Goal: Contribute content: Contribute content

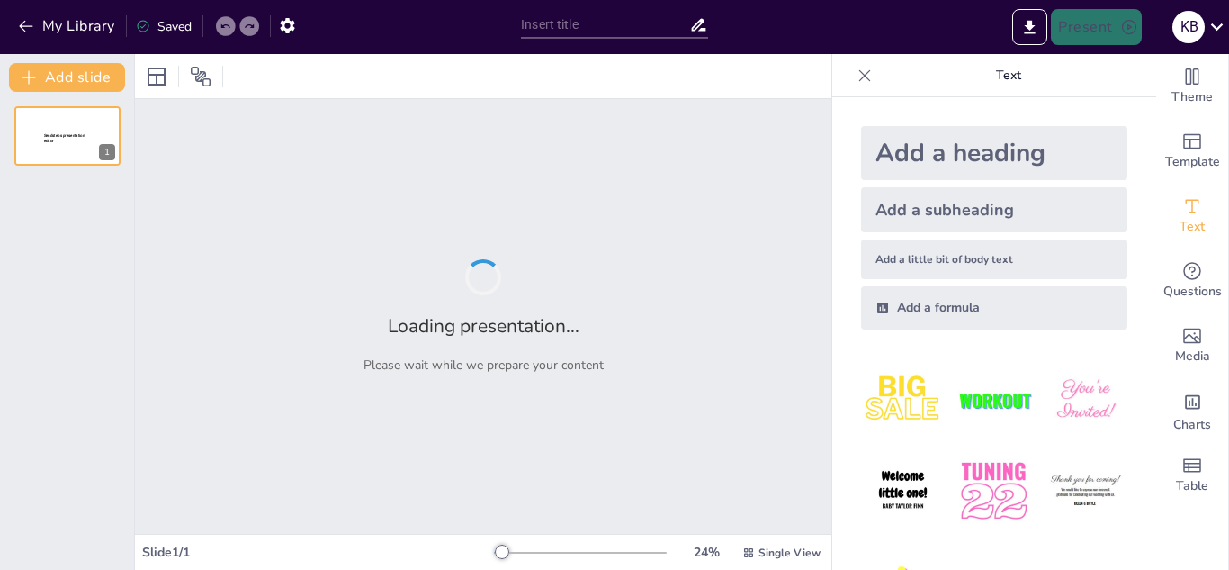
type input "A Arte de Comunicar: Oratória e Programação Neurolinguística por [PERSON_NAME] …"
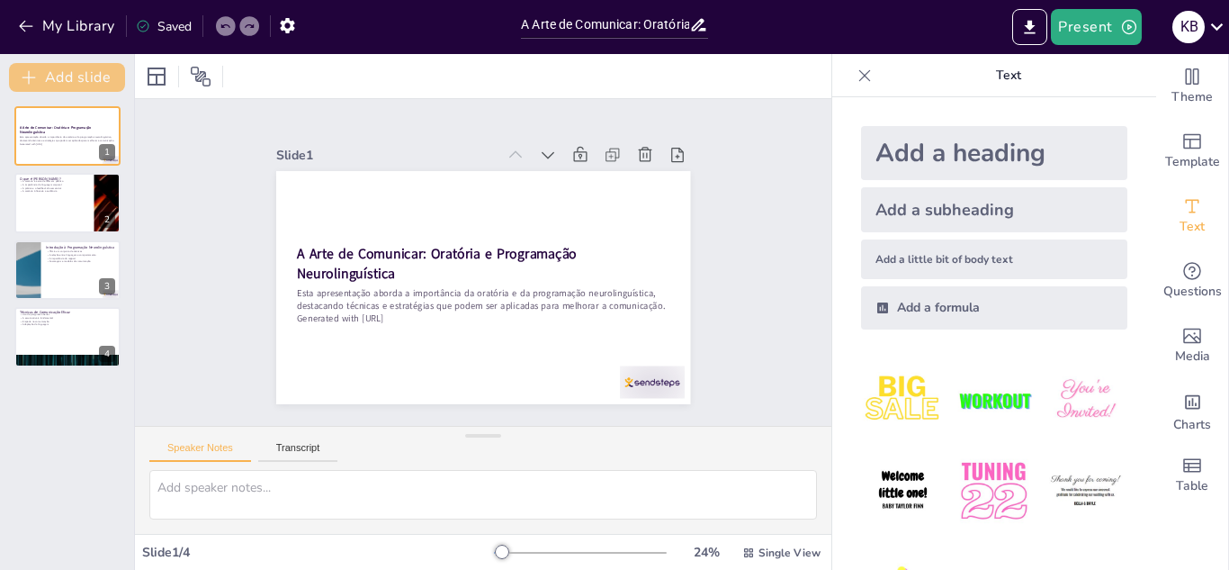
click at [66, 81] on button "Add slide" at bounding box center [67, 77] width 116 height 29
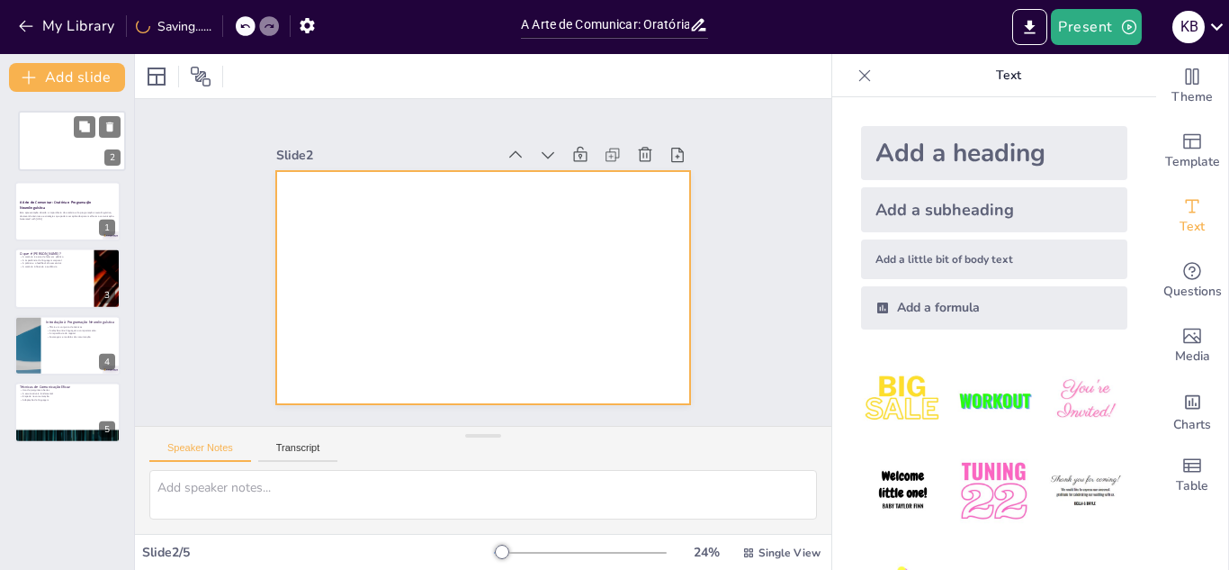
drag, startPoint x: 76, startPoint y: 221, endPoint x: 79, endPoint y: 147, distance: 74.7
click at [79, 147] on div at bounding box center [72, 140] width 106 height 59
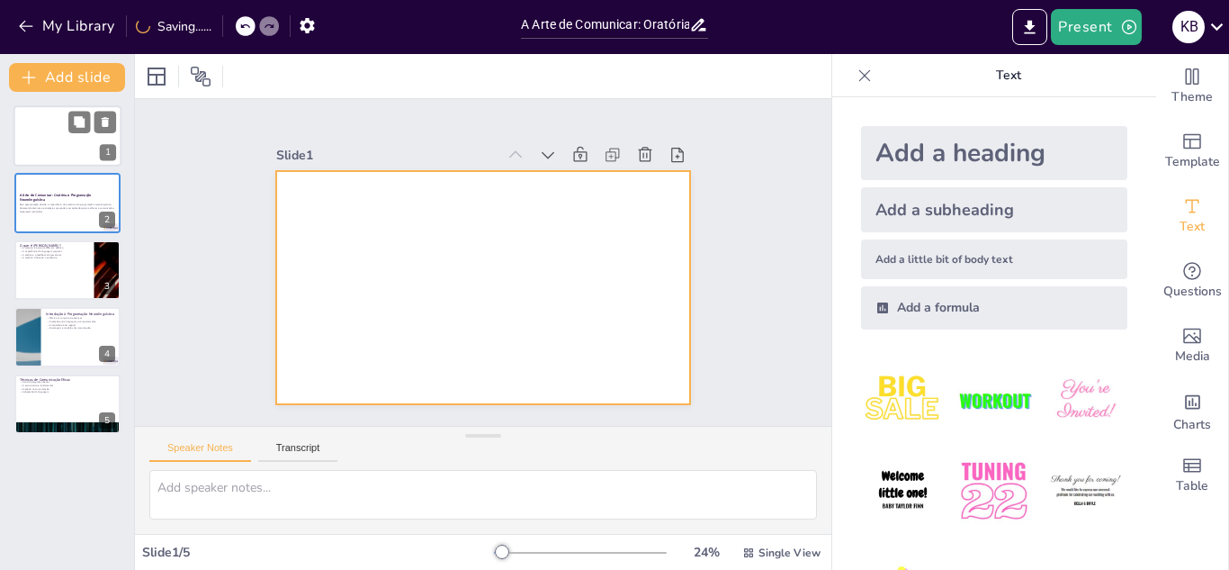
click at [92, 156] on div at bounding box center [67, 135] width 108 height 61
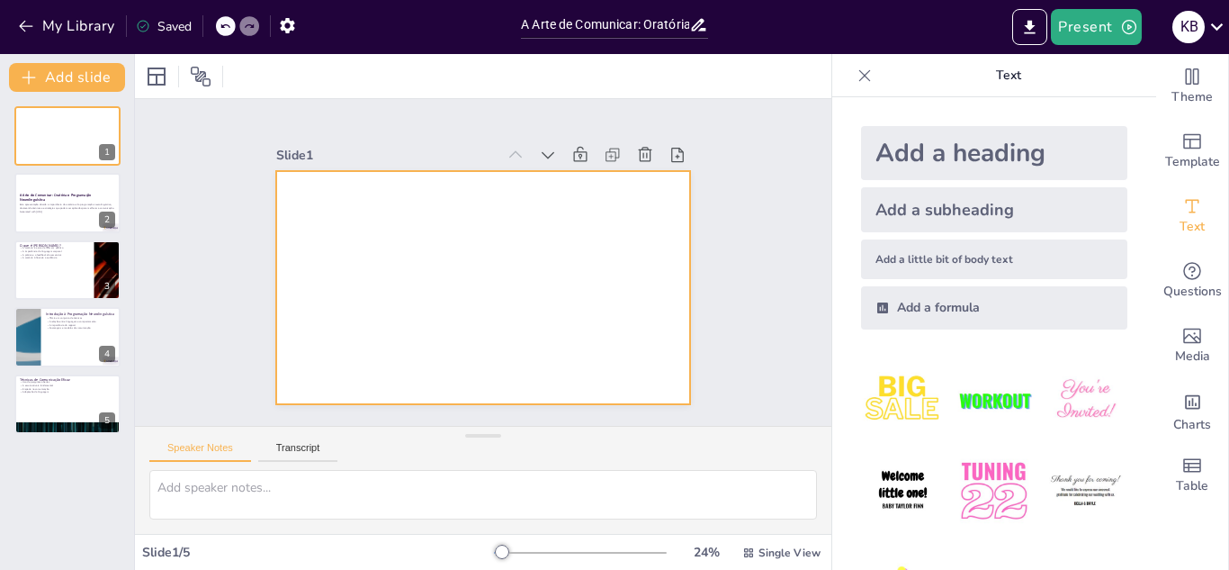
click at [330, 260] on div at bounding box center [481, 287] width 436 height 275
click at [745, 310] on div "Slide 1 Slide 2 A Arte de Comunicar: Oratória e Programação Neurolinguística Es…" at bounding box center [483, 261] width 769 height 581
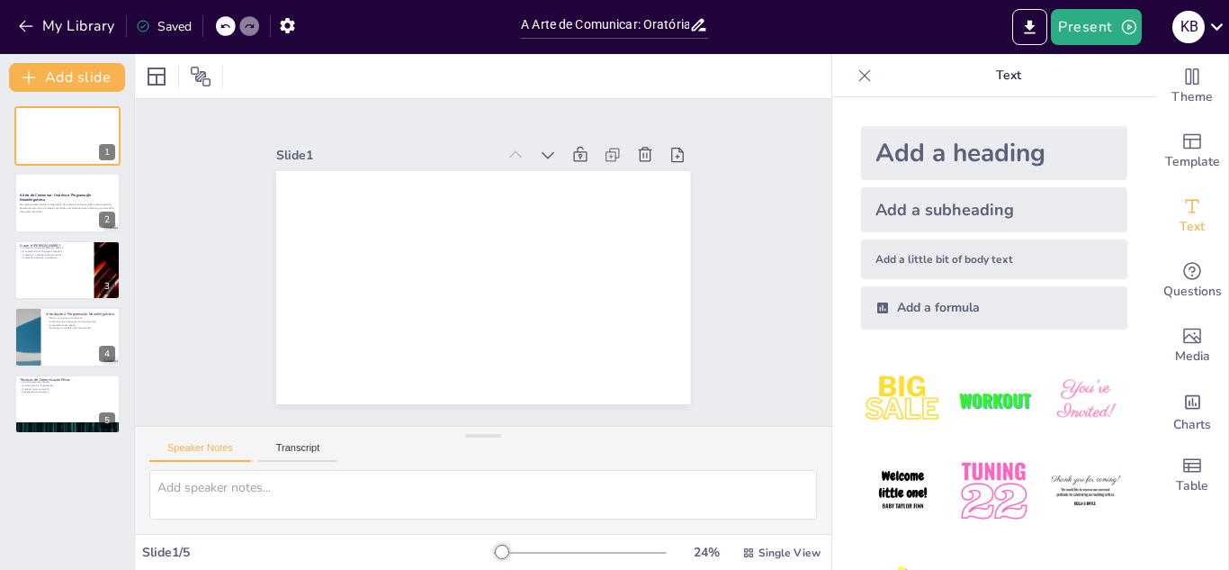
click at [953, 147] on div "Add a heading" at bounding box center [994, 153] width 266 height 54
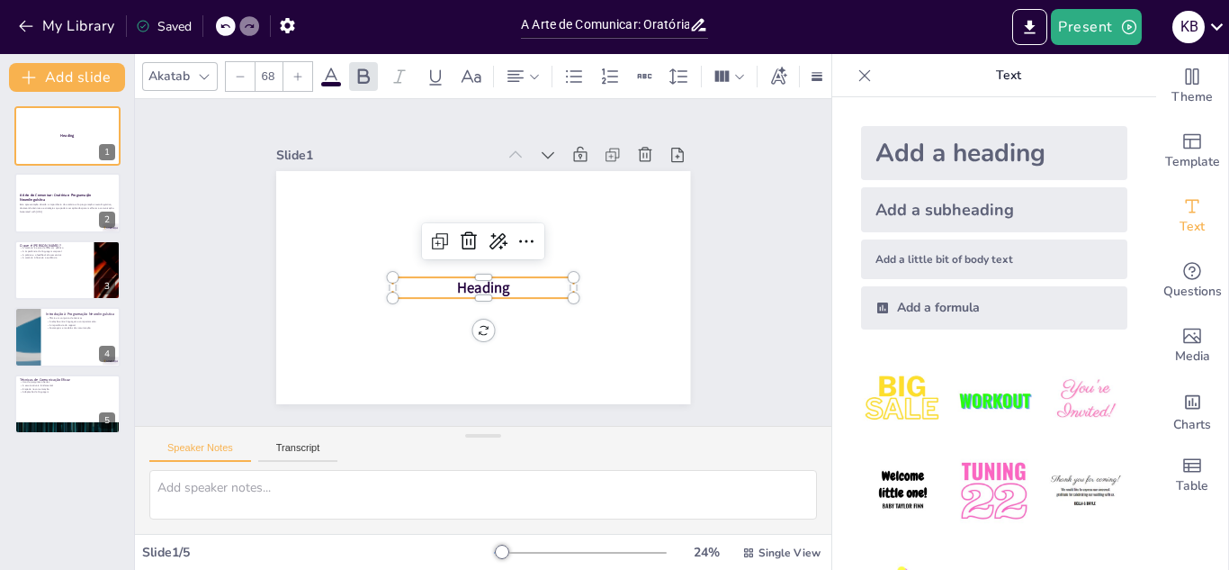
click at [517, 295] on p "Heading" at bounding box center [478, 287] width 182 height 58
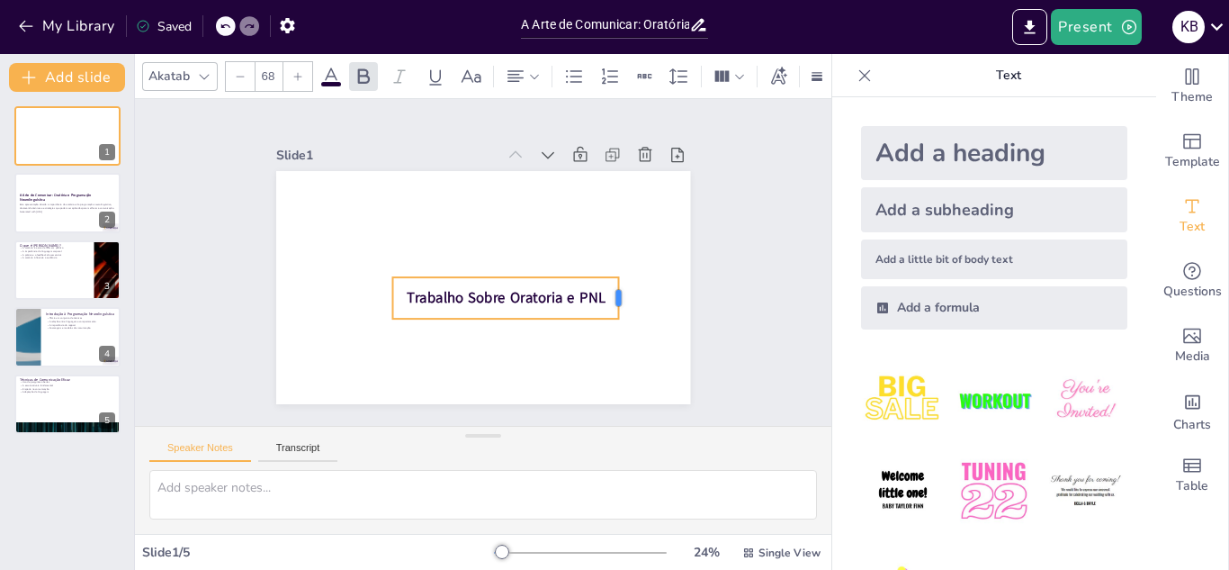
drag, startPoint x: 577, startPoint y: 294, endPoint x: 619, endPoint y: 298, distance: 42.5
click at [619, 319] on div at bounding box center [608, 340] width 26 height 43
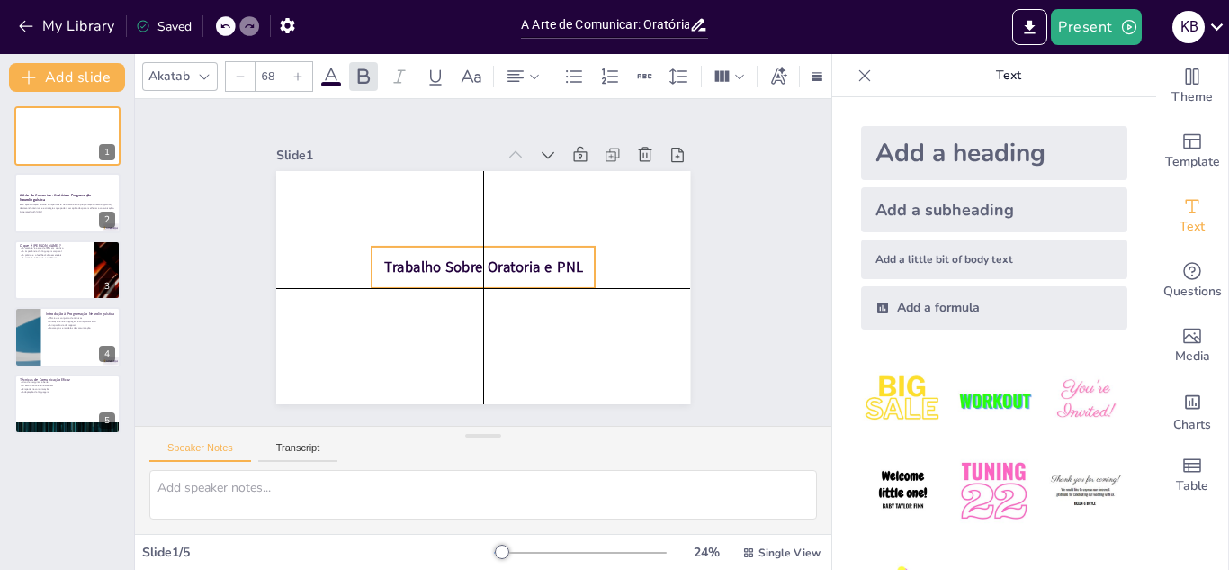
drag, startPoint x: 475, startPoint y: 302, endPoint x: 452, endPoint y: 272, distance: 38.5
click at [452, 272] on span "Trabalho Sobre Oratoria e PNL" at bounding box center [482, 267] width 200 height 40
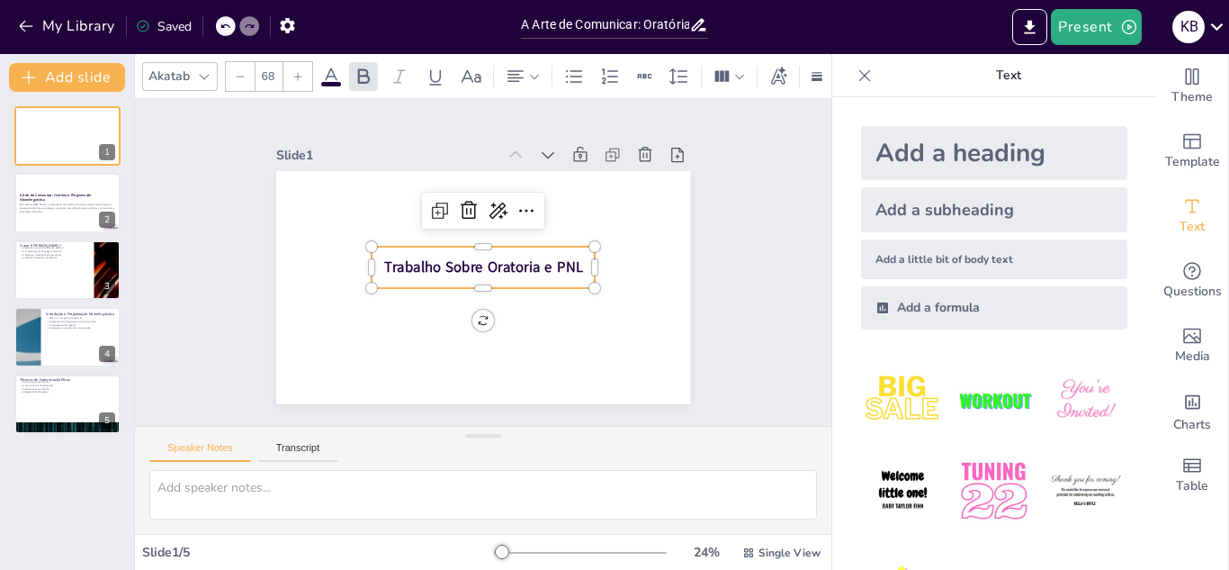
click at [931, 254] on div "Add a little bit of body text" at bounding box center [994, 259] width 266 height 40
type input "26"
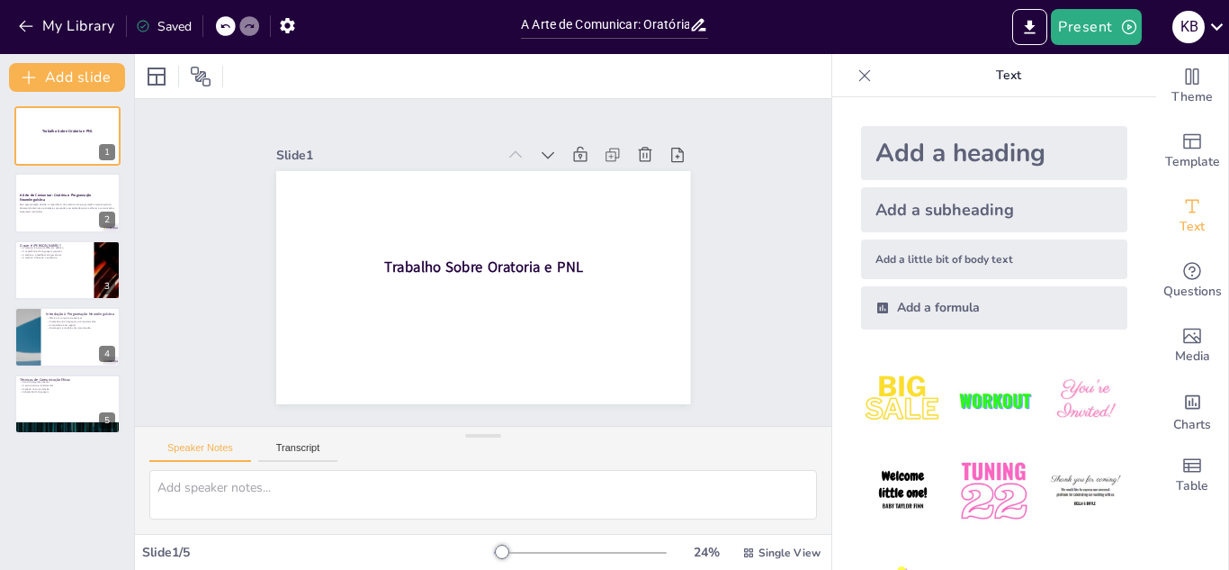
click at [914, 247] on div "Add a little bit of body text" at bounding box center [994, 259] width 266 height 40
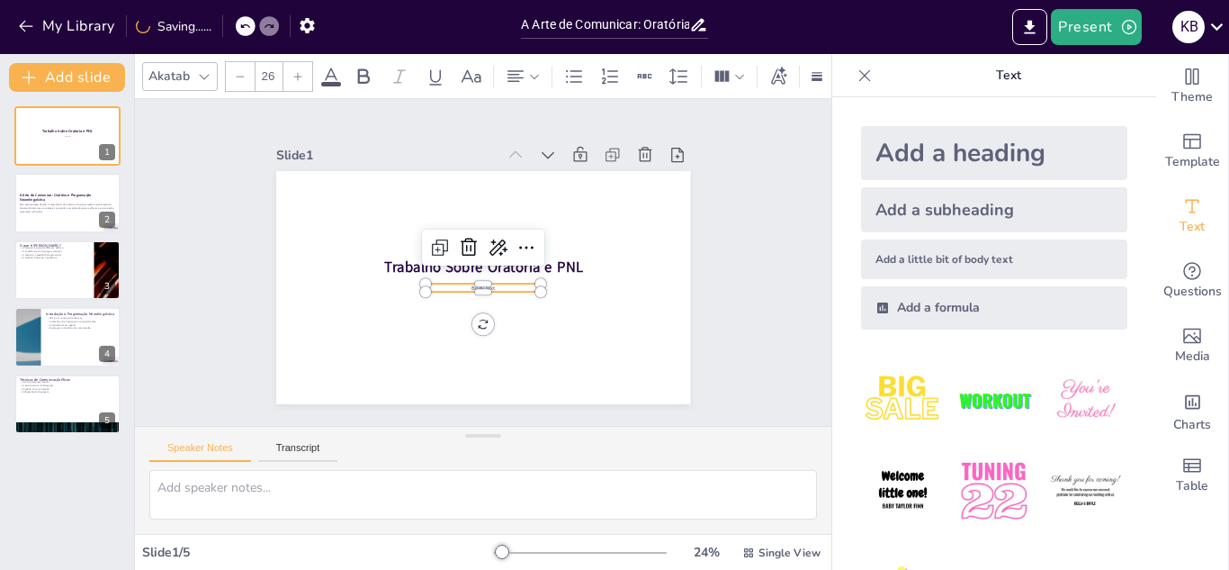
click at [499, 289] on p "Body text" at bounding box center [472, 285] width 109 height 54
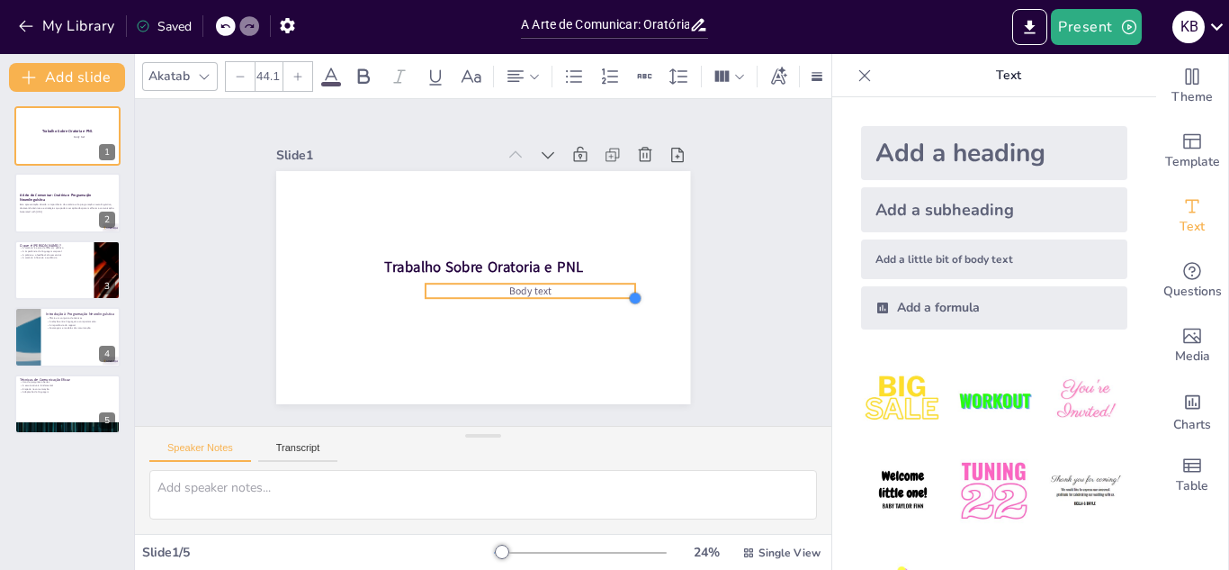
type input "47.1"
drag, startPoint x: 544, startPoint y: 292, endPoint x: 409, endPoint y: 299, distance: 134.2
click at [409, 299] on div "Trabalho Sobre Oratoria e PNL Body text" at bounding box center [475, 287] width 466 height 350
click at [546, 289] on span "Body text" at bounding box center [523, 300] width 45 height 22
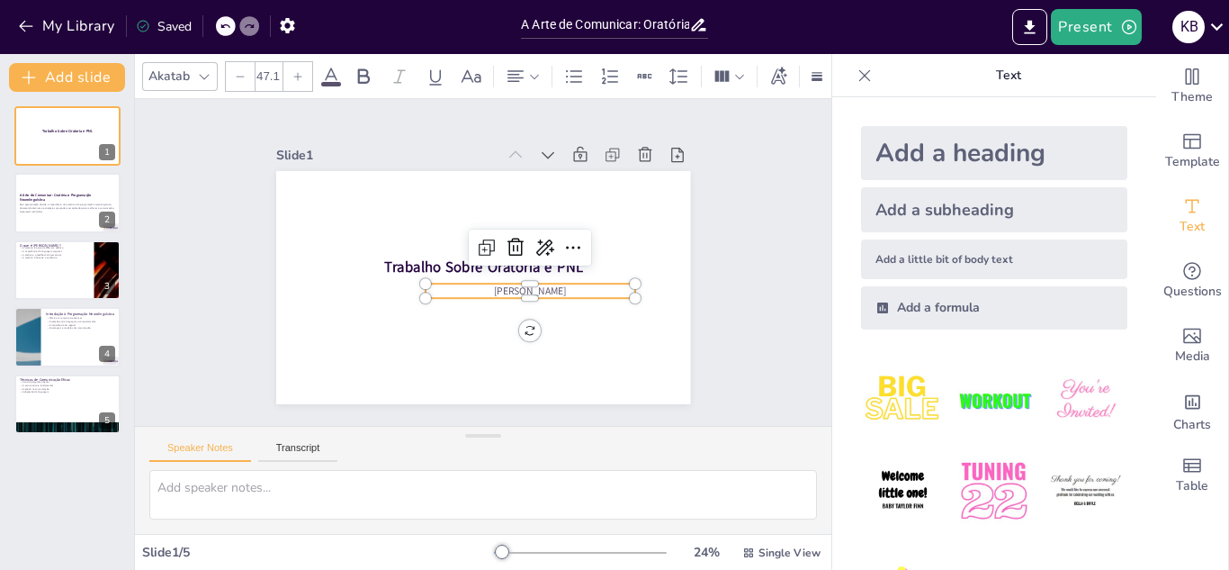
click at [583, 287] on p "Kauan Birnecker" at bounding box center [514, 307] width 197 height 98
click at [696, 316] on div "Slide 1 Trabalho Sobre Oratoria e PNL [PERSON_NAME] e [PERSON_NAME] Slide 2 A A…" at bounding box center [483, 262] width 562 height 384
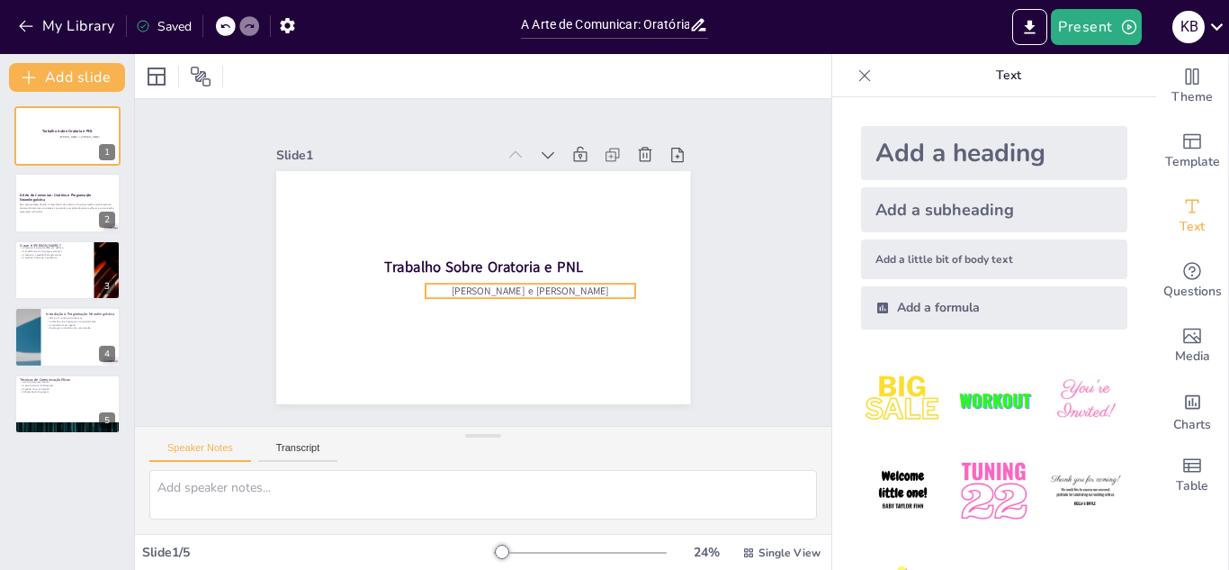
click at [563, 291] on span "[PERSON_NAME] e [PERSON_NAME]" at bounding box center [519, 304] width 154 height 62
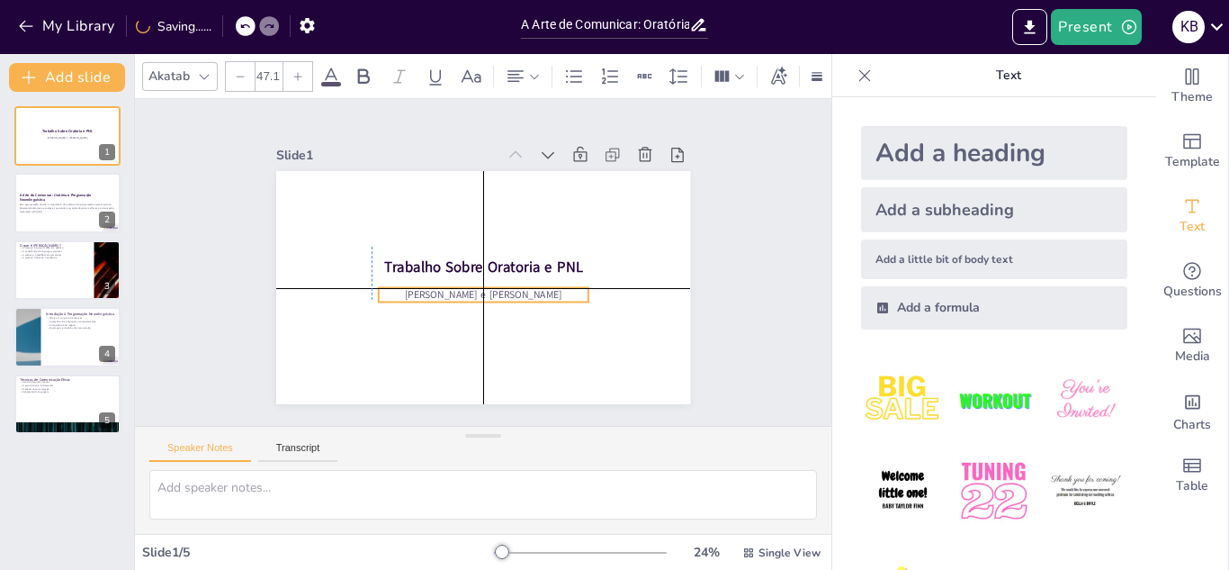
drag, startPoint x: 563, startPoint y: 291, endPoint x: 514, endPoint y: 292, distance: 49.5
click at [514, 292] on span "[PERSON_NAME] e [PERSON_NAME]" at bounding box center [476, 294] width 157 height 47
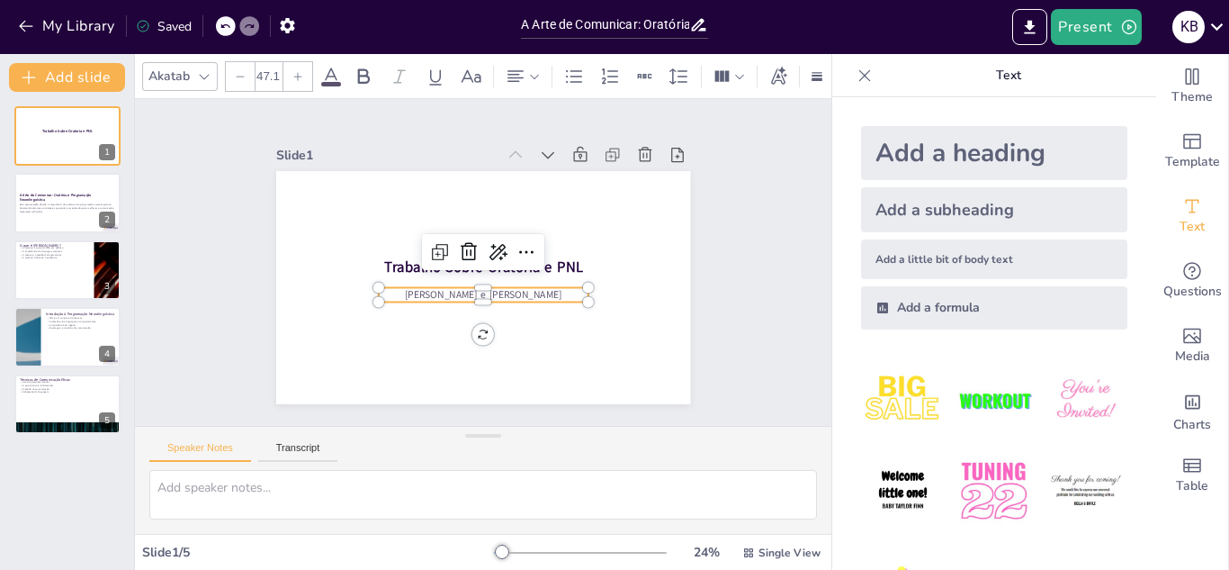
click at [755, 328] on div "Slide 1 Trabalho Sobre Oratoria e PNL [PERSON_NAME] e [PERSON_NAME] Slide 2 A A…" at bounding box center [483, 262] width 763 height 526
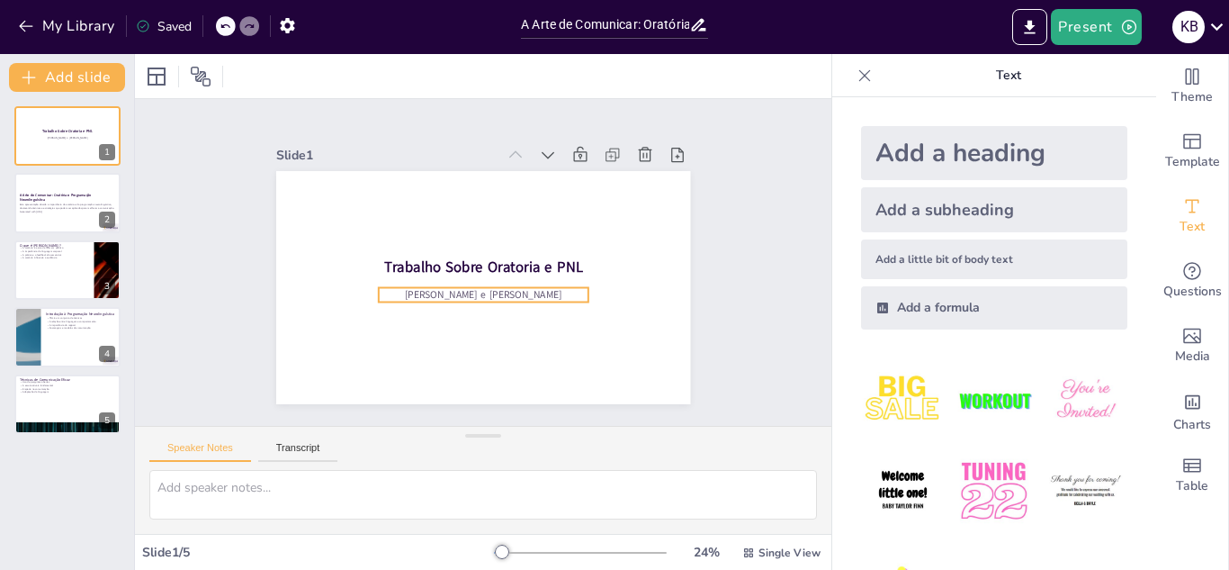
click at [502, 293] on span "[PERSON_NAME] e [PERSON_NAME]" at bounding box center [469, 291] width 149 height 77
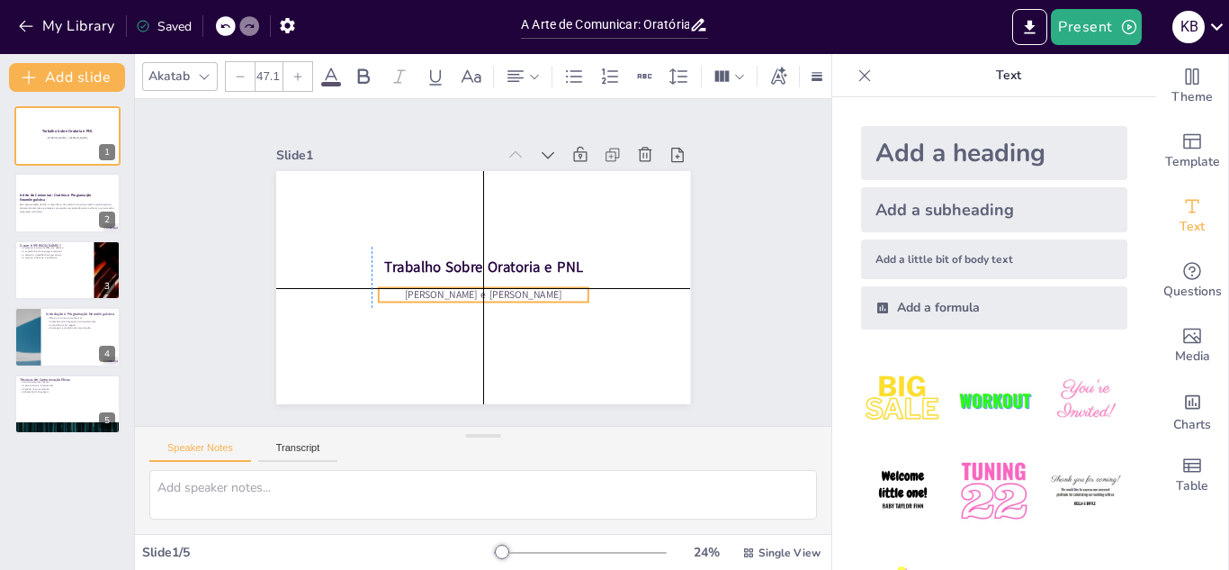
click at [496, 300] on span "[PERSON_NAME] e [PERSON_NAME]" at bounding box center [476, 294] width 157 height 47
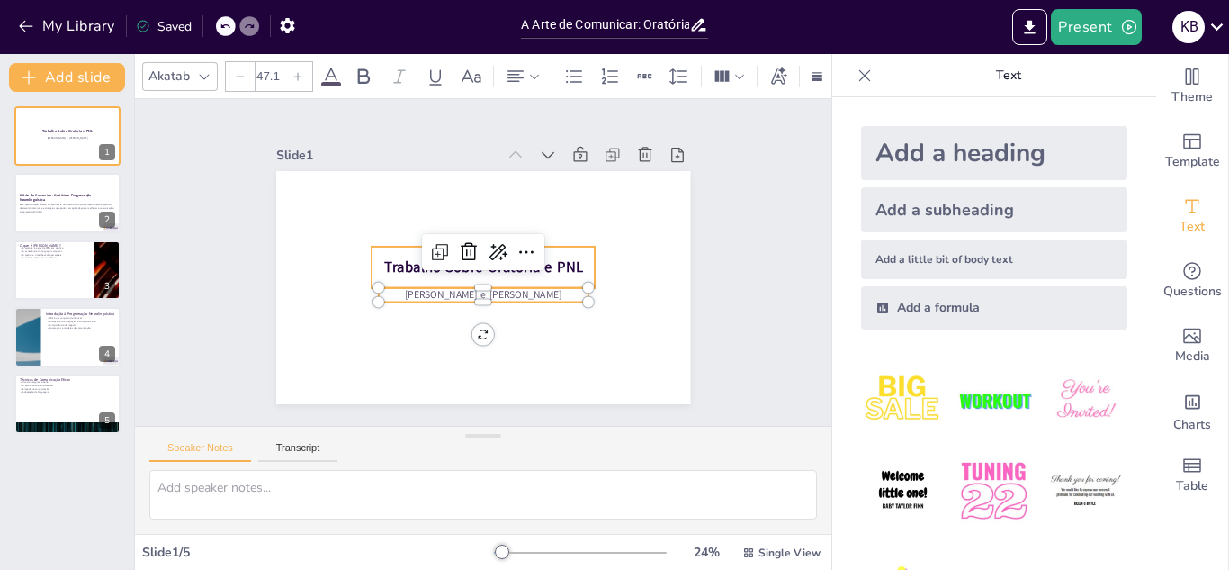
click at [540, 276] on p "Trabalho Sobre Oratoria e PNL" at bounding box center [480, 266] width 193 height 148
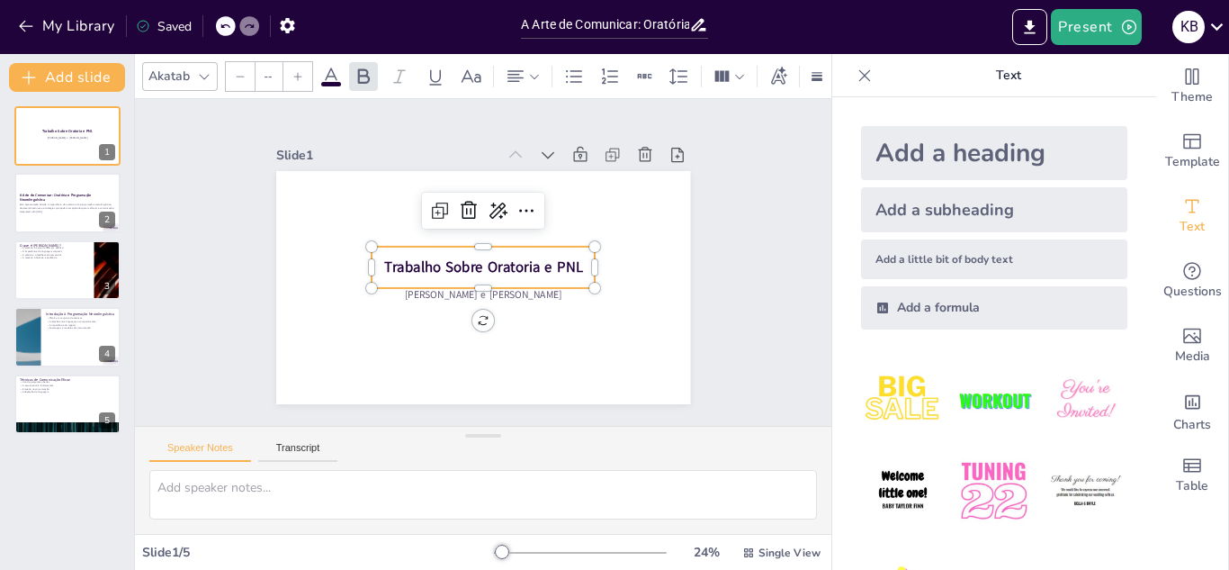
type input "68"
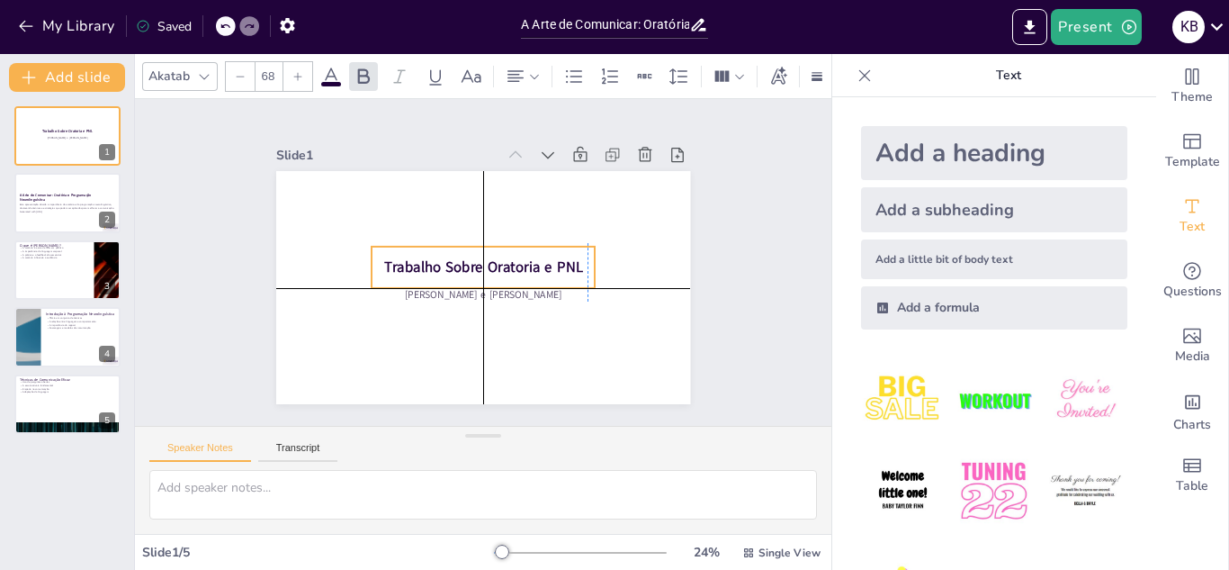
click at [535, 273] on p "Trabalho Sobre Oratoria e PNL" at bounding box center [482, 267] width 223 height 67
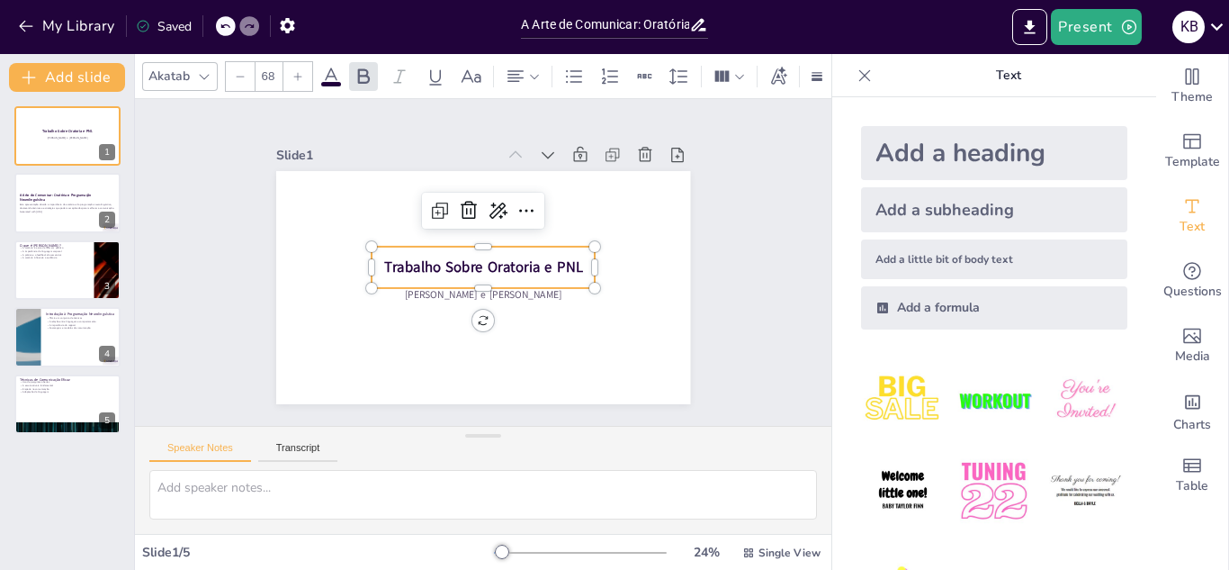
click at [740, 327] on div "Slide 1 Trabalho Sobre Oratoria e PNL [PERSON_NAME] e [PERSON_NAME] Slide 2 A A…" at bounding box center [483, 262] width 562 height 384
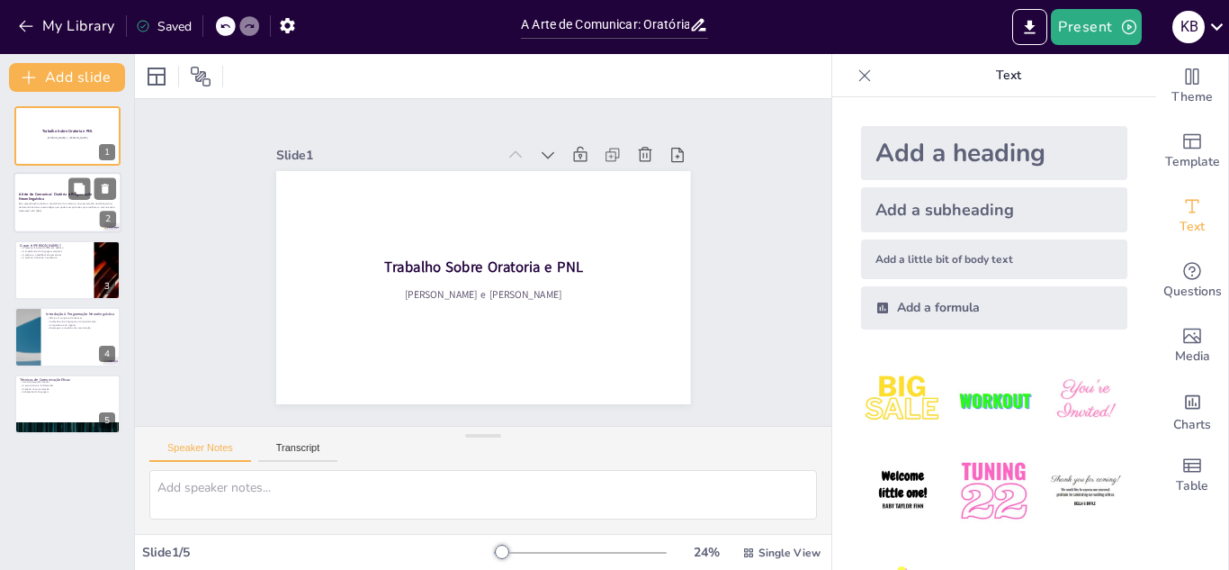
click at [39, 193] on strong "A Arte de Comunicar: Oratória e Programação Neurolinguística" at bounding box center [55, 197] width 73 height 10
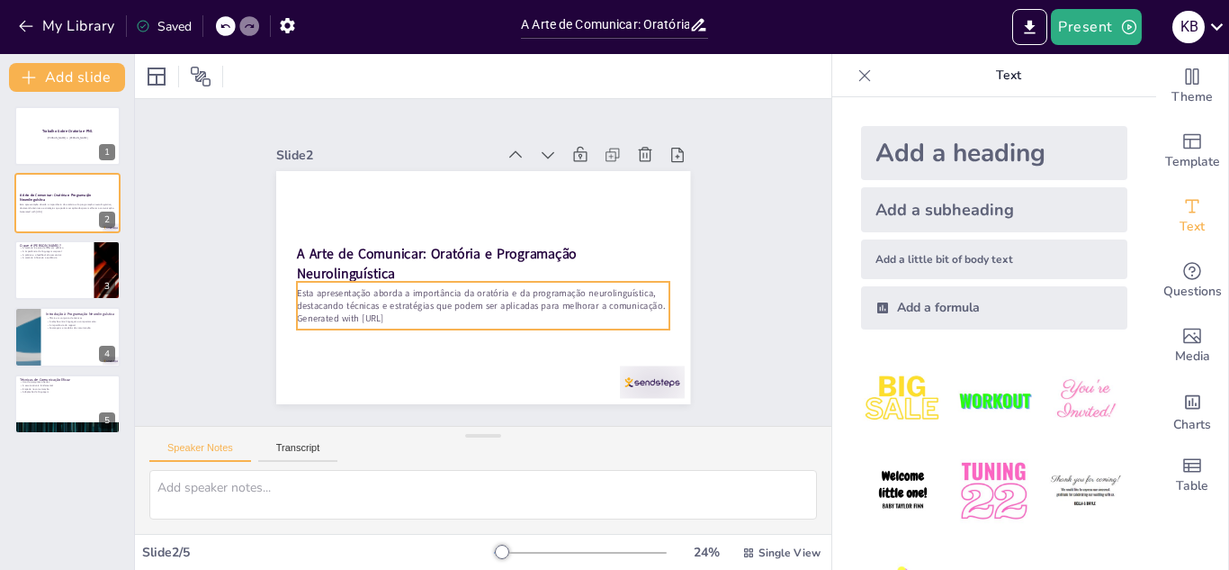
click at [562, 310] on p "Esta apresentação aborda a importância da oratória e da programação neurolinguí…" at bounding box center [478, 298] width 373 height 65
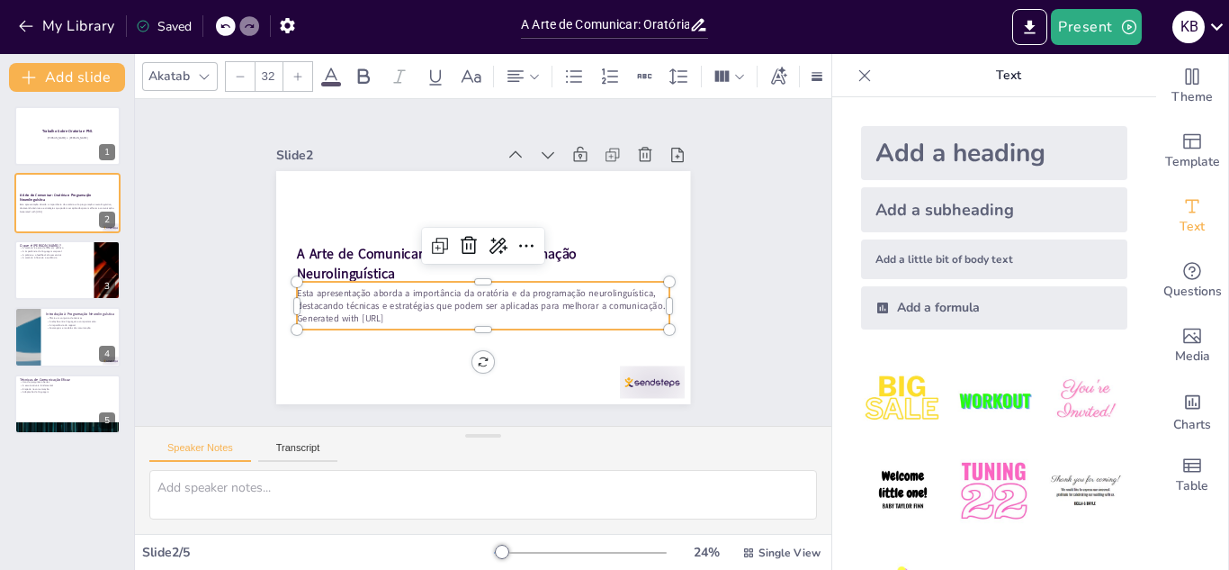
click at [730, 327] on div "Slide 1 Trabalho Sobre Oratoria e PNL [PERSON_NAME] e [PERSON_NAME] Slide 2 A A…" at bounding box center [483, 262] width 578 height 428
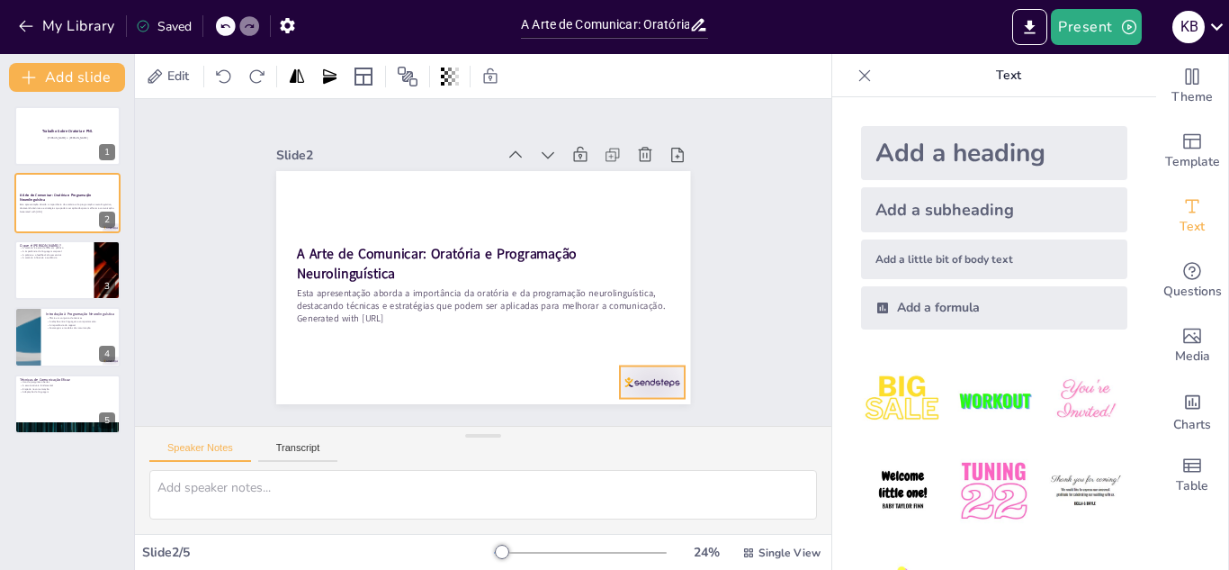
click at [643, 403] on div at bounding box center [607, 428] width 72 height 50
click at [650, 370] on icon at bounding box center [636, 383] width 27 height 27
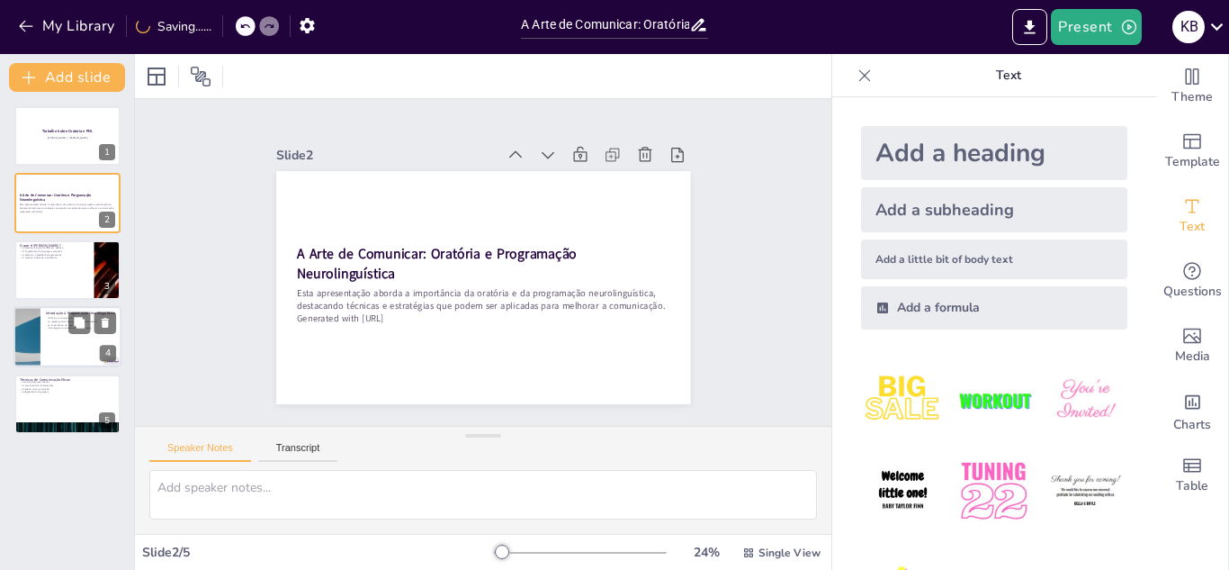
click at [90, 310] on div "Introdução à Programação Neurolinguística" at bounding box center [81, 314] width 70 height 8
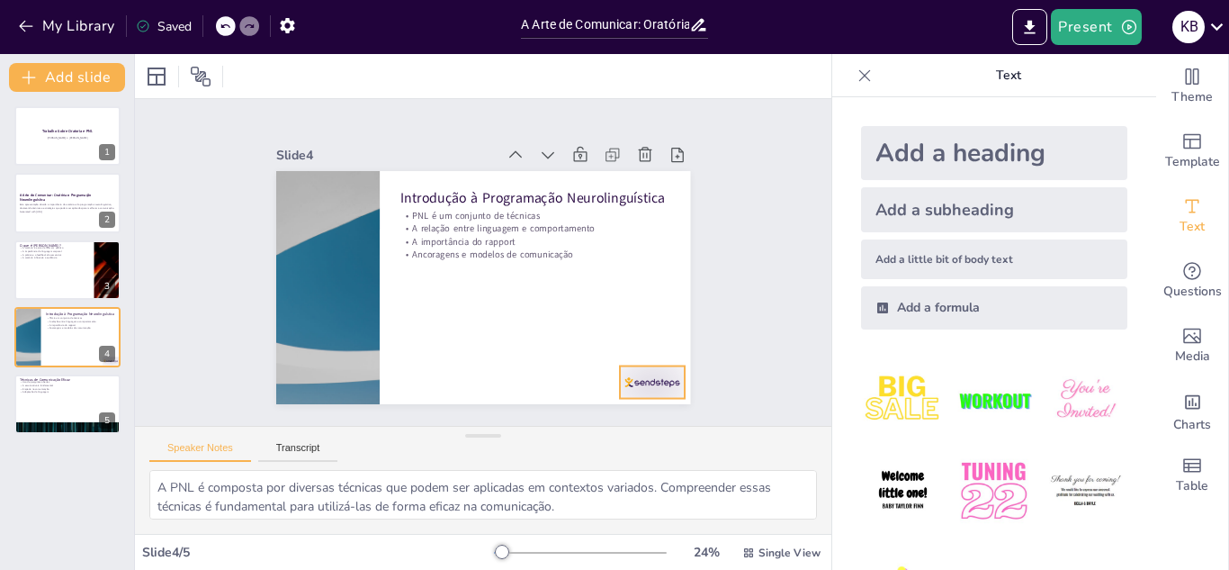
click at [643, 403] on div at bounding box center [607, 428] width 72 height 50
click at [31, 246] on p "A oratória é a arte de falar em público" at bounding box center [54, 248] width 70 height 4
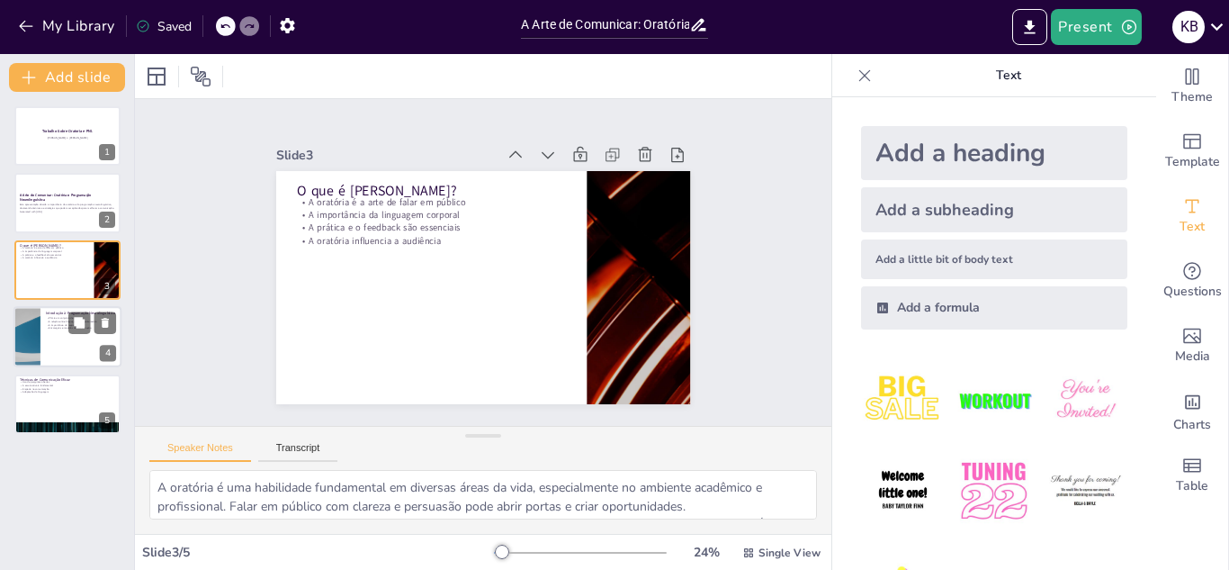
click at [40, 334] on div at bounding box center [27, 336] width 108 height 61
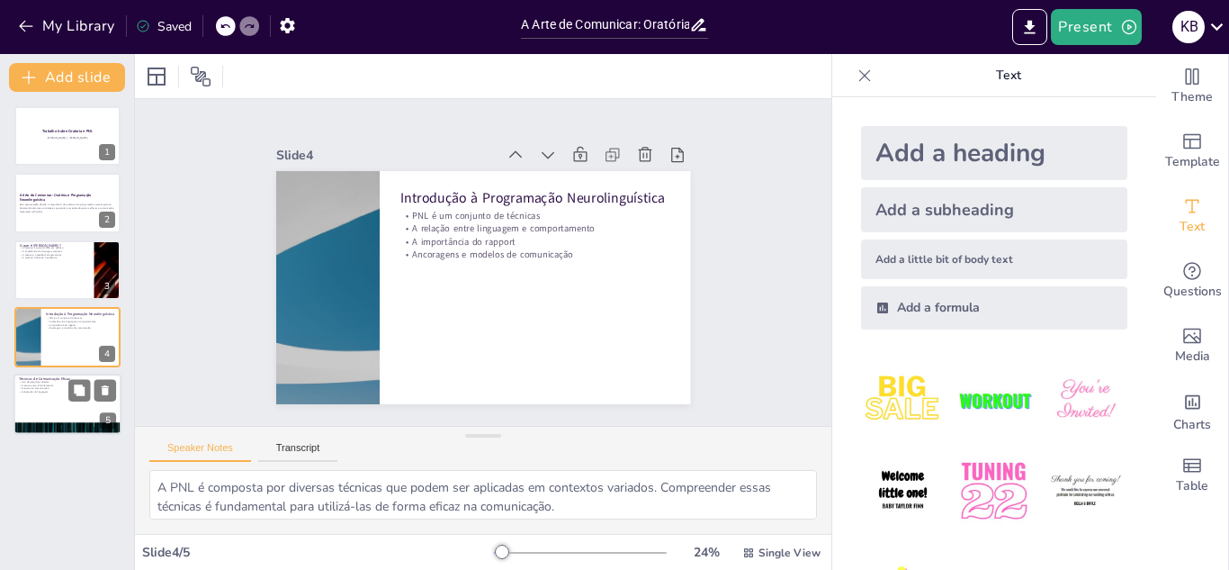
click at [63, 403] on div at bounding box center [67, 403] width 108 height 61
type textarea "As perguntas abertas são uma ferramenta poderosa para estimular o diálogo e a r…"
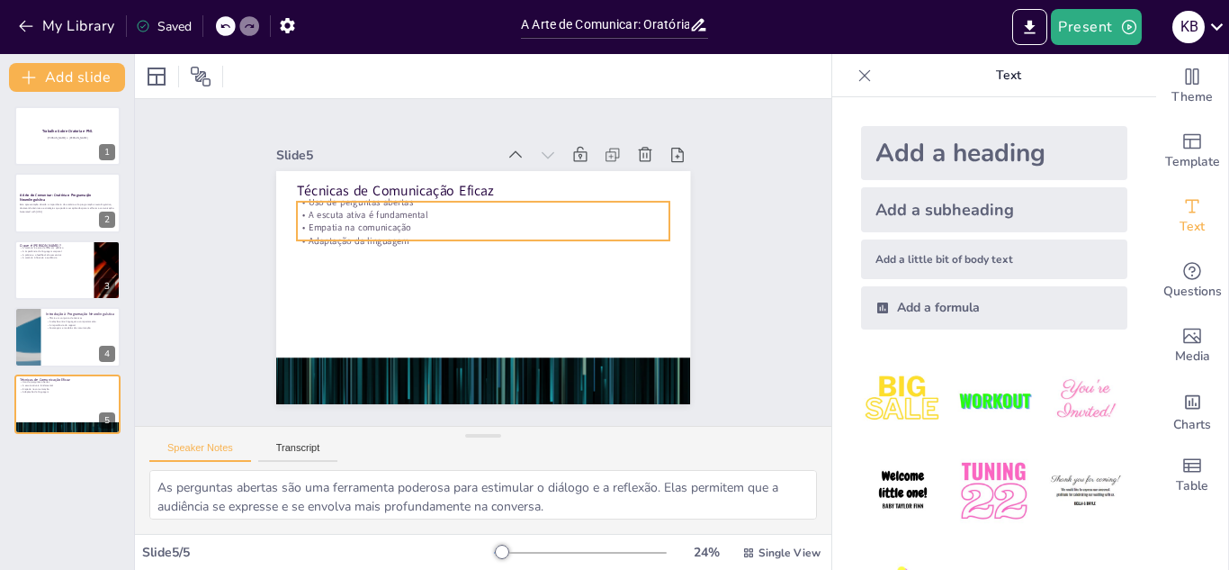
click at [381, 215] on p "A escuta ativa é fundamental" at bounding box center [498, 217] width 359 height 128
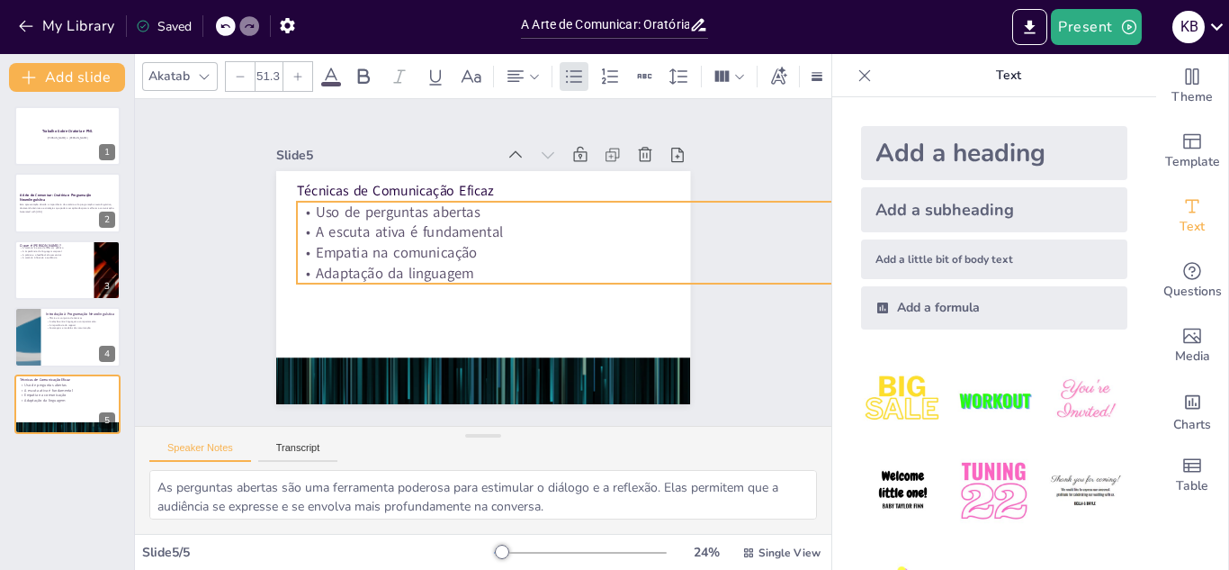
type input "50.5"
drag, startPoint x: 667, startPoint y: 246, endPoint x: 671, endPoint y: 268, distance: 22.9
click at [671, 268] on div "Técnicas de Comunicação Eficaz Uso de perguntas abertas A escuta ativa é fundam…" at bounding box center [478, 287] width 454 height 314
click at [741, 154] on div "Slide 1 Trabalho Sobre Oratoria e PNL [PERSON_NAME] e [PERSON_NAME] Slide 2 A A…" at bounding box center [484, 263] width 750 height 464
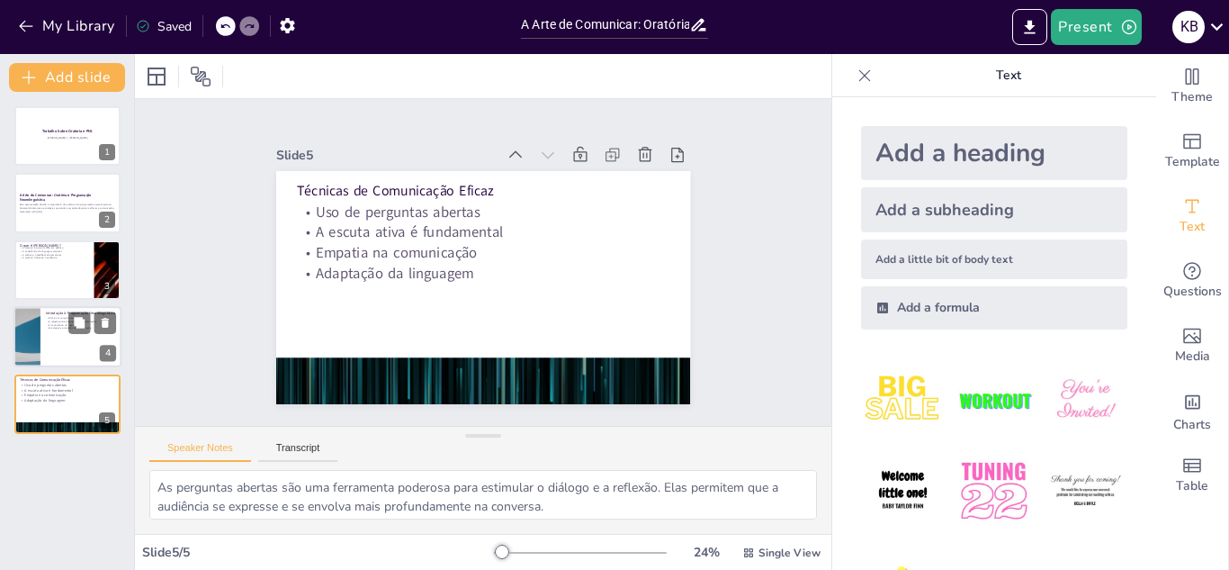
click at [99, 361] on div at bounding box center [67, 336] width 108 height 61
type textarea "A PNL é composta por diversas técnicas que podem ser aplicadas em contextos var…"
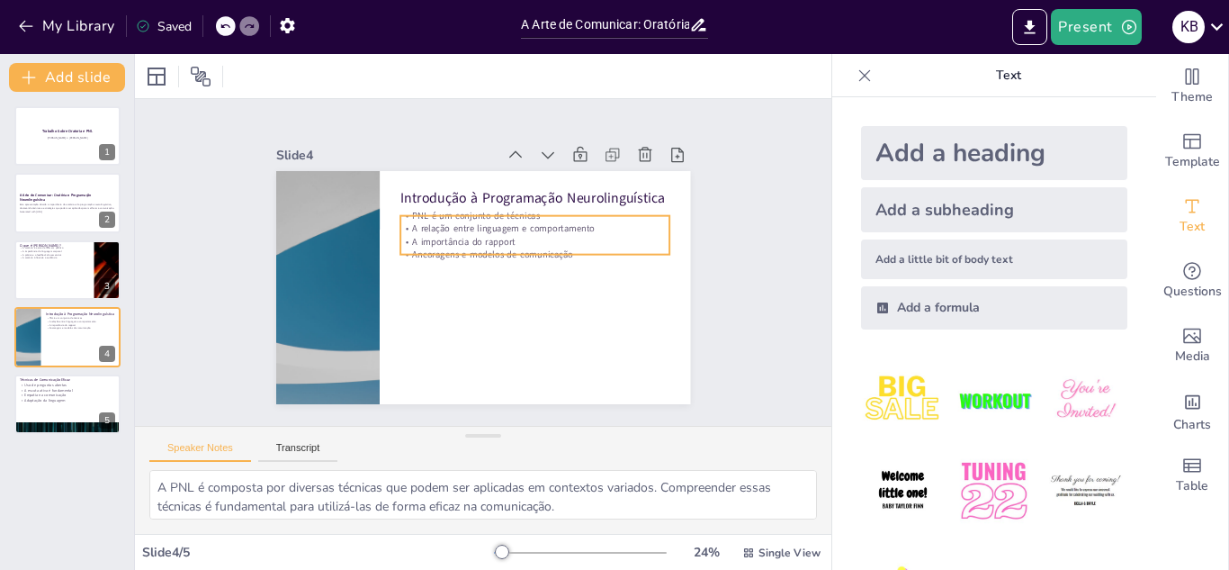
click at [500, 234] on p "A relação entre linguagem e comportamento" at bounding box center [534, 295] width 121 height 251
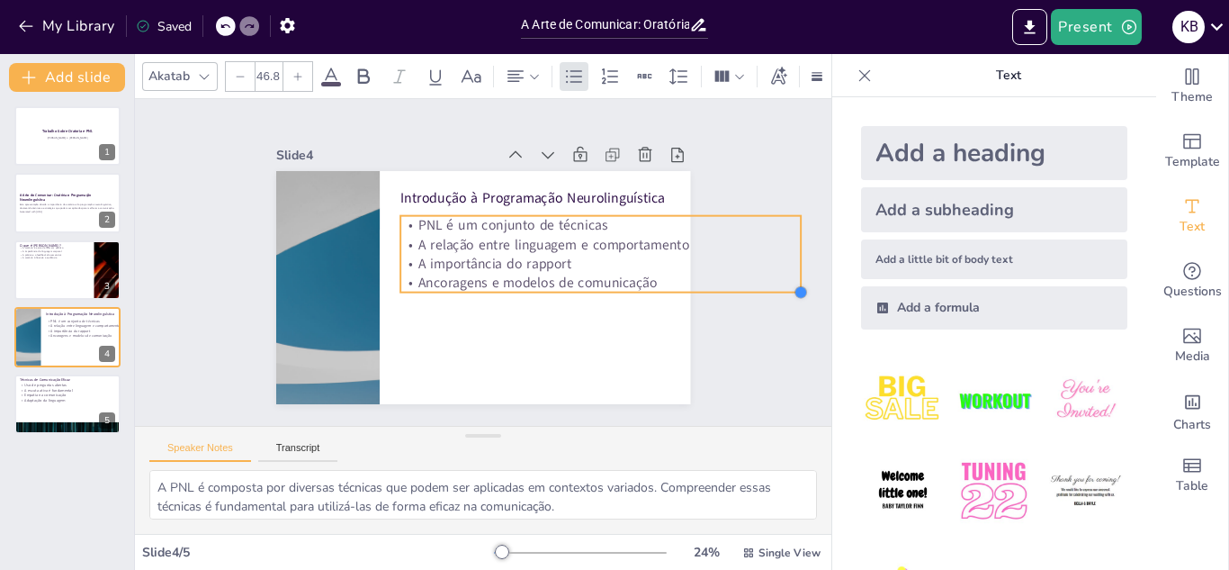
type input "46.1"
drag, startPoint x: 668, startPoint y: 255, endPoint x: 679, endPoint y: 272, distance: 20.2
click at [679, 272] on div "Introdução à Programação Neurolinguística PNL é um conjunto de técnicas A relaç…" at bounding box center [464, 278] width 451 height 463
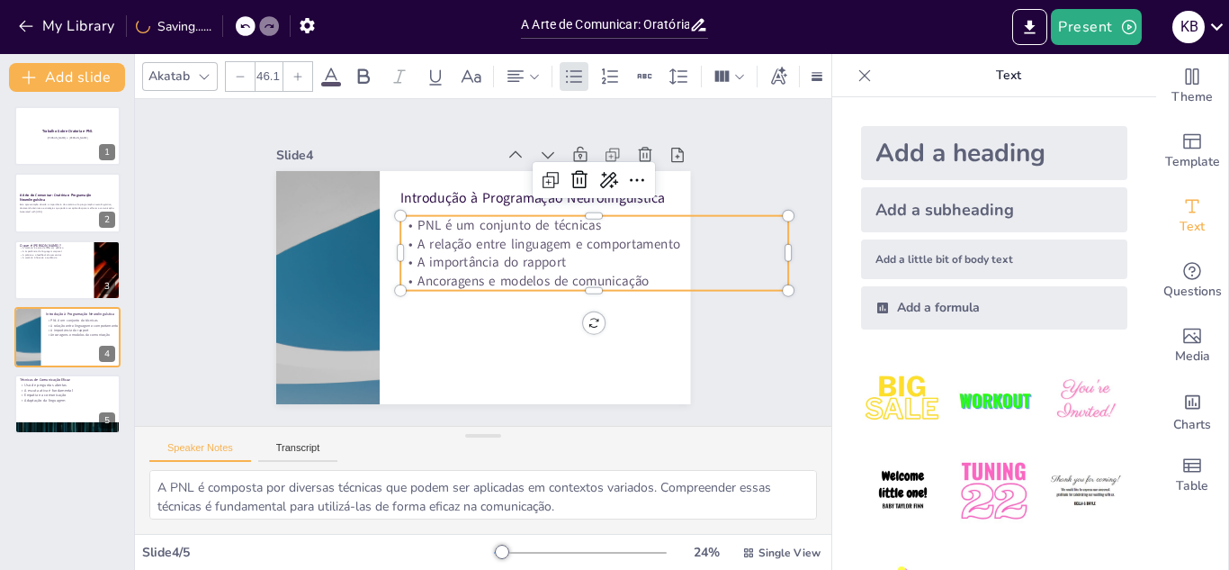
click at [704, 178] on div "Slide 1 Trabalho Sobre Oratoria e PNL [PERSON_NAME] e [PERSON_NAME] Slide 2 A A…" at bounding box center [483, 262] width 578 height 429
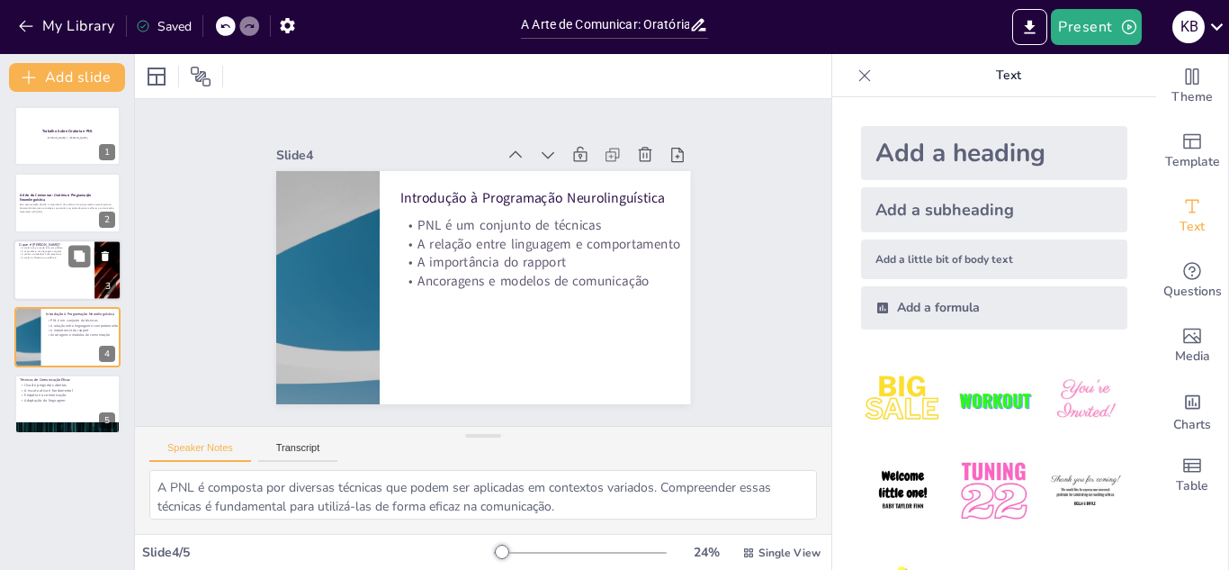
click at [50, 278] on div at bounding box center [67, 269] width 108 height 61
type textarea "A oratória é uma habilidade fundamental em diversas áreas da vida, especialment…"
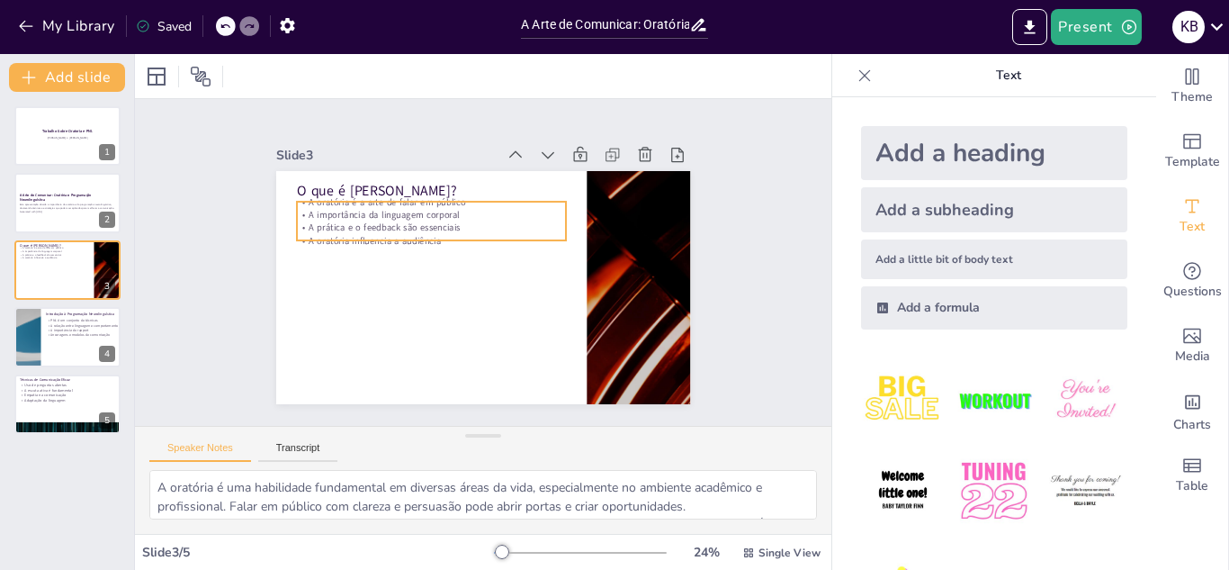
click at [452, 210] on p "A importância da linguagem corporal" at bounding box center [454, 197] width 251 height 121
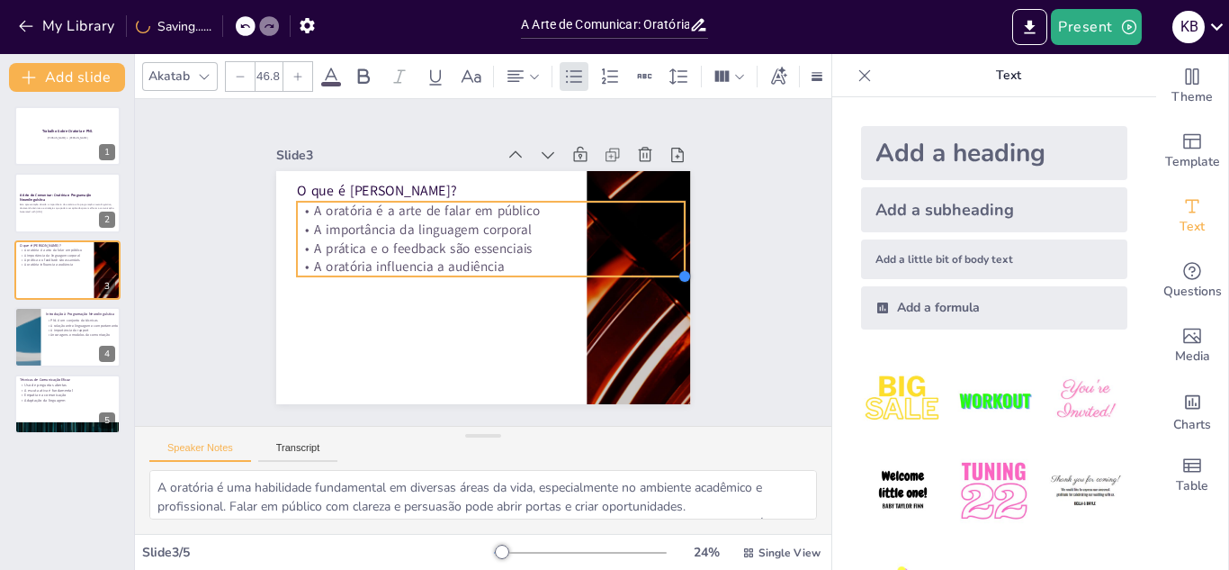
type input "46.1"
drag, startPoint x: 569, startPoint y: 242, endPoint x: 591, endPoint y: 259, distance: 28.3
click at [591, 259] on div "O que é Oratória? A oratória é a arte de falar em público A importância da ling…" at bounding box center [481, 286] width 436 height 275
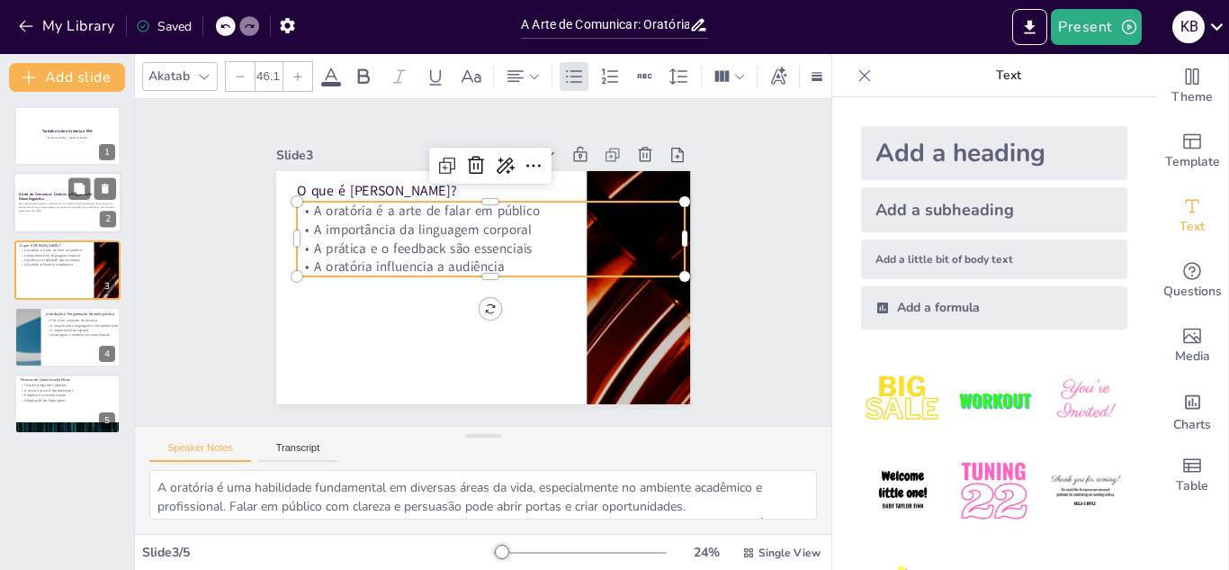
click at [36, 212] on div "Esta apresentação aborda a importância da oratória e da programação neurolinguí…" at bounding box center [67, 208] width 97 height 13
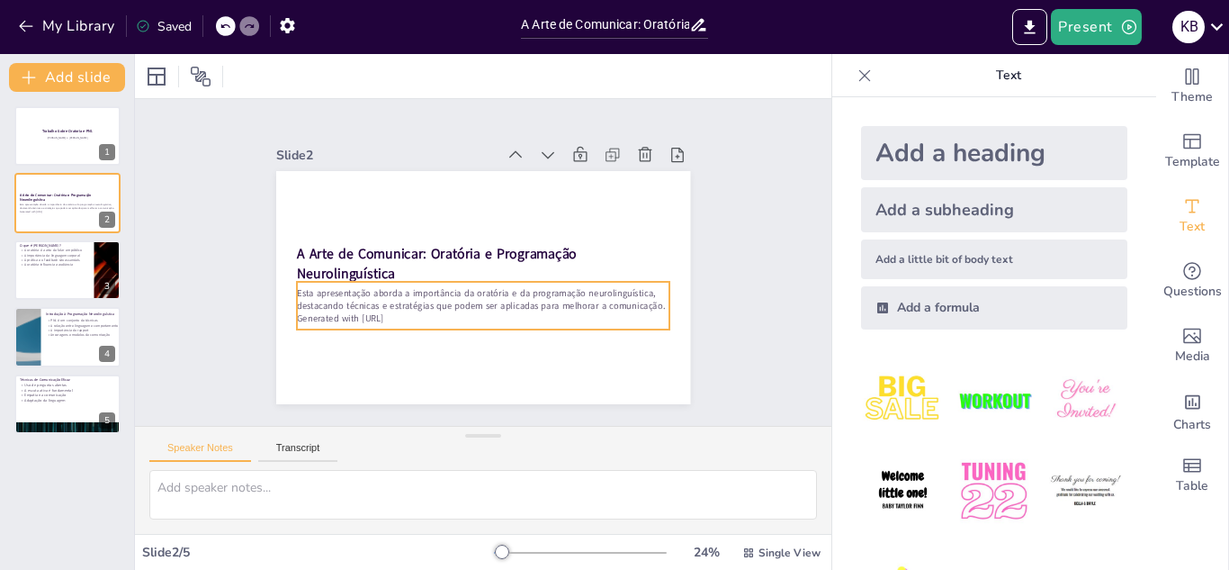
click at [317, 299] on p "Esta apresentação aborda a importância da oratória e da programação neurolinguí…" at bounding box center [472, 297] width 363 height 139
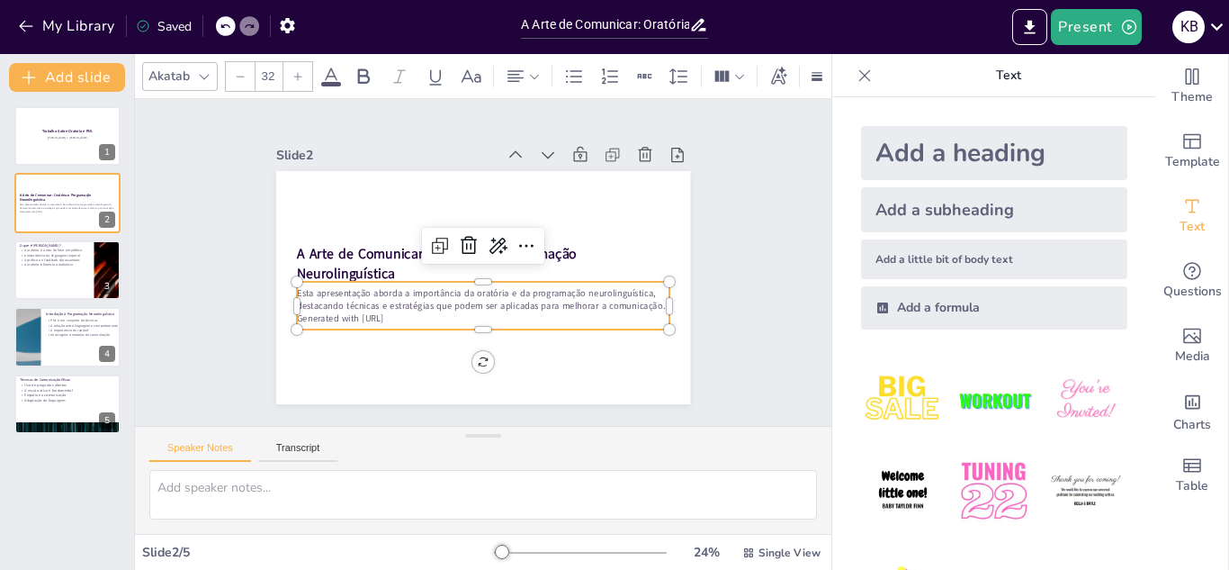
click at [317, 299] on p "Esta apresentação aborda a importância da oratória e da programação neurolinguí…" at bounding box center [472, 297] width 363 height 139
type input "32.6"
drag, startPoint x: 667, startPoint y: 332, endPoint x: 624, endPoint y: 333, distance: 43.2
click at [624, 333] on div "A Arte de Comunicar: Oratória e Programação Neurolinguística Esta apresentação …" at bounding box center [473, 285] width 473 height 382
click at [721, 328] on div "Slide 1 Trabalho Sobre Oratoria e PNL [PERSON_NAME] e [PERSON_NAME] Slide 2 A A…" at bounding box center [483, 262] width 572 height 555
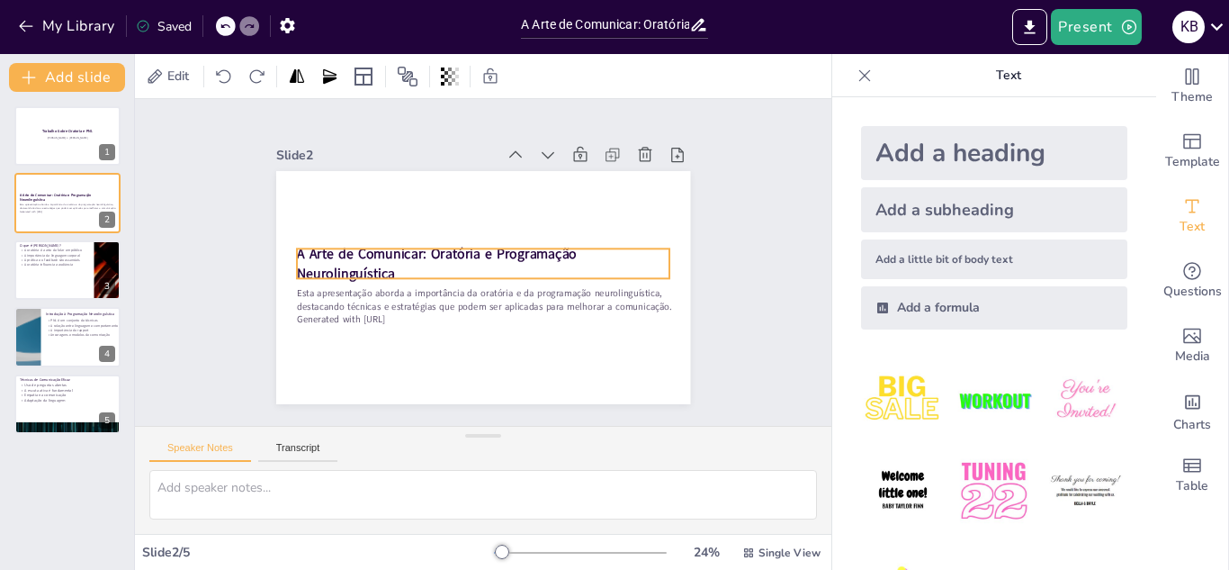
click at [393, 265] on strong "A Arte de Comunicar: Oratória e Programação Neurolinguística" at bounding box center [438, 244] width 282 height 76
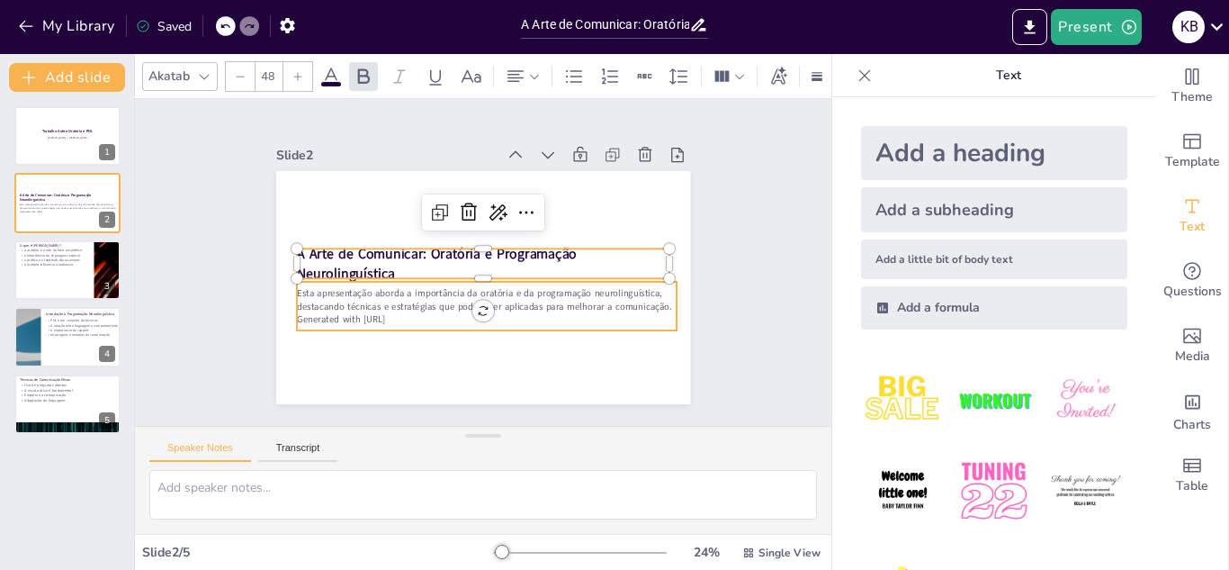
click at [625, 309] on p "Esta apresentação aborda a importância da oratória e da programação neurolinguí…" at bounding box center [463, 294] width 323 height 245
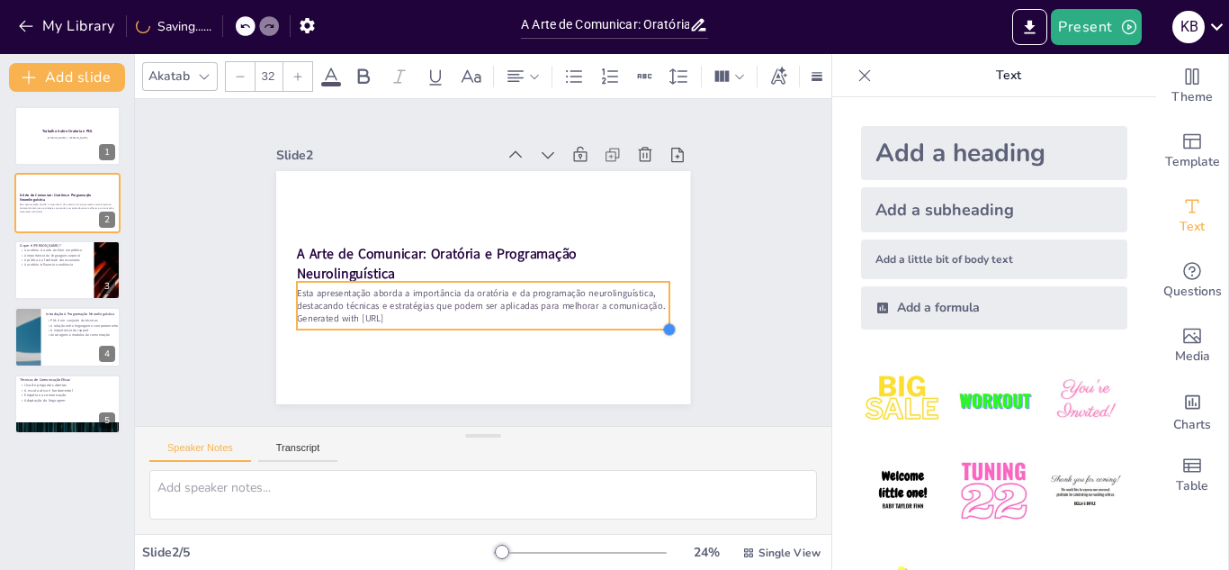
drag, startPoint x: 678, startPoint y: 331, endPoint x: 607, endPoint y: 330, distance: 71.1
click at [607, 330] on div "A Arte de Comunicar: Oratória e Programação Neurolinguística Esta apresentação …" at bounding box center [475, 287] width 466 height 350
click at [643, 303] on p "Esta apresentação aborda a importância da oratória e da programação neurolinguí…" at bounding box center [467, 296] width 351 height 175
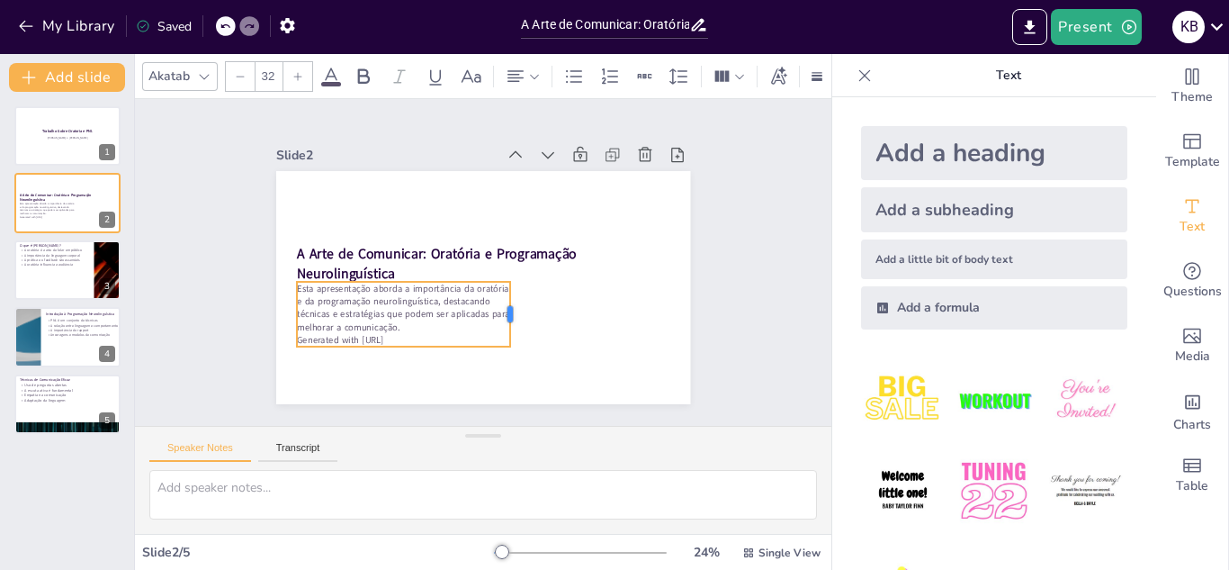
drag, startPoint x: 672, startPoint y: 305, endPoint x: 511, endPoint y: 323, distance: 162.1
click at [511, 323] on div at bounding box center [499, 322] width 33 height 66
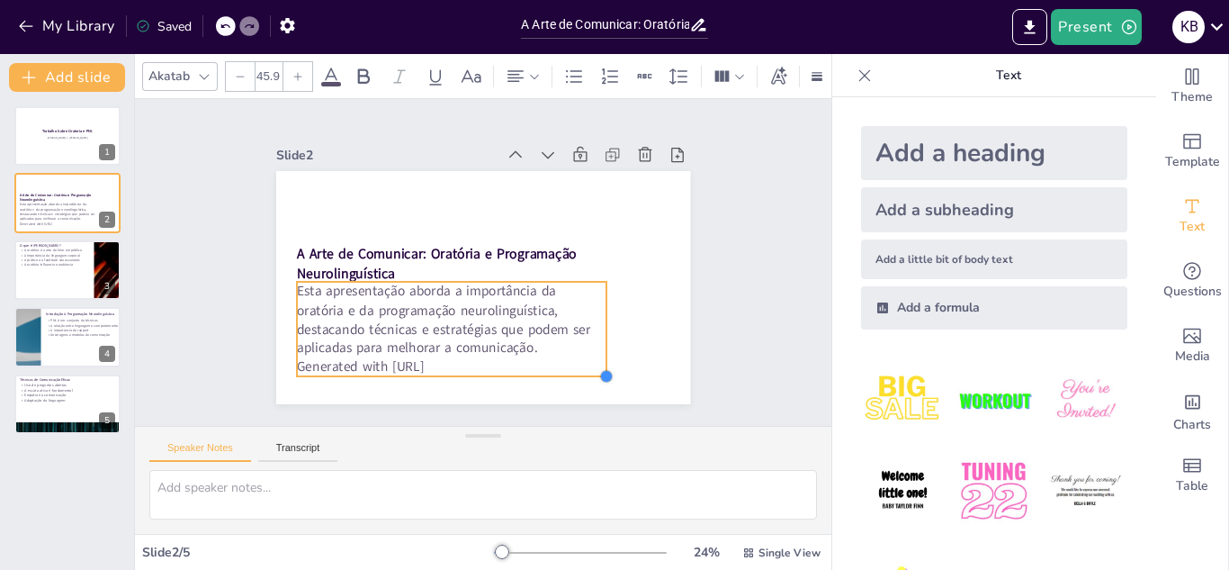
drag, startPoint x: 508, startPoint y: 340, endPoint x: 597, endPoint y: 346, distance: 89.3
click at [597, 346] on div "A Arte de Comunicar: Oratória e Programação Neurolinguística Esta apresentação …" at bounding box center [466, 281] width 463 height 451
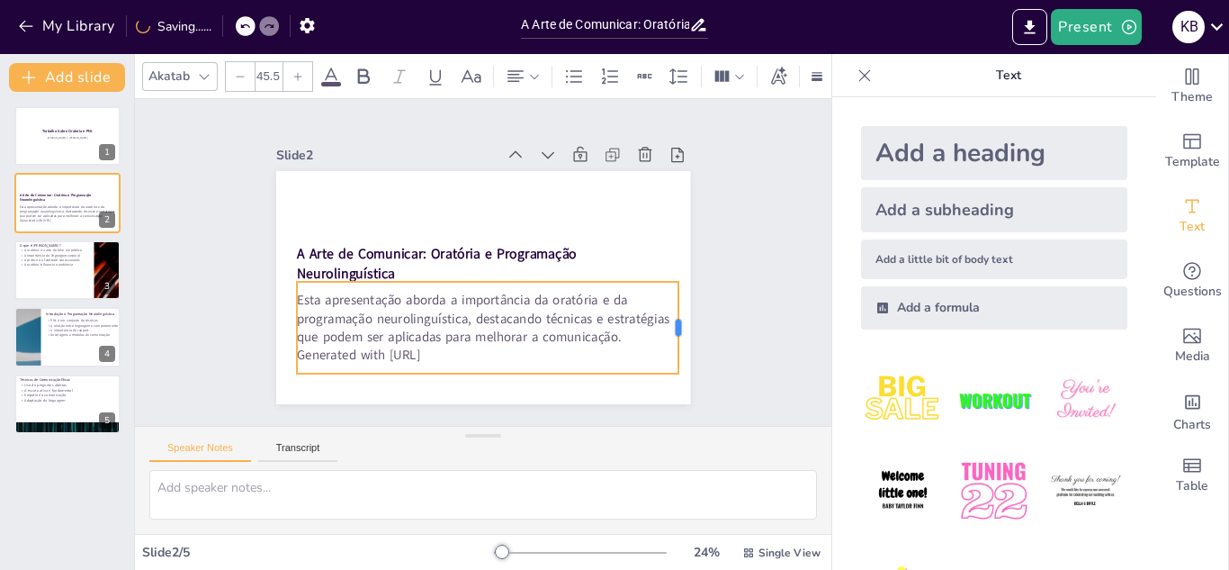
drag, startPoint x: 598, startPoint y: 330, endPoint x: 679, endPoint y: 333, distance: 81.0
click at [677, 341] on div at bounding box center [655, 387] width 42 height 92
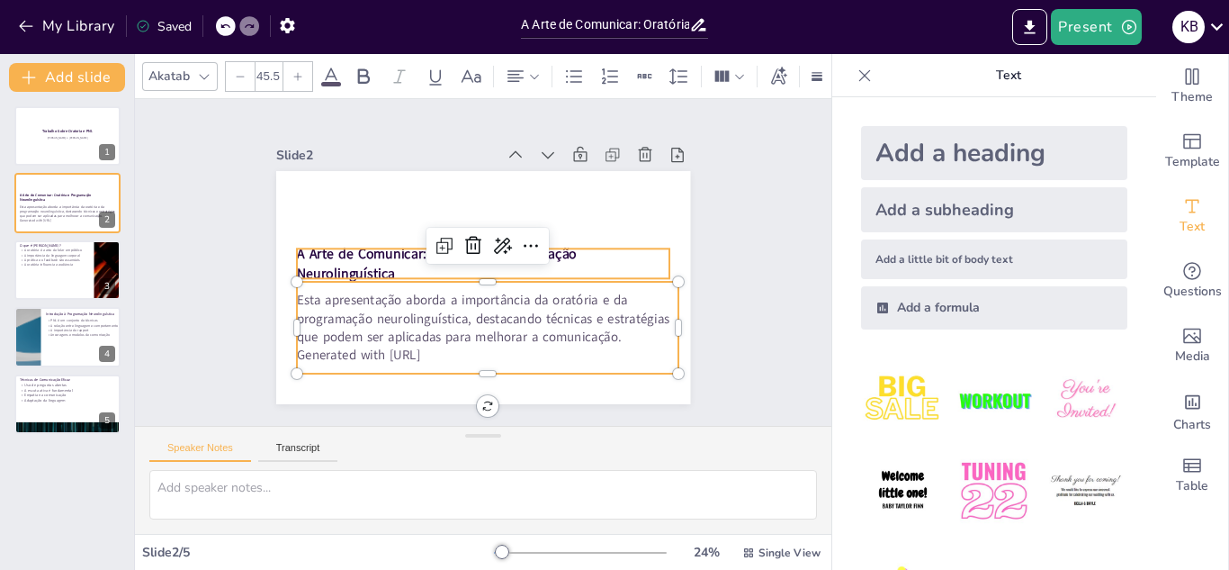
click at [612, 265] on p "A Arte de Comunicar: Oratória e Programação Neurolinguística" at bounding box center [482, 263] width 325 height 250
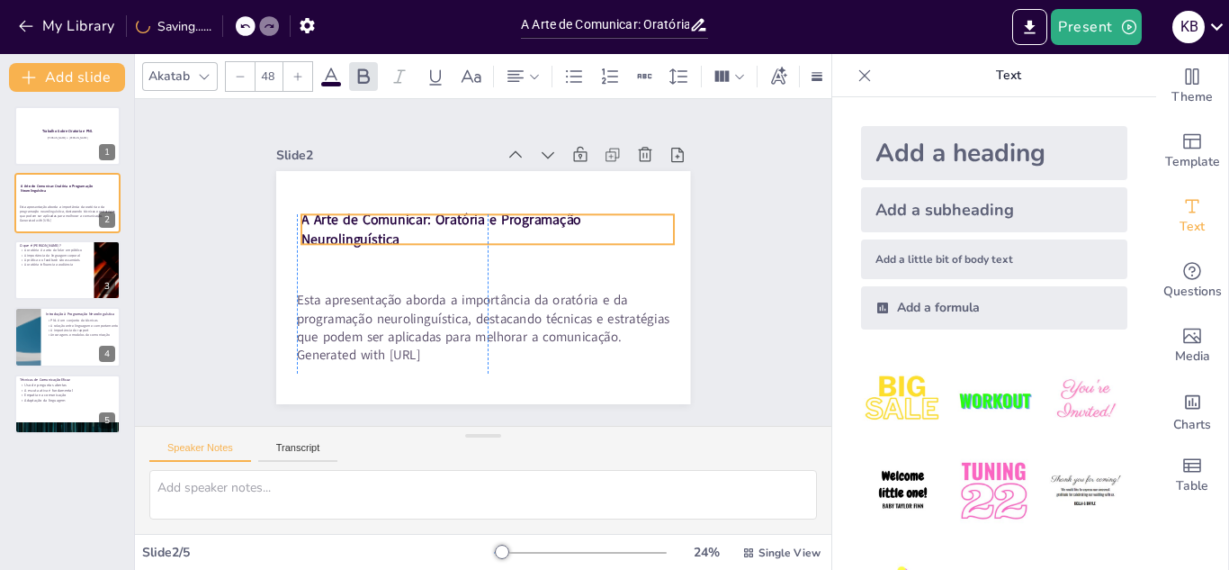
drag, startPoint x: 552, startPoint y: 265, endPoint x: 551, endPoint y: 230, distance: 34.2
click at [551, 230] on p "A Arte de Comunicar: Oratória e Programação Neurolinguística" at bounding box center [501, 233] width 356 height 187
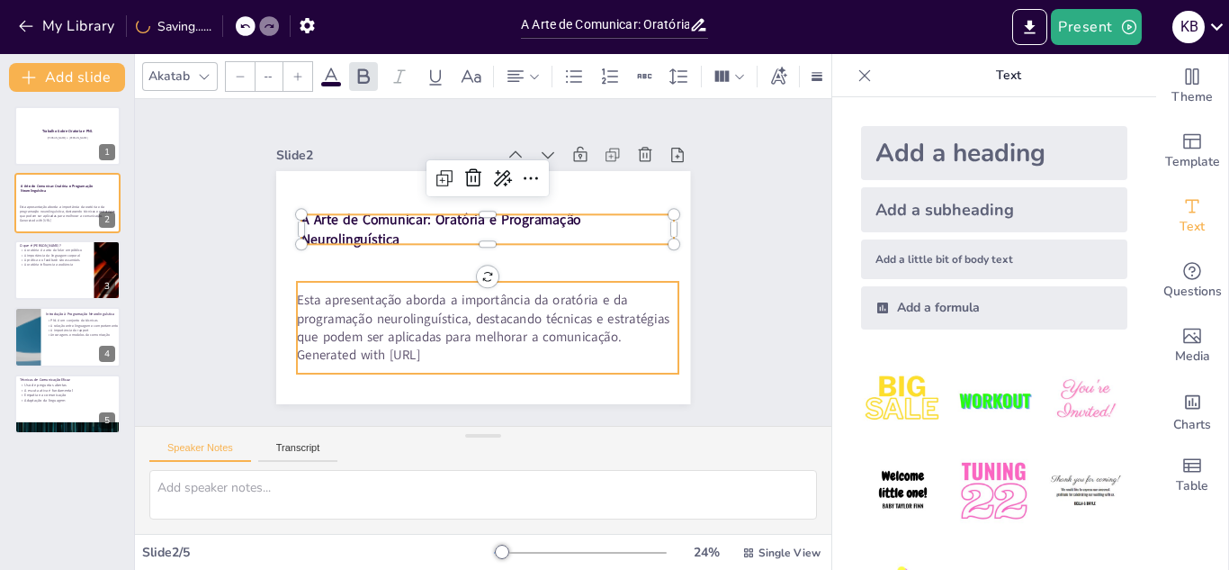
type input "45.5"
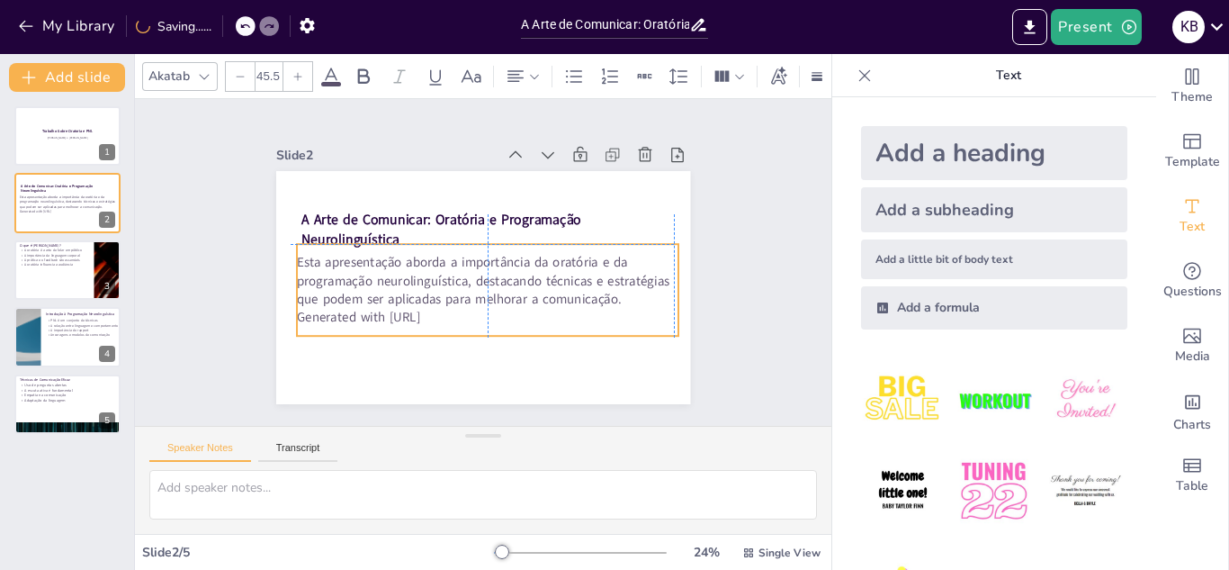
drag, startPoint x: 550, startPoint y: 311, endPoint x: 544, endPoint y: 275, distance: 36.5
click at [544, 275] on p "Esta apresentação aborda a importância da oratória e da programação neurolinguí…" at bounding box center [485, 281] width 385 height 94
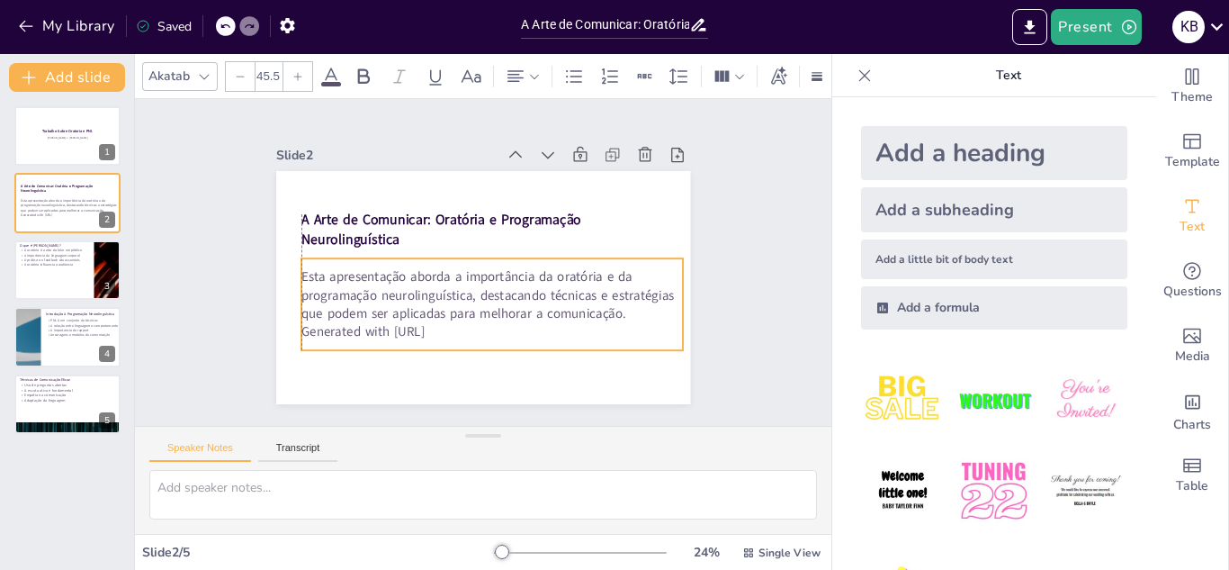
drag, startPoint x: 544, startPoint y: 278, endPoint x: 543, endPoint y: 292, distance: 14.4
click at [543, 292] on p "Esta apresentação aborda a importância da oratória e da programação neurolinguí…" at bounding box center [478, 295] width 372 height 205
click at [712, 299] on div "Slide 1 Trabalho Sobre Oratoria e PNL [PERSON_NAME] e [PERSON_NAME] Slide 2 A A…" at bounding box center [483, 262] width 572 height 555
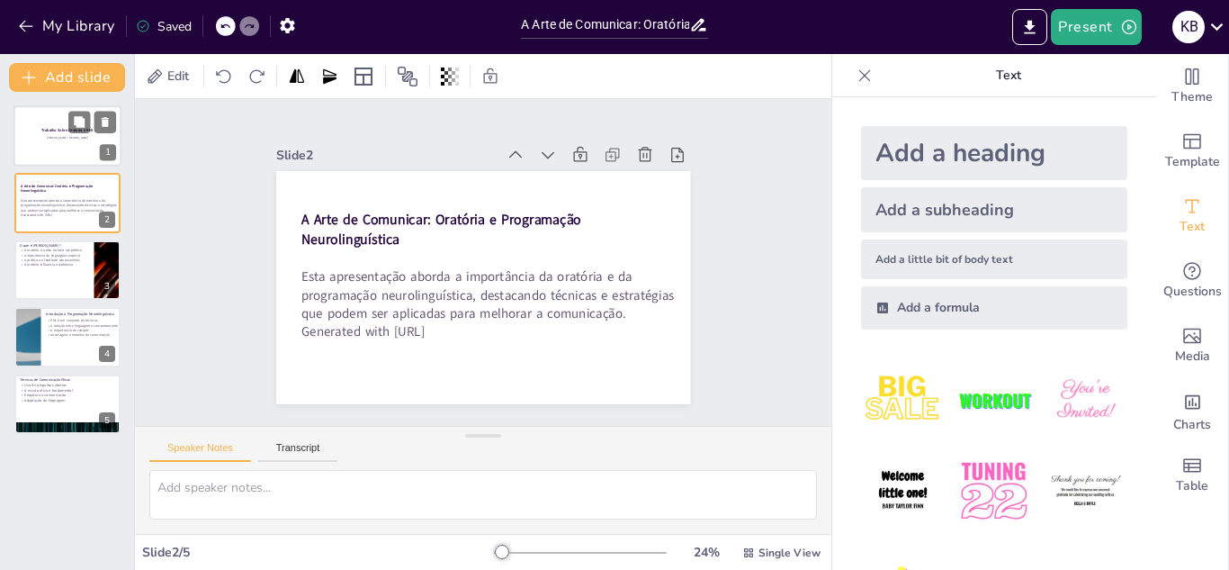
click at [79, 139] on span "[PERSON_NAME] e [PERSON_NAME]" at bounding box center [67, 138] width 41 height 4
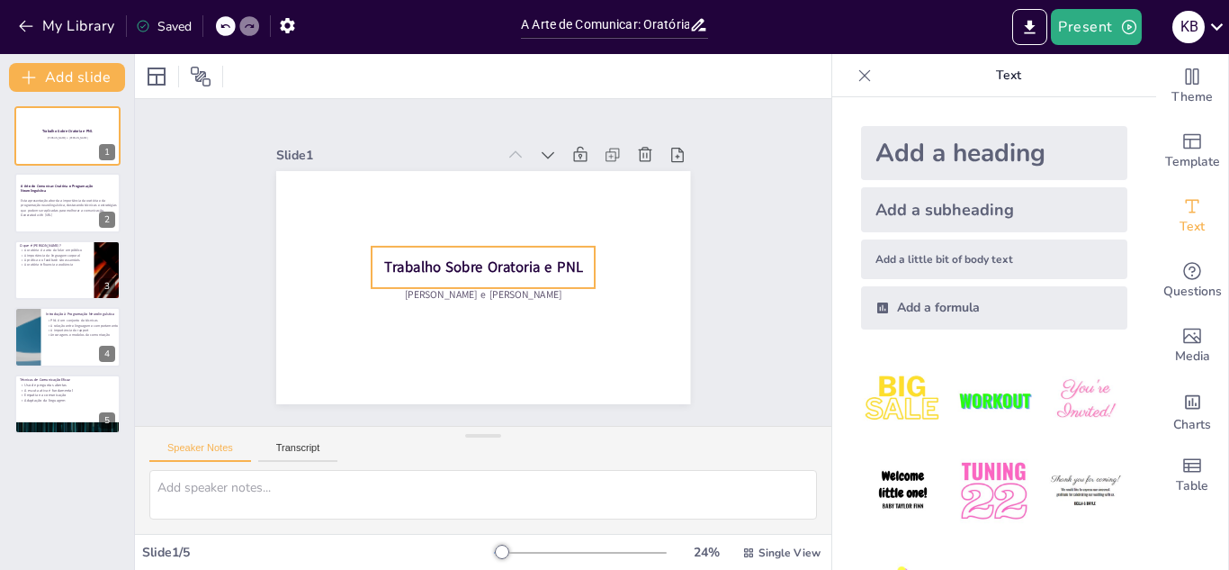
click at [425, 267] on span "Trabalho Sobre Oratoria e PNL" at bounding box center [481, 266] width 190 height 99
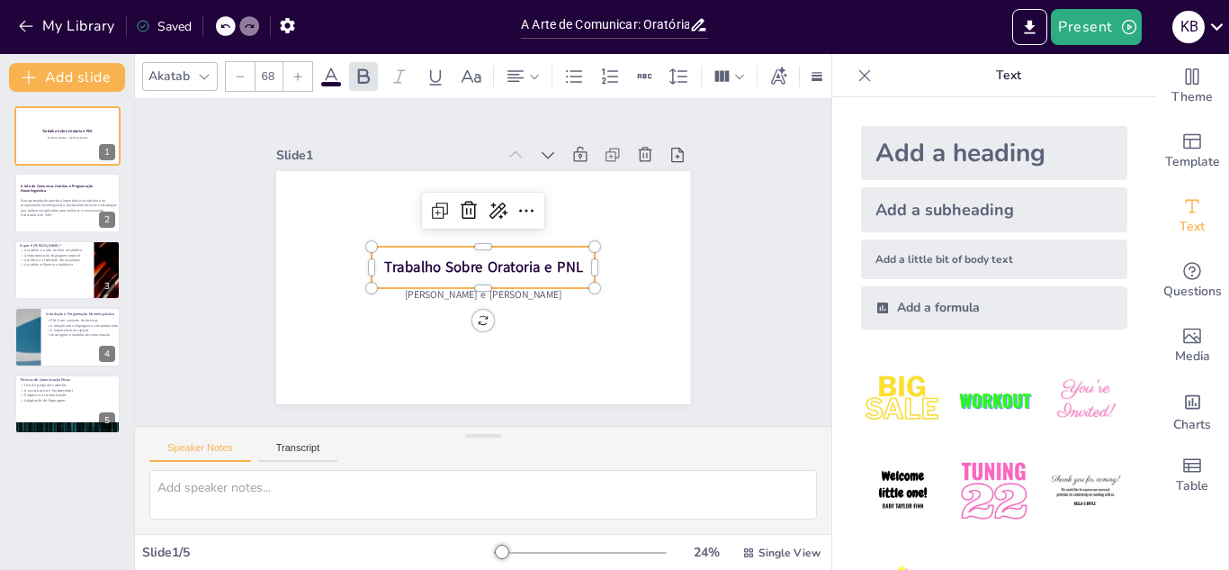
click at [721, 278] on div "Slide 1 Trabalho Sobre Oratoria e PNL [PERSON_NAME] e [PERSON_NAME] Slide 2 A A…" at bounding box center [483, 262] width 563 height 384
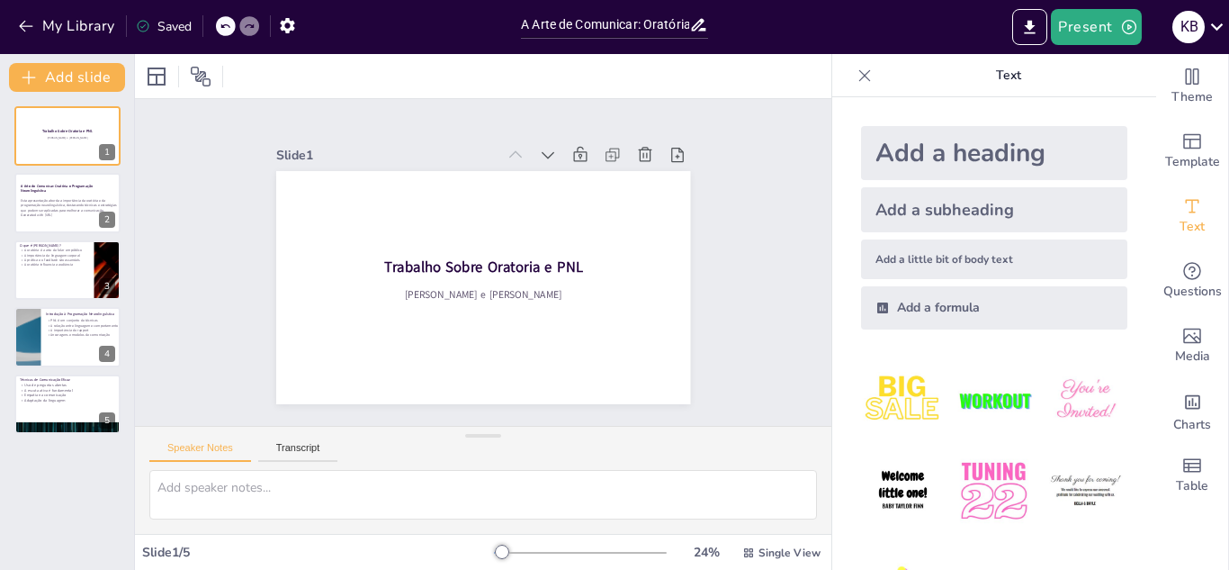
click at [873, 76] on icon at bounding box center [865, 76] width 18 height 18
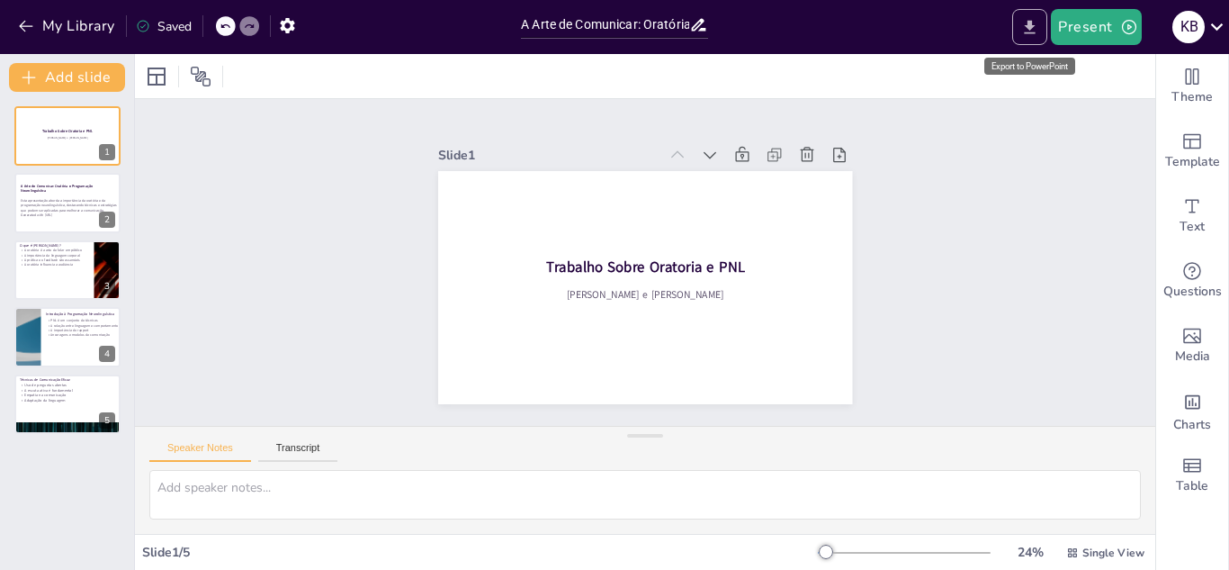
click at [1039, 28] on icon "Export to PowerPoint" at bounding box center [1030, 27] width 19 height 19
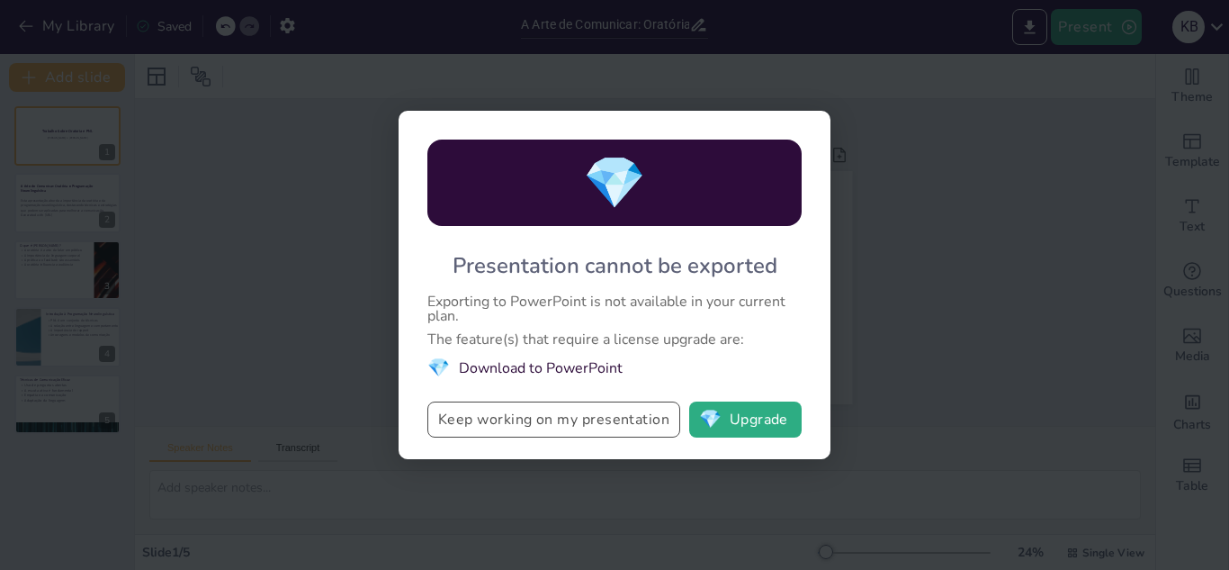
click at [634, 435] on button "Keep working on my presentation" at bounding box center [553, 419] width 253 height 36
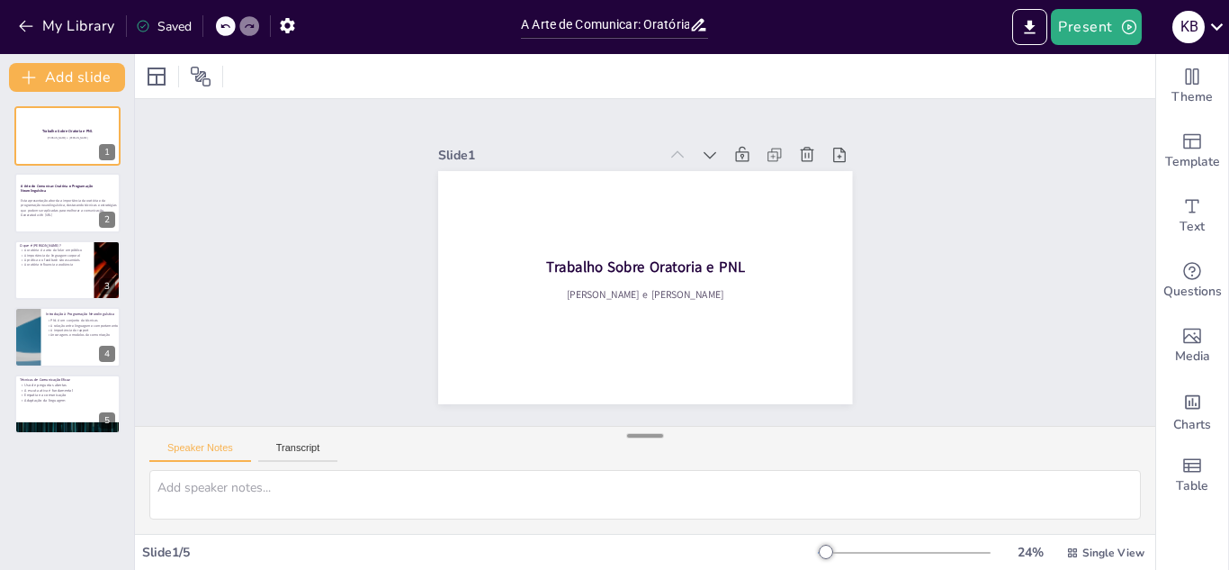
click at [639, 435] on div at bounding box center [645, 436] width 36 height 18
click at [1034, 32] on icon "Export to PowerPoint" at bounding box center [1030, 26] width 11 height 13
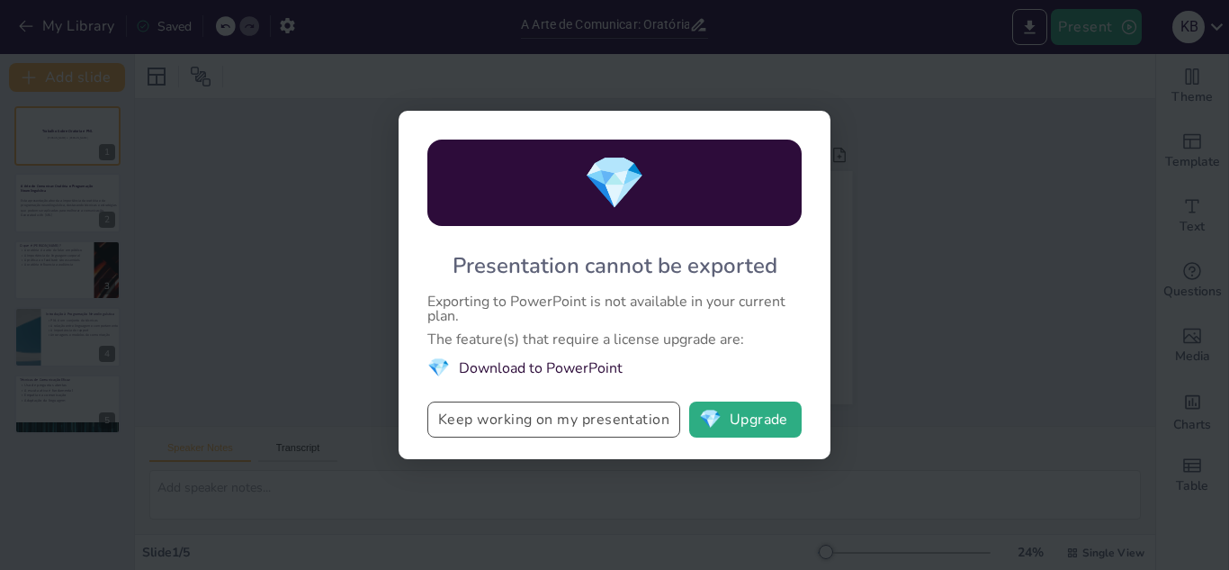
click at [600, 417] on button "Keep working on my presentation" at bounding box center [553, 419] width 253 height 36
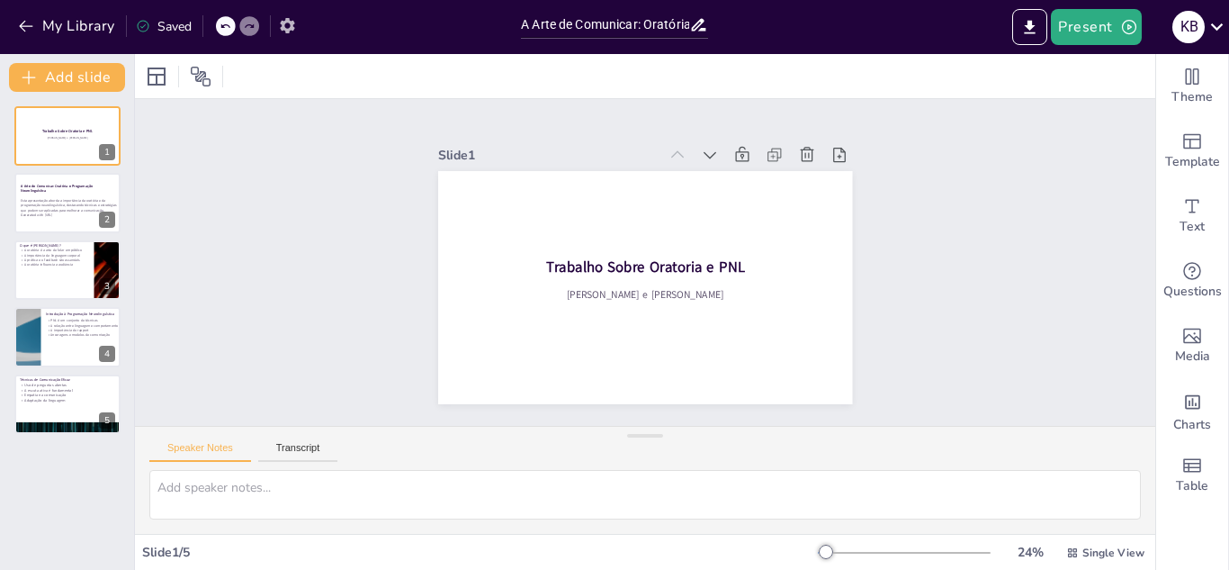
click at [287, 31] on icon "button" at bounding box center [287, 25] width 14 height 15
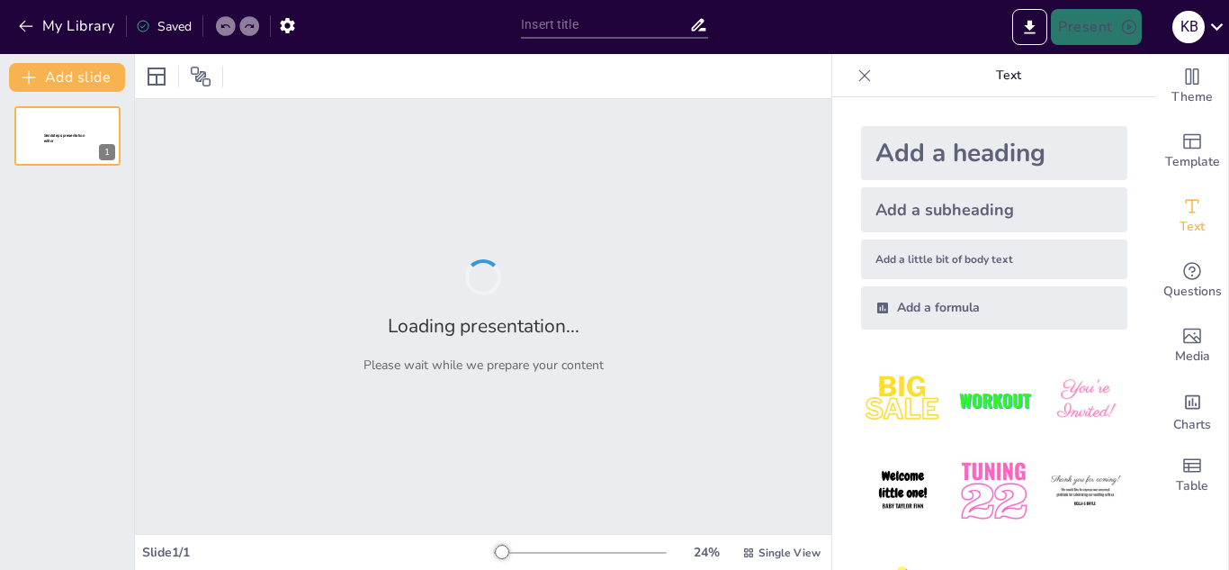
type input "A Arte de Comunicar: Oratória e Programação Neurolinguística por [PERSON_NAME] …"
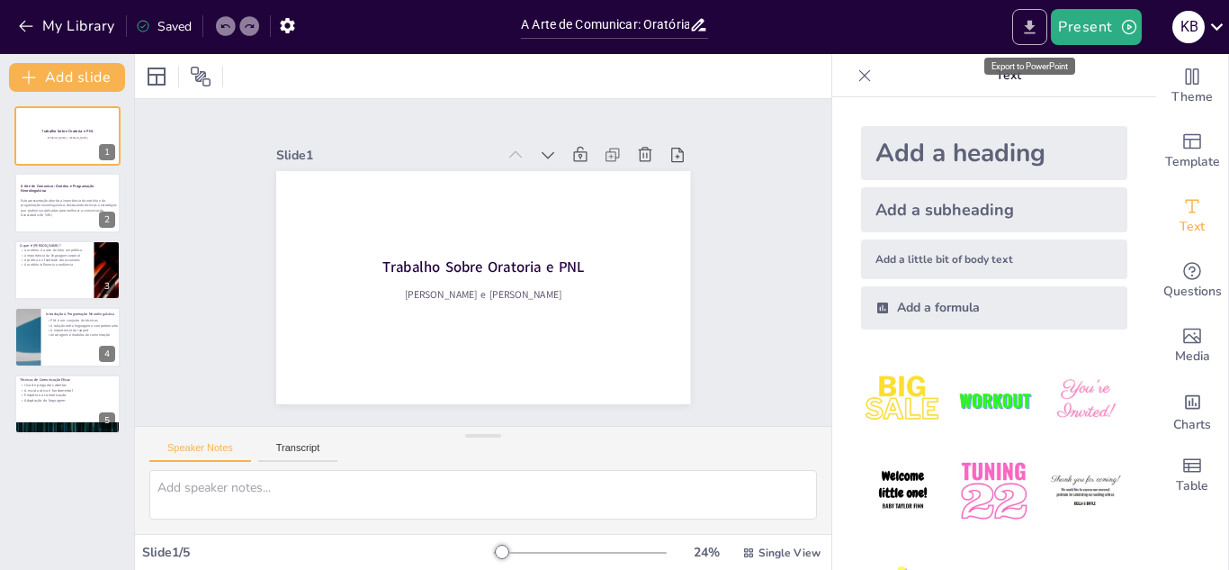
click at [1028, 33] on icon "Export to PowerPoint" at bounding box center [1030, 27] width 19 height 19
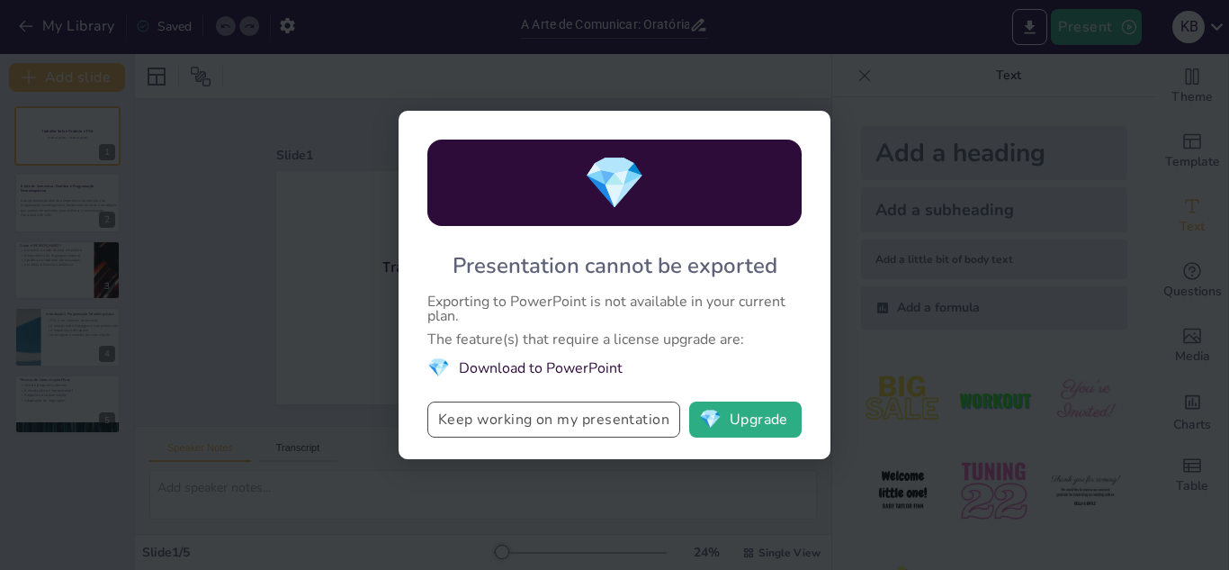
click at [499, 424] on button "Keep working on my presentation" at bounding box center [553, 419] width 253 height 36
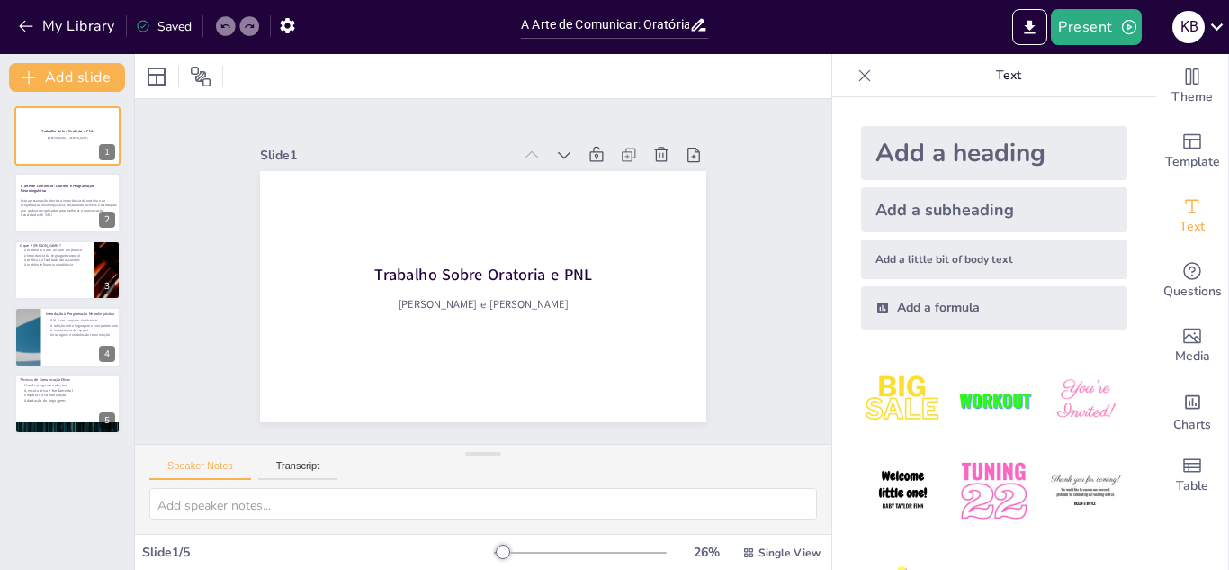
drag, startPoint x: 485, startPoint y: 437, endPoint x: 482, endPoint y: 550, distance: 112.5
click at [482, 550] on div "Slide 1 Trabalho Sobre Oratoria e PNL [PERSON_NAME] e [PERSON_NAME] Slide 2 A A…" at bounding box center [483, 312] width 697 height 516
click at [1021, 34] on button "Export to PowerPoint" at bounding box center [1029, 27] width 35 height 36
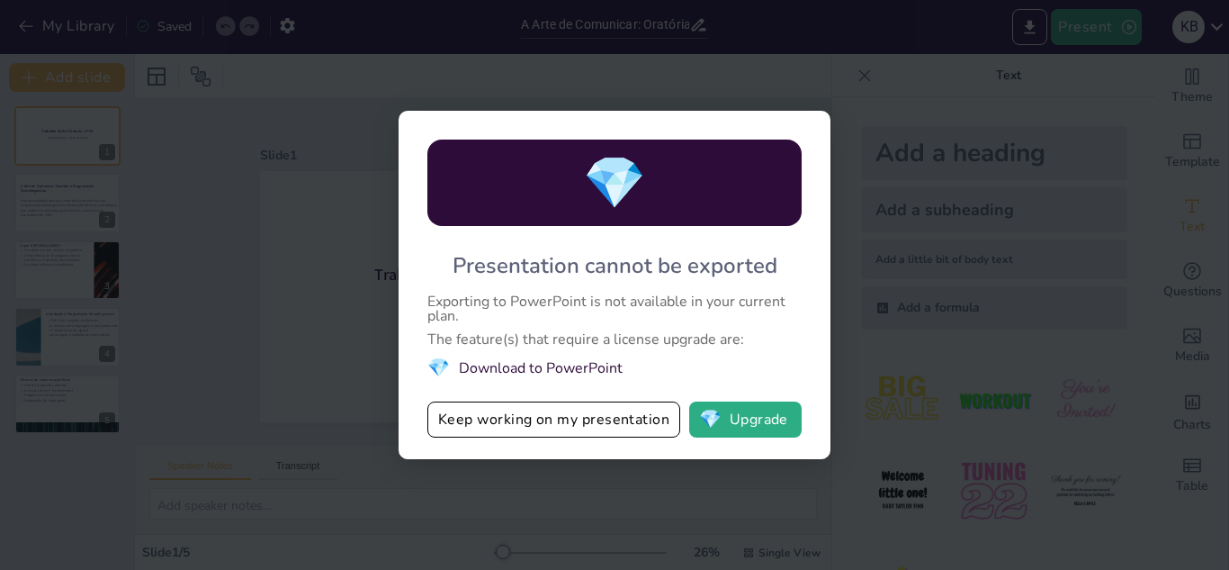
click at [562, 366] on li "💎 Download to PowerPoint" at bounding box center [614, 367] width 374 height 24
click at [724, 421] on button "💎 Upgrade" at bounding box center [745, 419] width 112 height 36
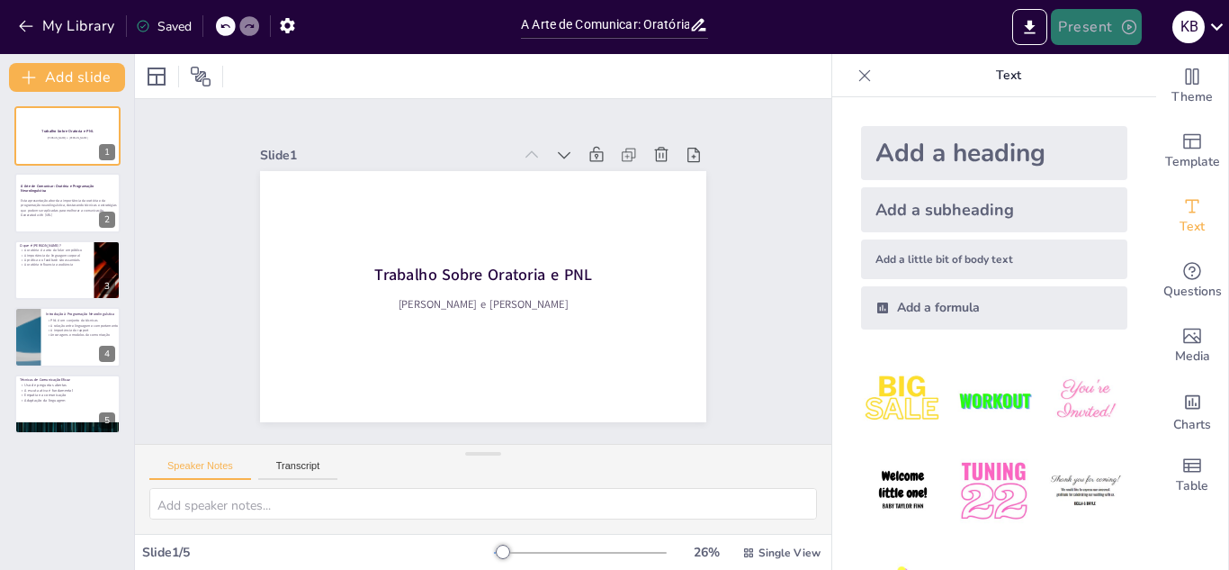
click at [1120, 34] on icon "button" at bounding box center [1129, 27] width 18 height 18
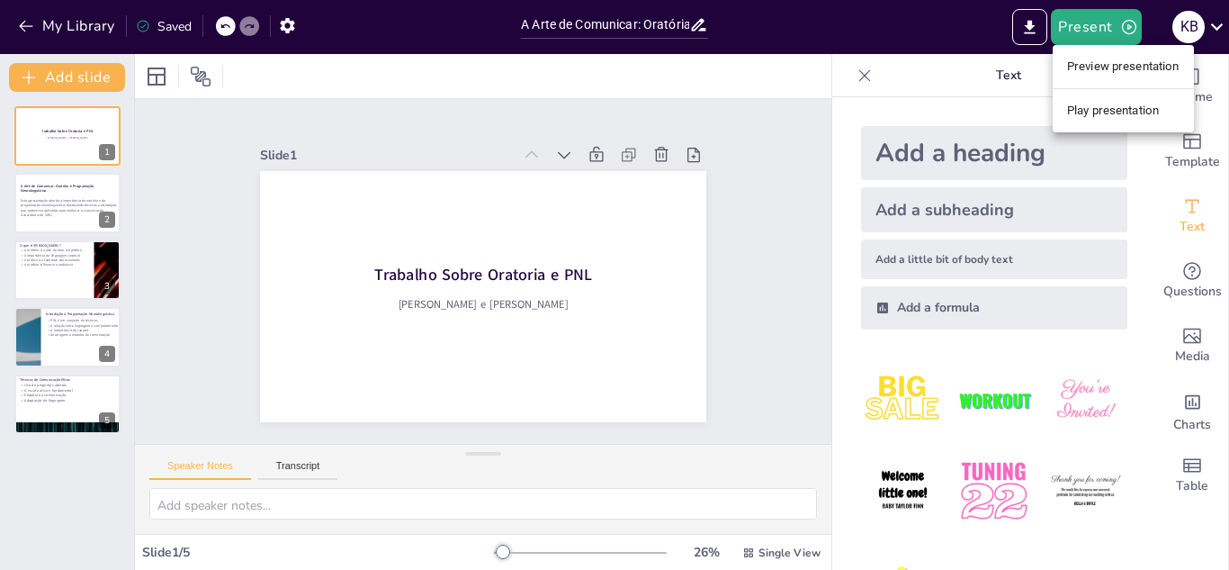
click at [1120, 60] on li "Preview presentation" at bounding box center [1123, 66] width 141 height 29
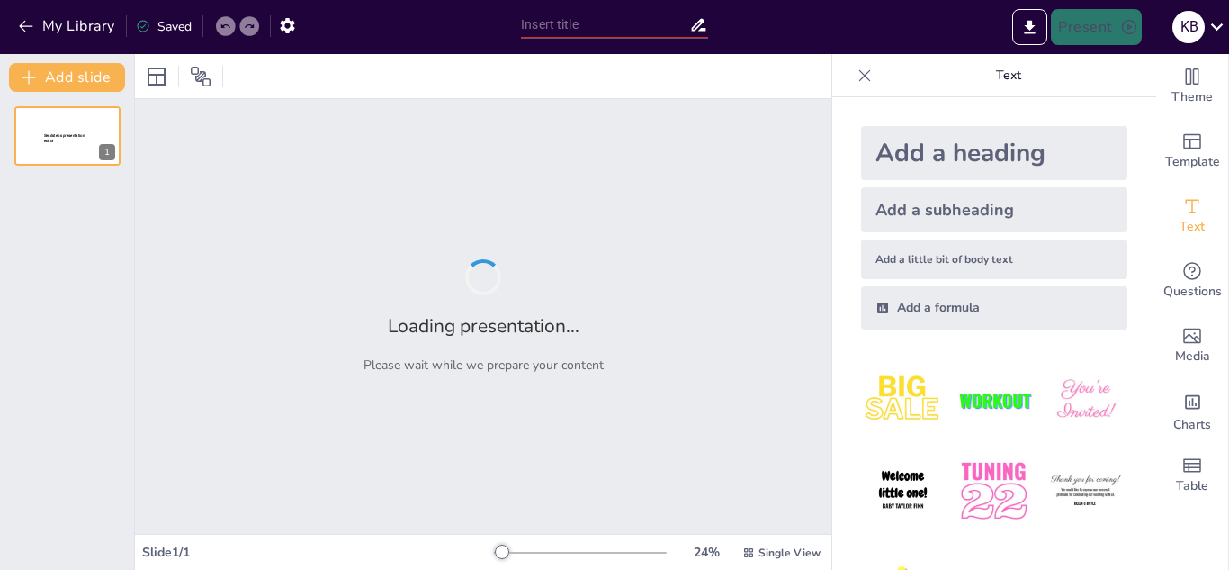
type input "A Arte de Comunicar: Oratória e Programação Neurolinguística por [PERSON_NAME] …"
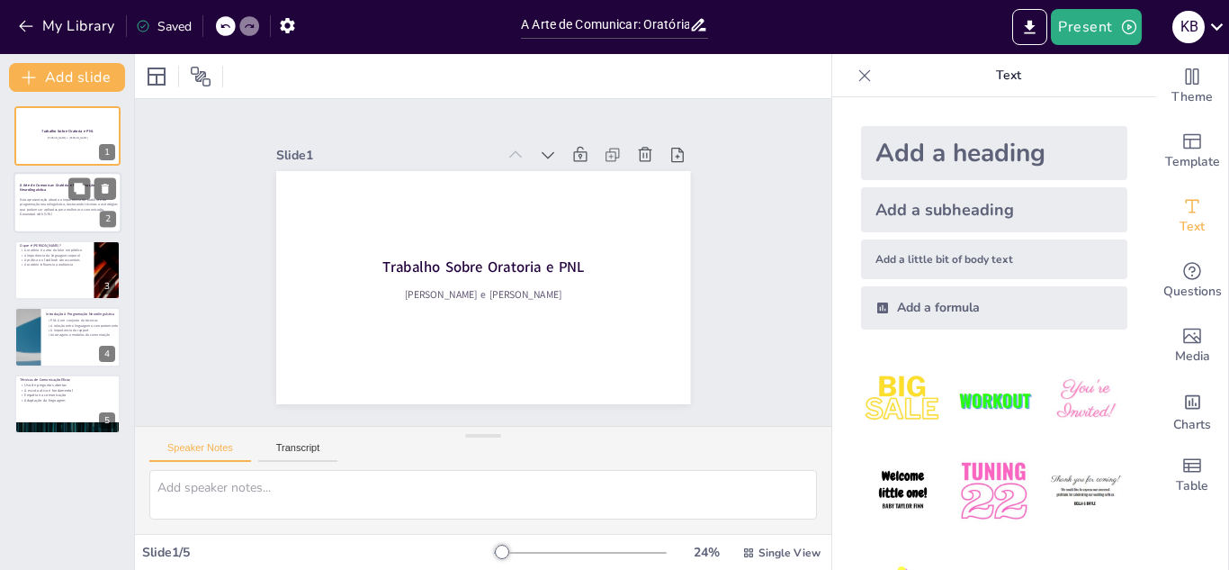
click at [86, 213] on p "Generated with [URL]" at bounding box center [70, 214] width 100 height 4
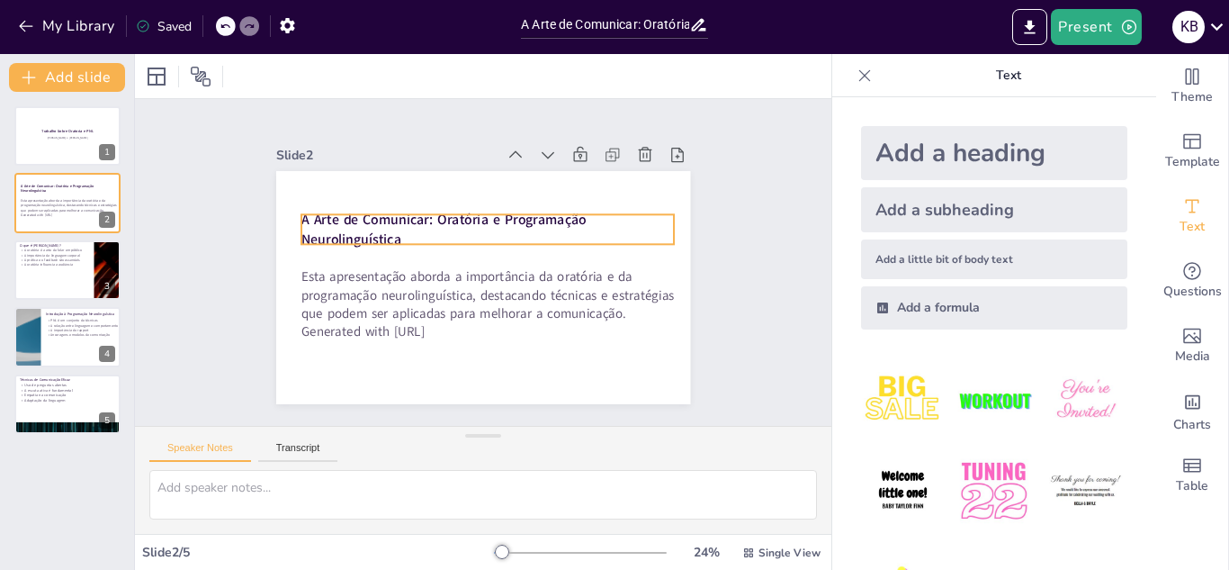
click at [319, 242] on strong "A Arte de Comunicar: Oratória e Programação Neurolinguística" at bounding box center [451, 212] width 286 height 77
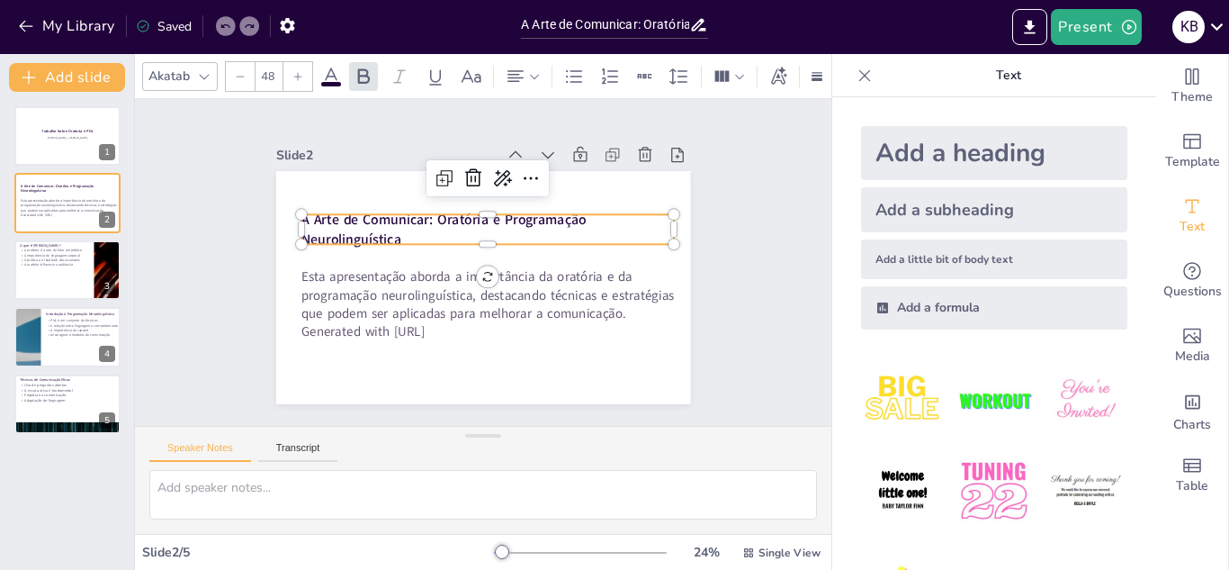
click at [319, 242] on strong "A Arte de Comunicar: Oratória e Programação Neurolinguística" at bounding box center [451, 212] width 286 height 77
click at [319, 242] on strong "A Arte de Comunicar: Oratória e Programação Neurolinguística" at bounding box center [456, 210] width 283 height 106
click at [319, 240] on strong "A Arte de Comunicar: Oratória e Programação Neurolinguística" at bounding box center [447, 216] width 287 height 49
click at [372, 242] on strong "A Arte de Comunicar: Oratória e Programação Neurolinguística" at bounding box center [481, 204] width 219 height 224
click at [319, 240] on strong "A Arte de Comunicar: Oratória e Programação Neurolinguística" at bounding box center [447, 216] width 287 height 49
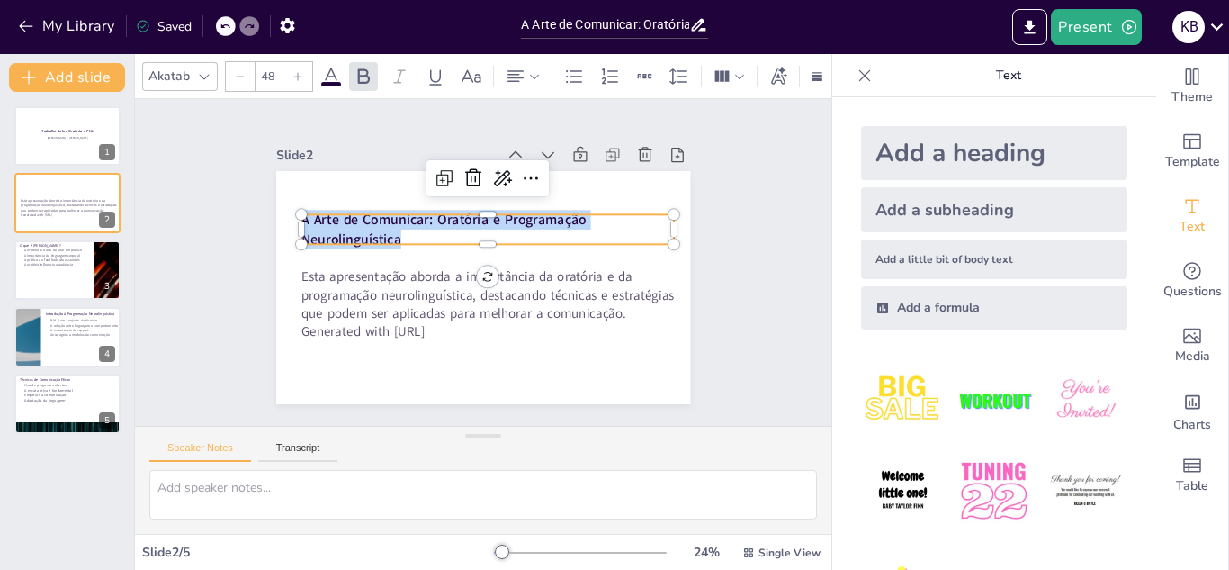
click at [401, 242] on strong "A Arte de Comunicar: Oratória e Programação Neurolinguística" at bounding box center [463, 313] width 124 height 276
click at [319, 242] on strong "A Arte de Comunicar: Oratória e Programação Neurolinguística" at bounding box center [451, 212] width 286 height 77
click at [319, 240] on strong "A Arte de Comunicar: Oratória e Programação Neurolinguística" at bounding box center [447, 216] width 287 height 49
copy strong "A Arte de Comunicar: Oratória e Programação Neurolinguística"
click at [560, 217] on icon at bounding box center [575, 232] width 31 height 31
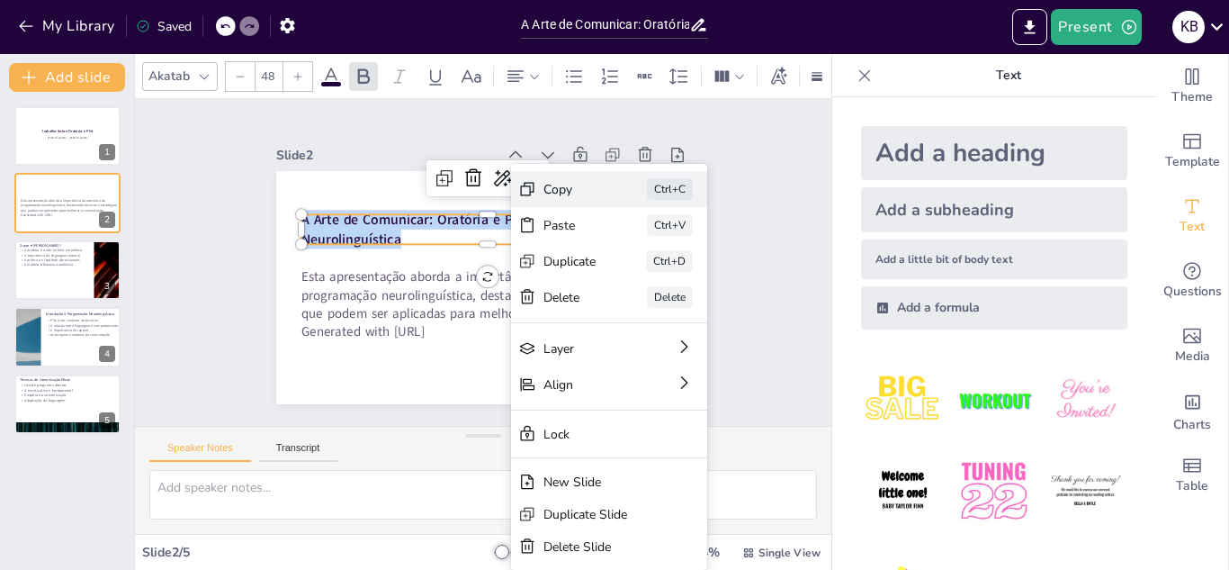
click at [667, 319] on div "Copy" at bounding box center [695, 333] width 56 height 28
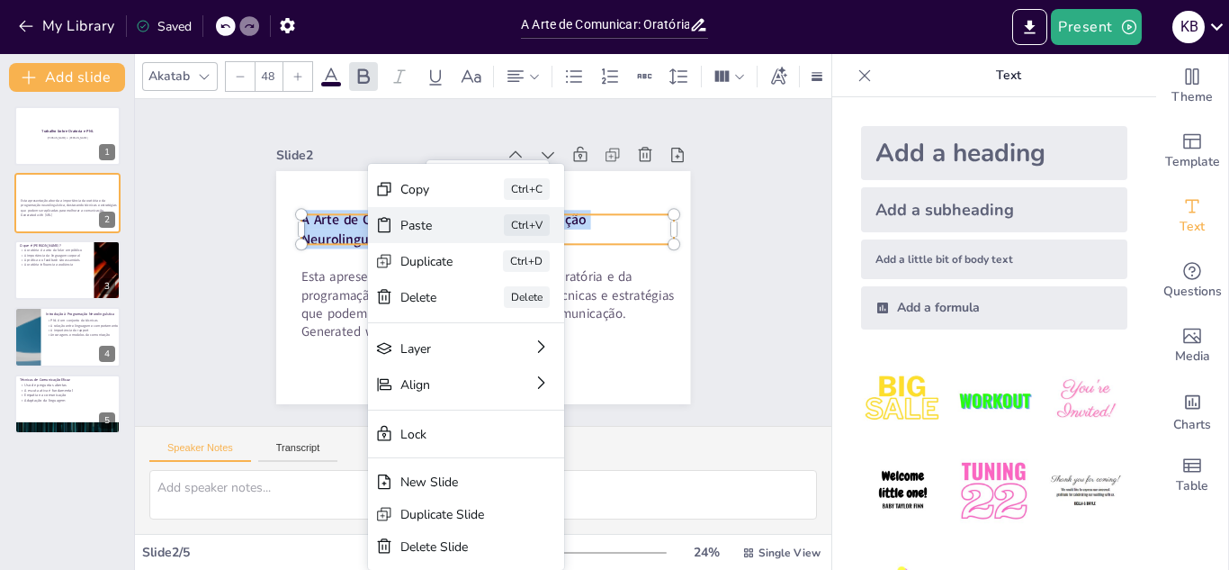
click at [495, 308] on div "Paste Ctrl+V" at bounding box center [594, 336] width 199 height 57
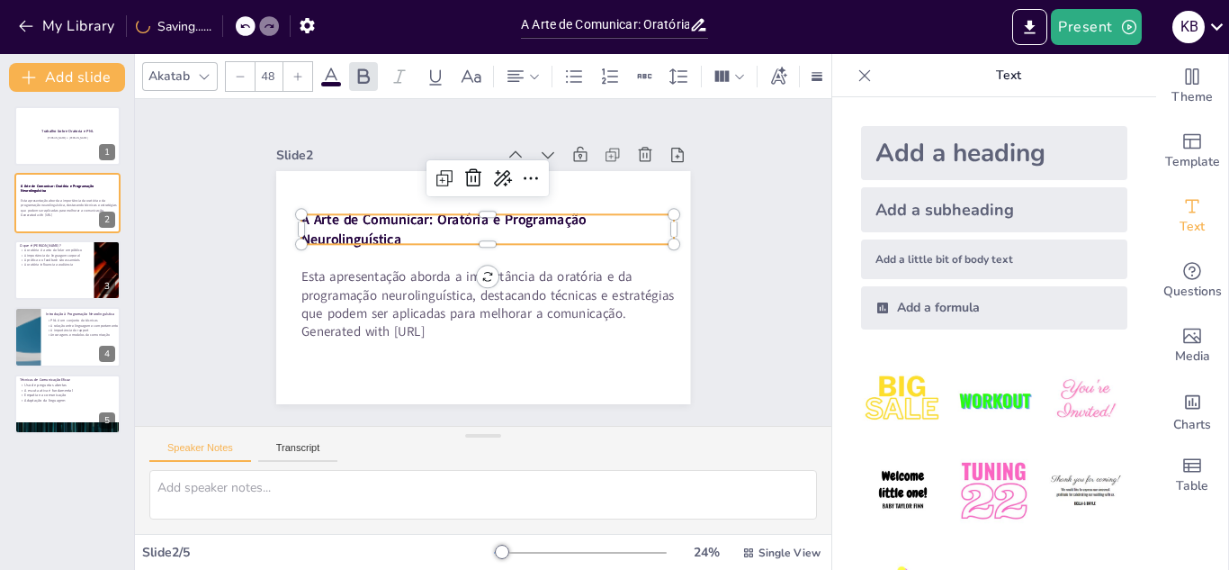
click at [499, 229] on p "A Arte de Comunicar: Oratória e Programação Neurolinguística" at bounding box center [494, 231] width 373 height 115
click at [424, 233] on p "A Arte de Comunicar: Oratória e Programação Neurolinguística" at bounding box center [513, 247] width 250 height 325
click at [424, 233] on p "A Arte de Comunicar: Oratória e Programação Neurolinguística" at bounding box center [494, 230] width 373 height 115
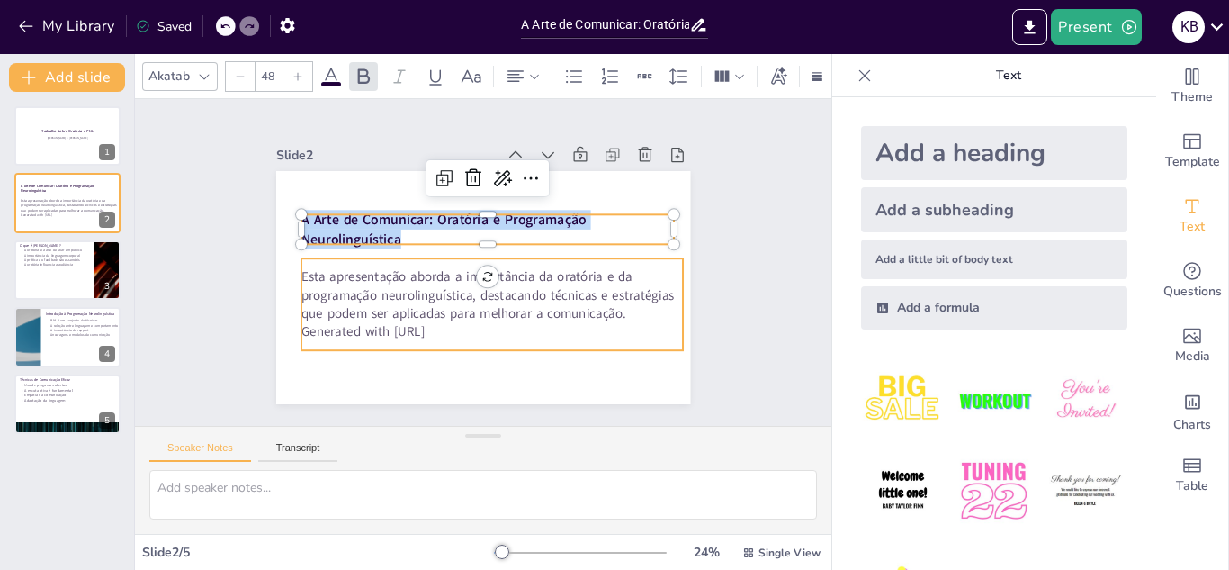
click at [373, 275] on p "Esta apresentação aborda a importância da oratória e da programação neurolinguí…" at bounding box center [474, 294] width 358 height 238
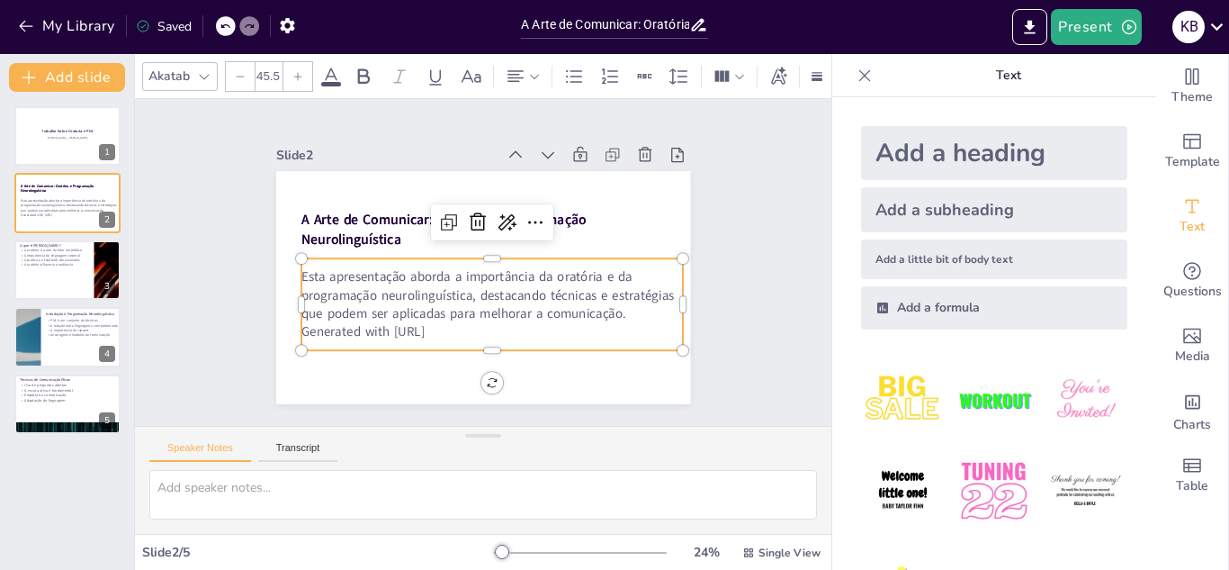
click at [373, 275] on p "Esta apresentação aborda a importância da oratória e da programação neurolinguí…" at bounding box center [484, 295] width 385 height 133
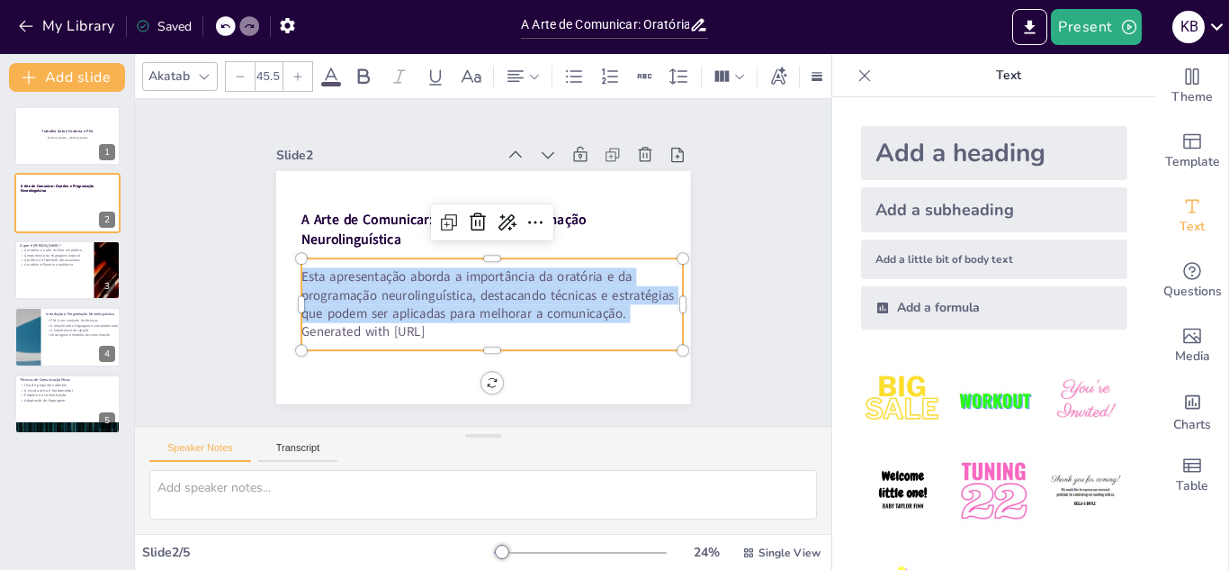
click at [373, 275] on p "Esta apresentação aborda a importância da oratória e da programação neurolinguí…" at bounding box center [484, 295] width 385 height 133
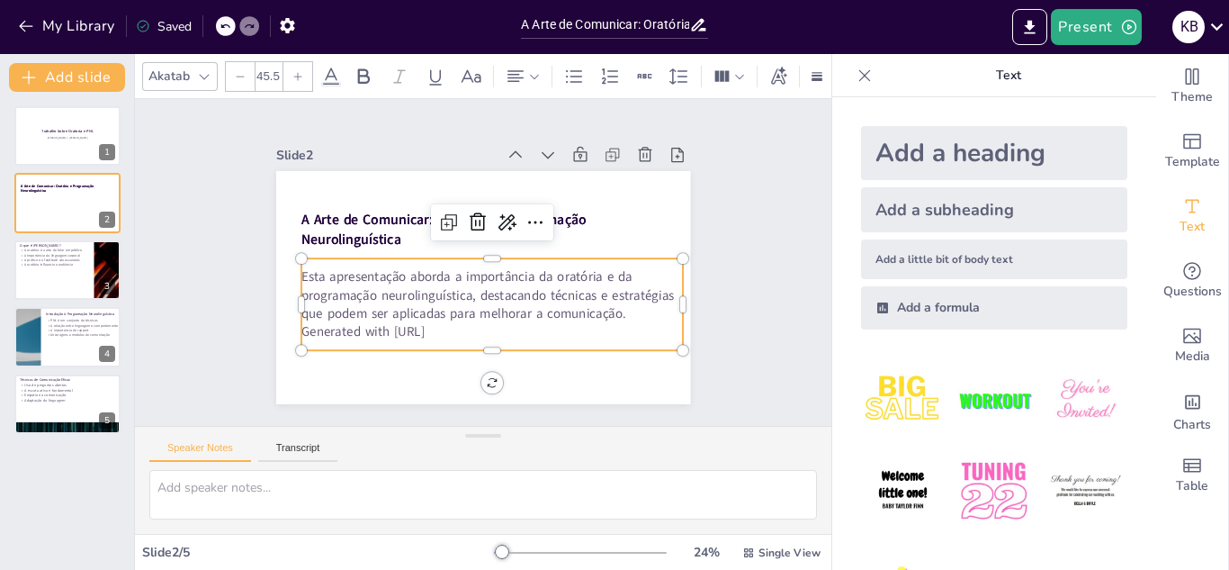
click at [373, 275] on p "Esta apresentação aborda a importância da oratória e da programação neurolinguí…" at bounding box center [484, 295] width 385 height 133
click at [373, 275] on p "Esta apresentação aborda a importância da oratória e da programação neurolinguí…" at bounding box center [459, 286] width 238 height 358
click at [373, 275] on p "Esta apresentação aborda a importância da oratória e da programação neurolinguí…" at bounding box center [462, 288] width 269 height 341
click at [373, 275] on p "Esta apresentação aborda a importância da oratória e da programação neurolinguí…" at bounding box center [468, 293] width 320 height 296
click at [373, 275] on p "Esta apresentação aborda a importância da oratória e da programação neurolinguí…" at bounding box center [484, 295] width 385 height 133
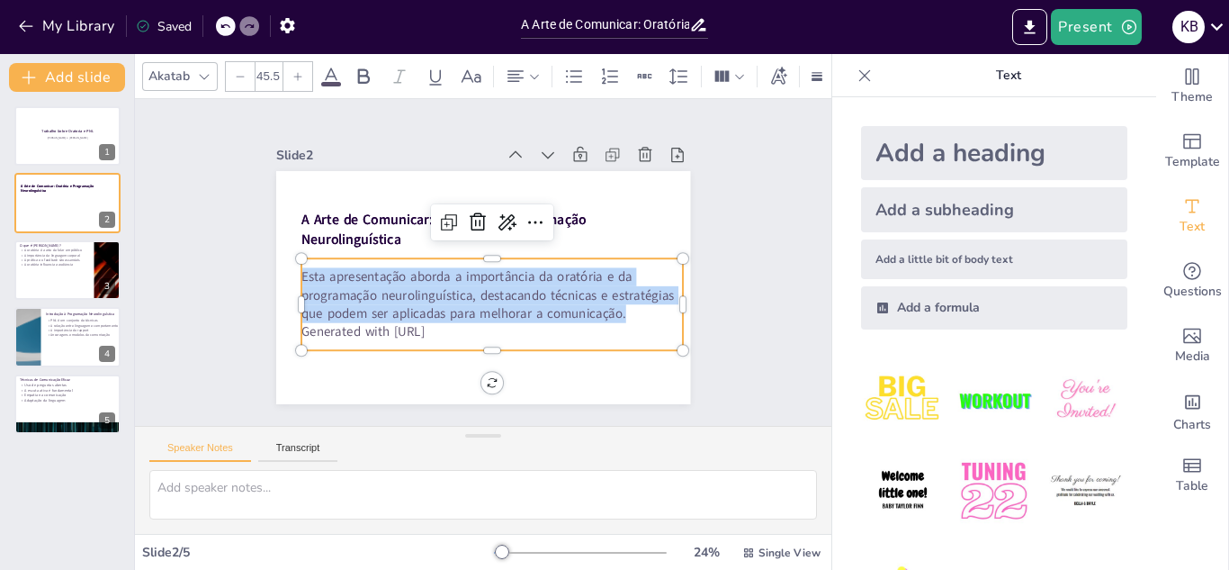
click at [373, 275] on p "Esta apresentação aborda a importância da oratória e da programação neurolinguí…" at bounding box center [484, 295] width 385 height 133
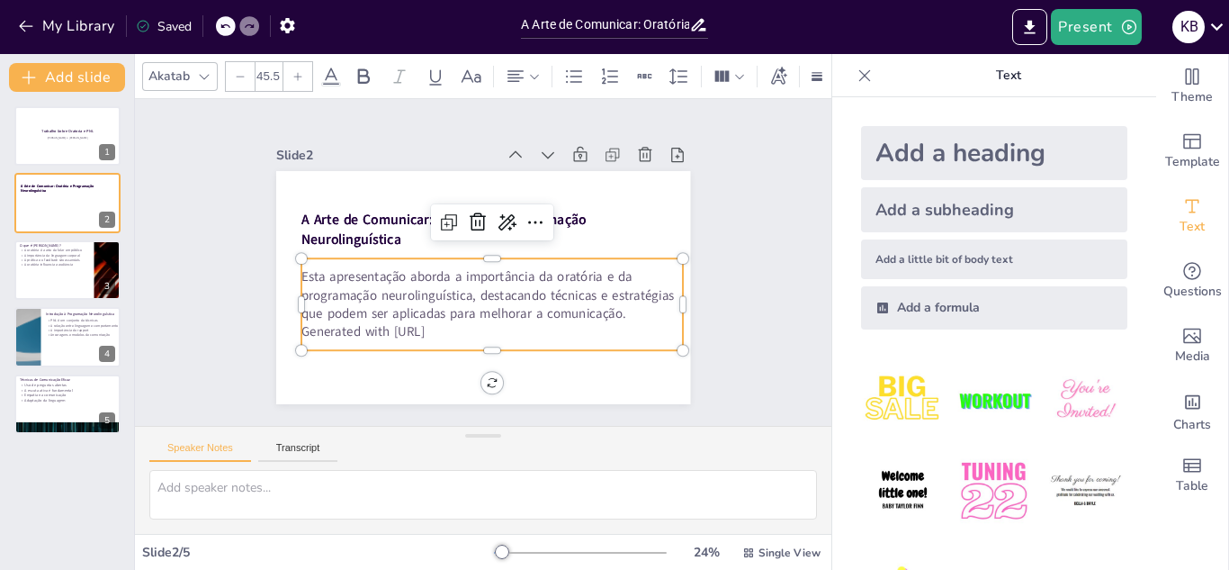
click at [373, 275] on p "Esta apresentação aborda a importância da oratória e da programação neurolinguí…" at bounding box center [488, 295] width 385 height 94
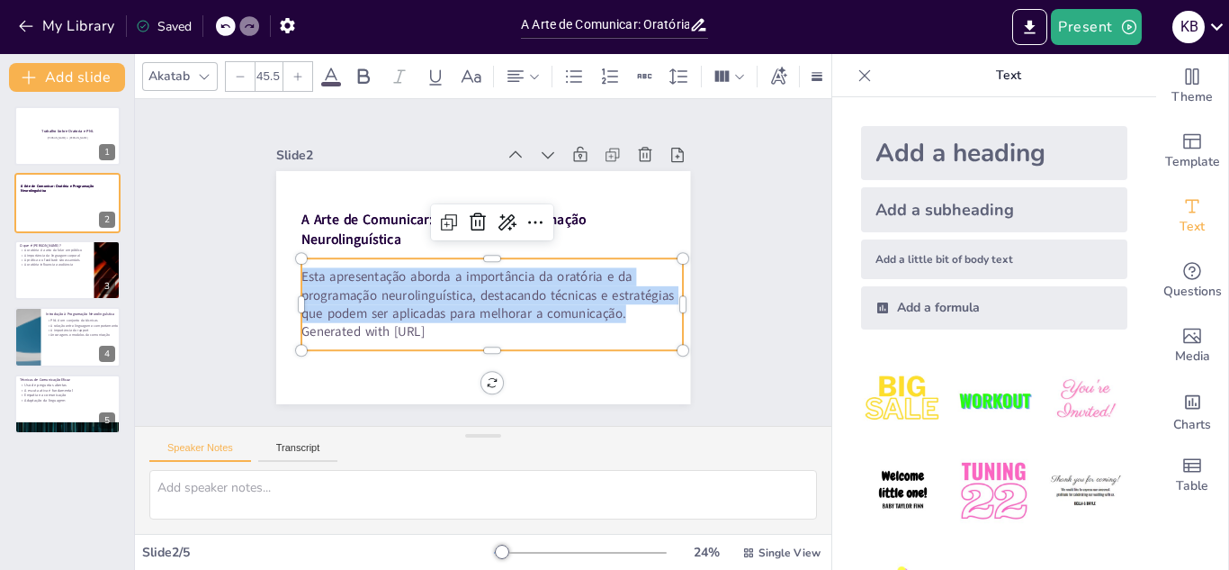
copy p "Esta apresentação aborda a importância da oratória e da programação neurolinguí…"
click at [536, 227] on icon at bounding box center [545, 240] width 27 height 27
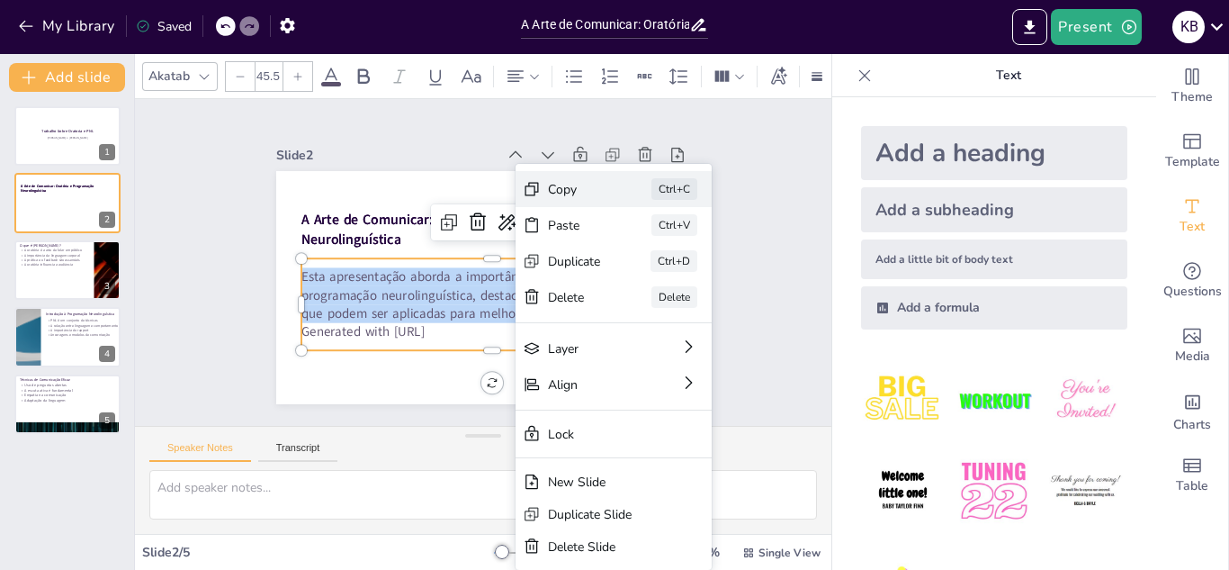
click at [638, 304] on div "Copy Ctrl+C" at bounding box center [738, 342] width 200 height 76
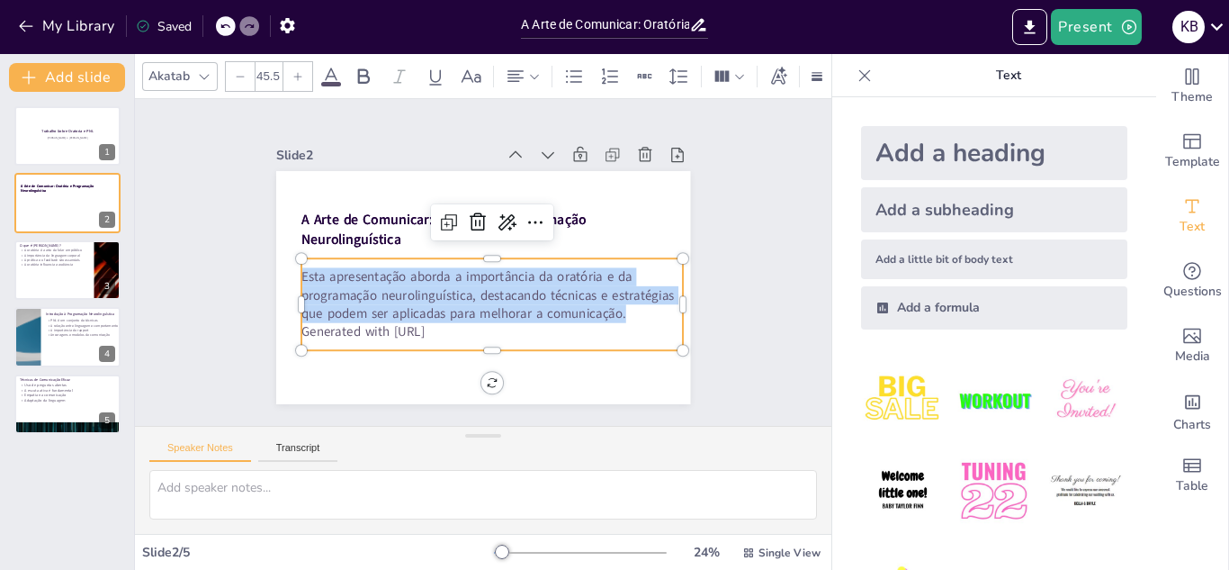
copy p "Esta apresentação aborda a importância da oratória e da programação neurolinguí…"
click at [441, 302] on p "Esta apresentação aborda a importância da oratória e da programação neurolinguí…" at bounding box center [488, 295] width 385 height 94
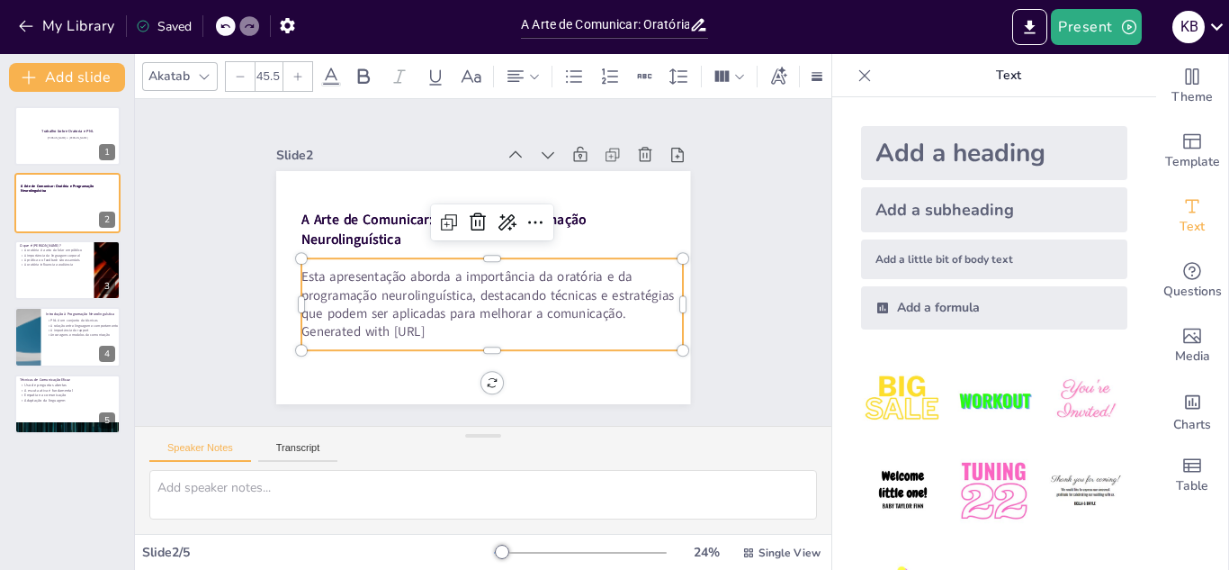
click at [441, 302] on p "Esta apresentação aborda a importância da oratória e da programação neurolinguí…" at bounding box center [471, 293] width 341 height 269
click at [441, 302] on p "Esta apresentação aborda a importância da oratória e da programação neurolinguí…" at bounding box center [488, 295] width 385 height 94
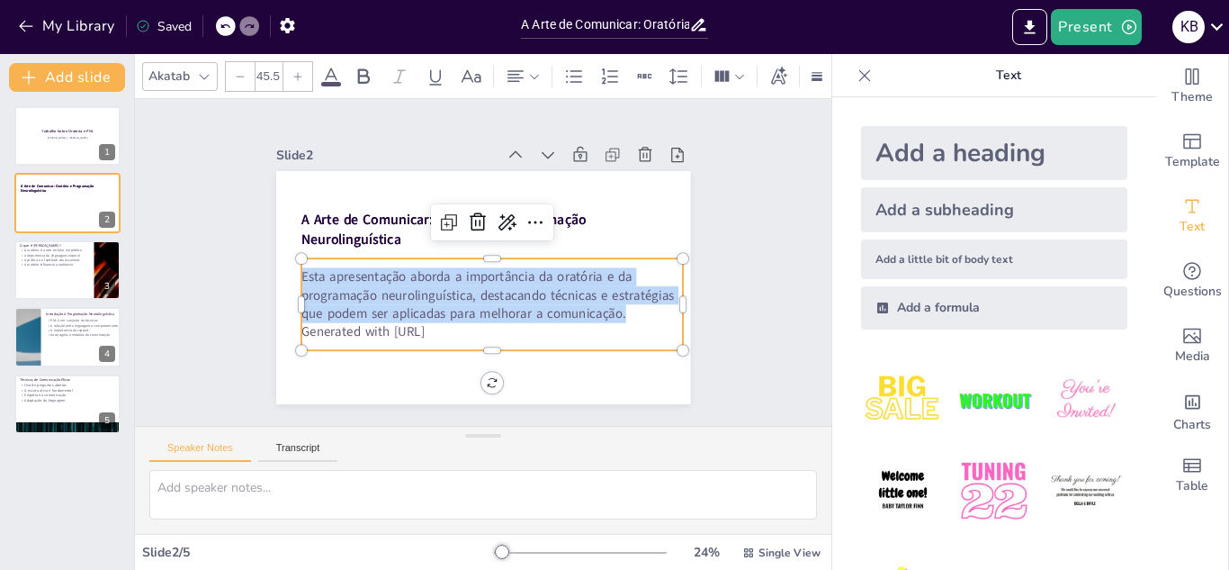
copy p "Esta apresentação aborda a importância da oratória e da programação neurolinguí…"
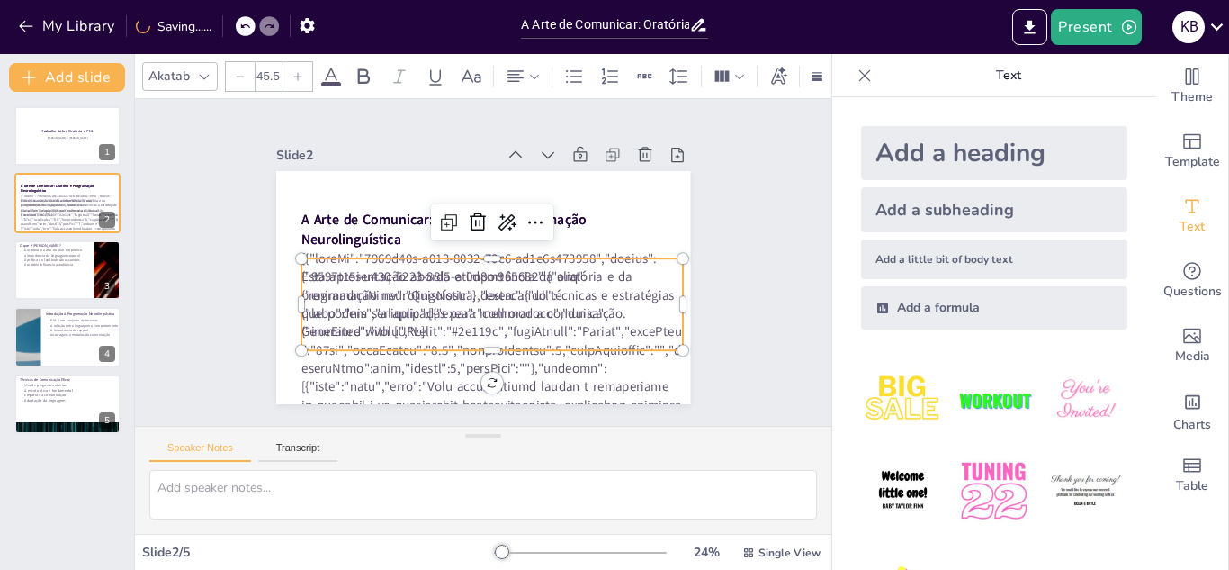
type input "32"
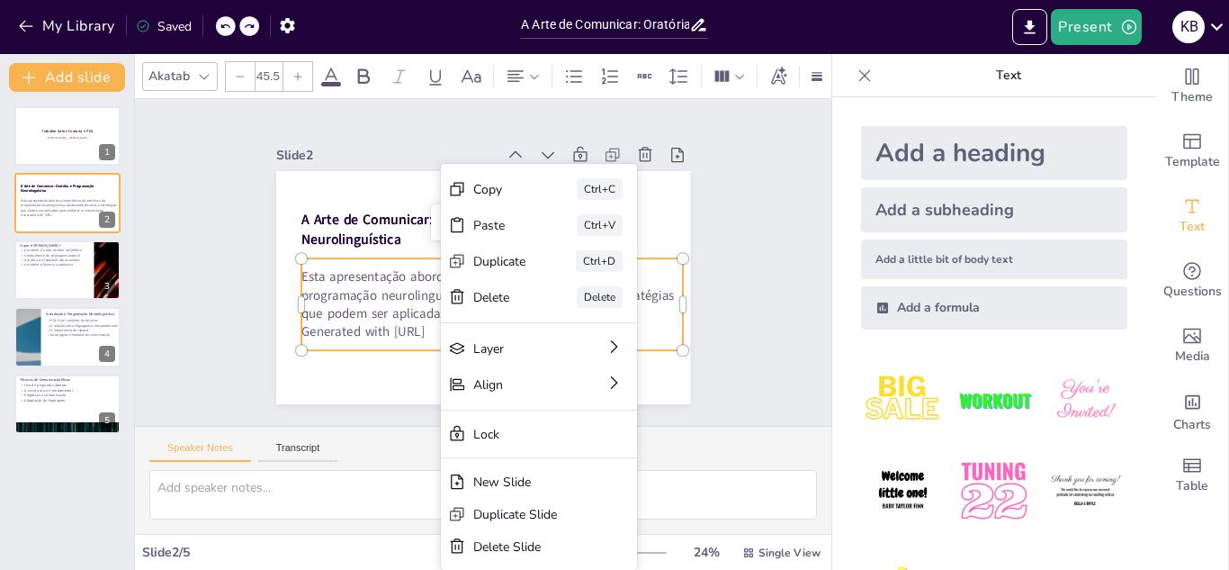
click at [336, 282] on p "Esta apresentação aborda a importância da oratória e da programação neurolinguí…" at bounding box center [484, 295] width 385 height 133
click at [336, 282] on p "Esta apresentação aborda a importância da oratória e da programação neurolinguí…" at bounding box center [492, 294] width 382 height 55
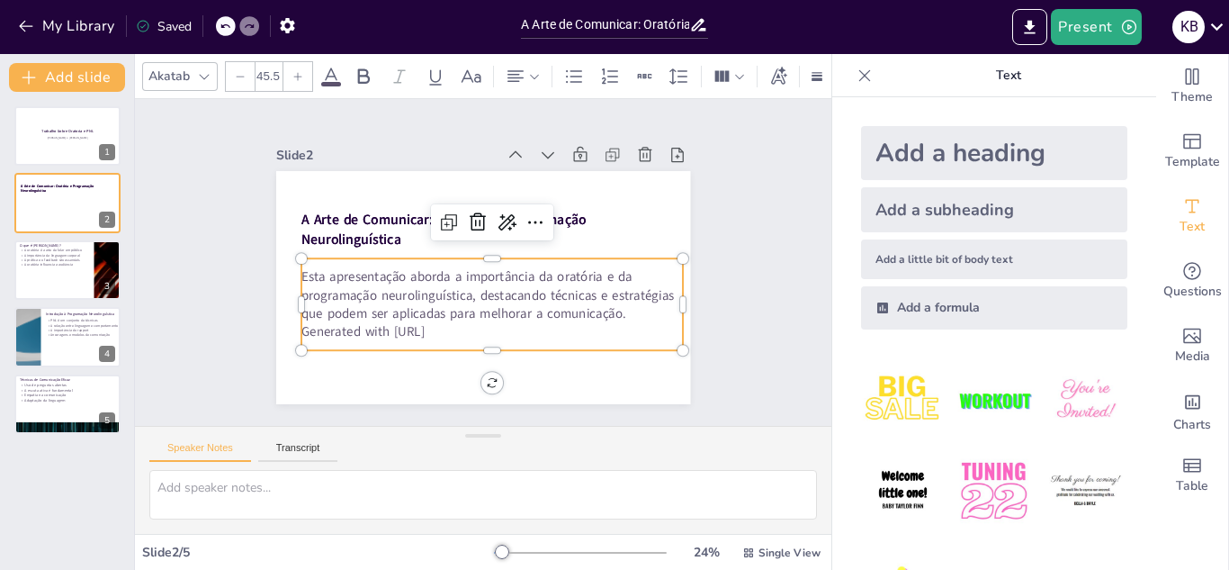
click at [336, 282] on span "Esta apresentação aborda a importância da oratória e da programação neurolinguí…" at bounding box center [469, 285] width 355 height 185
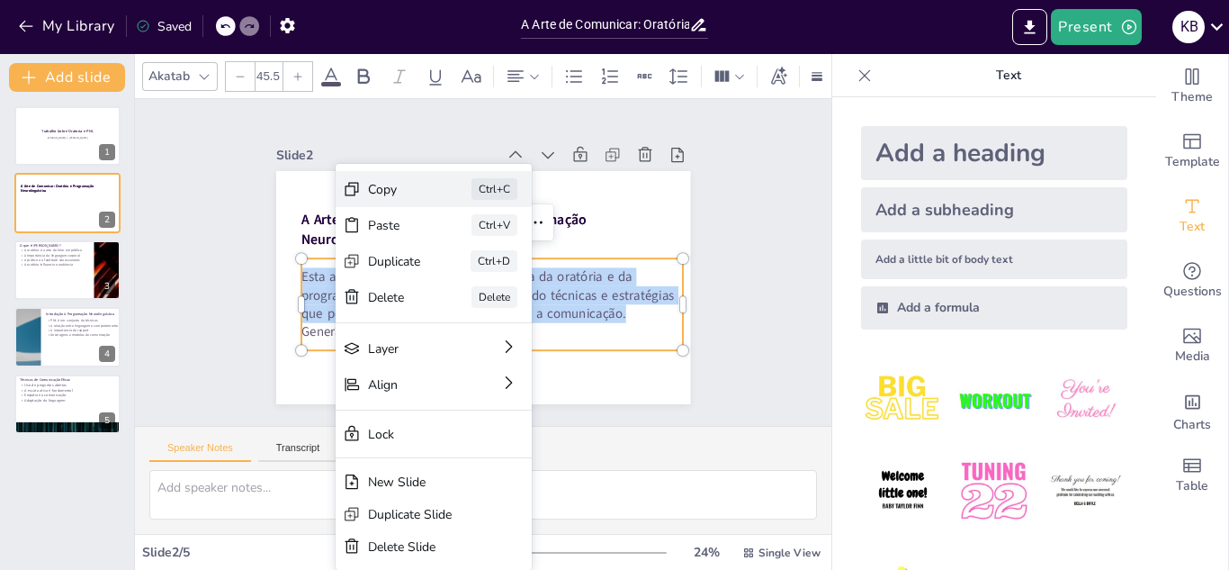
click at [488, 286] on div "Copy" at bounding box center [516, 304] width 56 height 37
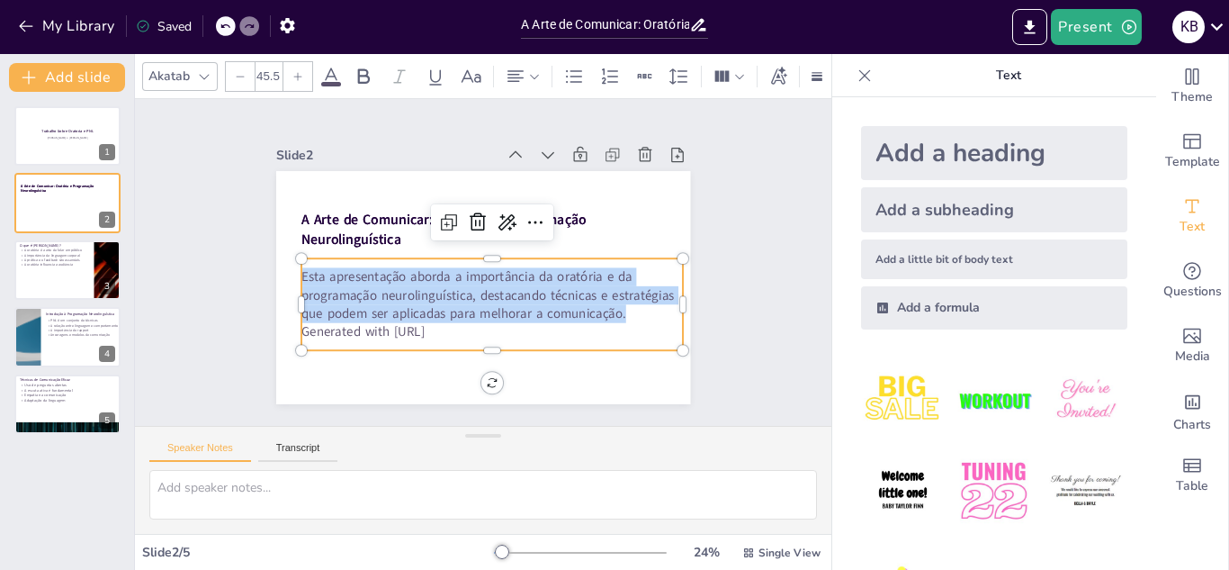
click at [554, 299] on span "Esta apresentação aborda a importância da oratória e da programação neurolinguí…" at bounding box center [478, 289] width 373 height 121
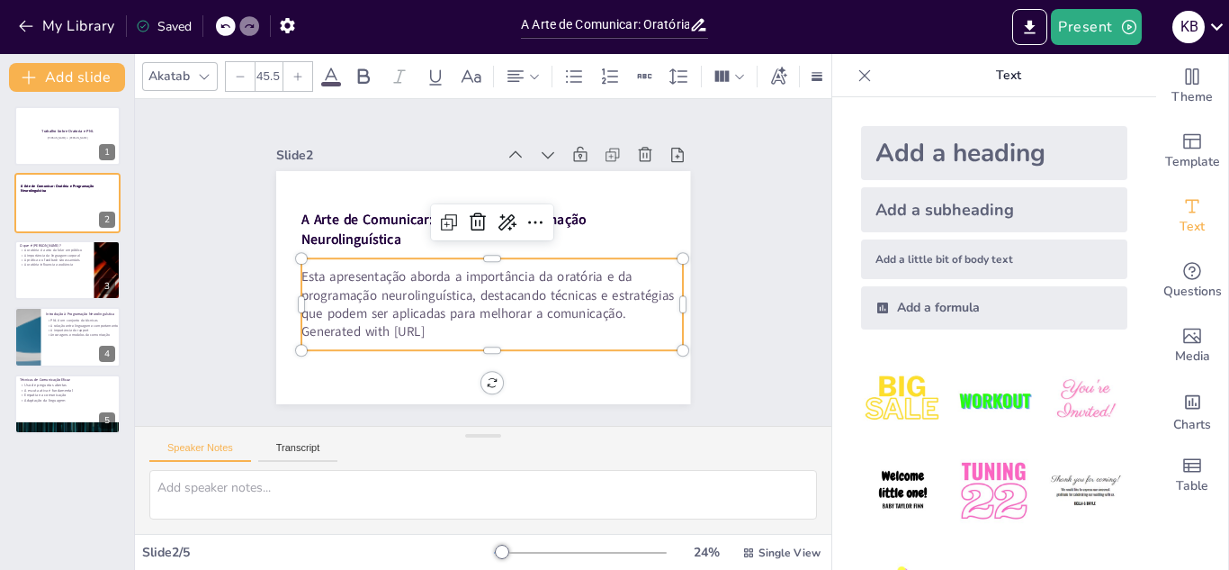
click at [554, 299] on span "Esta apresentação aborda a importância da oratória e da programação neurolinguí…" at bounding box center [474, 287] width 365 height 152
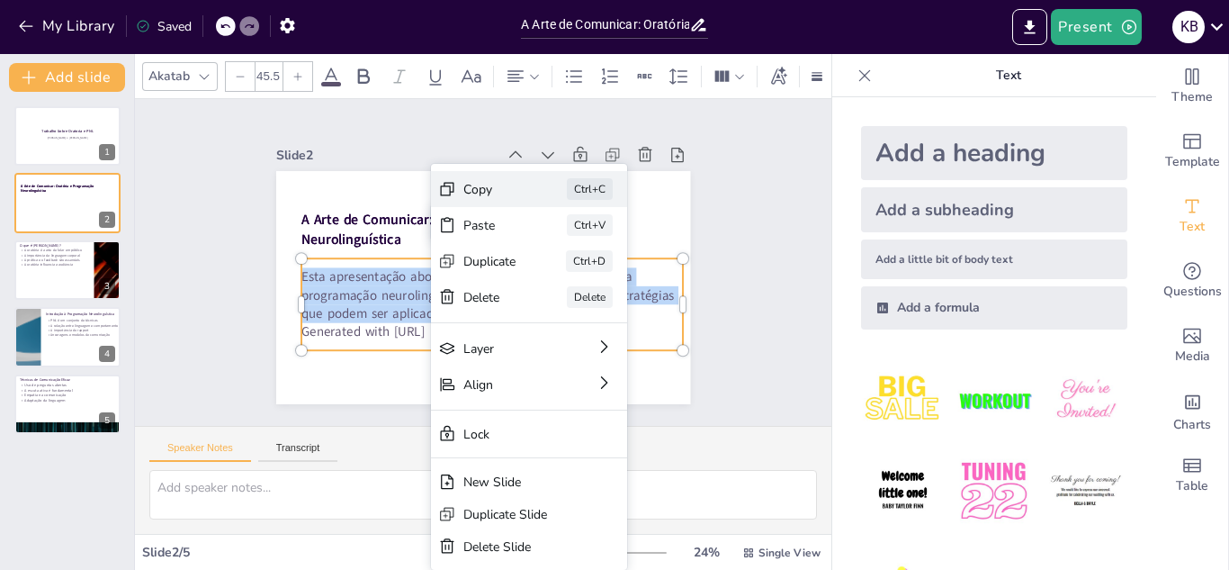
click at [564, 297] on icon at bounding box center [575, 308] width 22 height 22
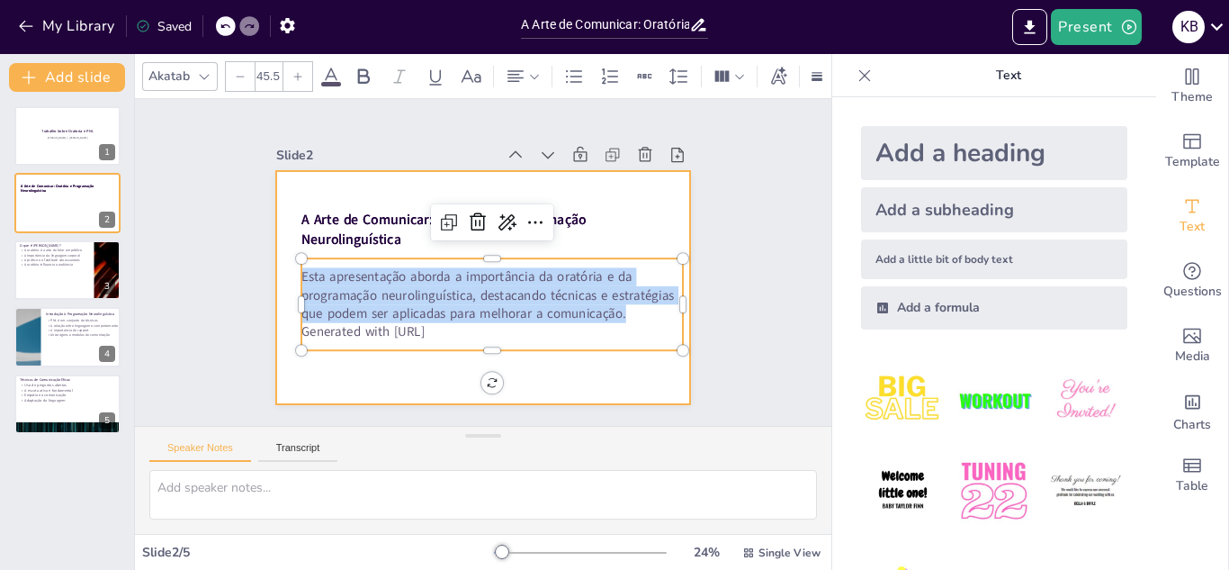
copy span "Esta apresentação aborda a importância da oratória e da programação neurolinguí…"
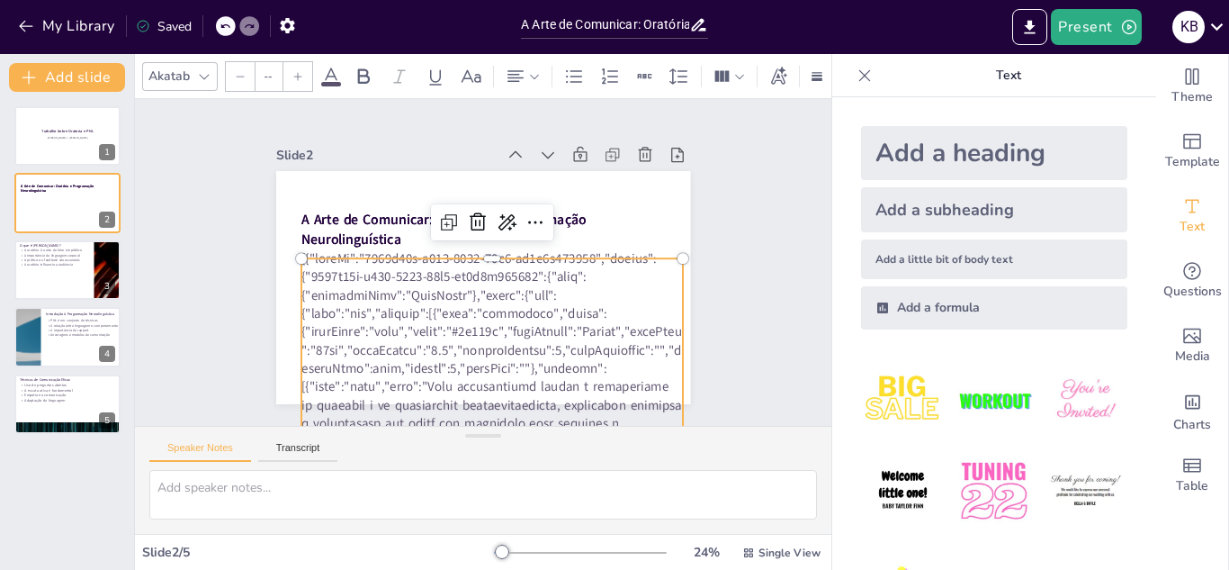
type input "45.5"
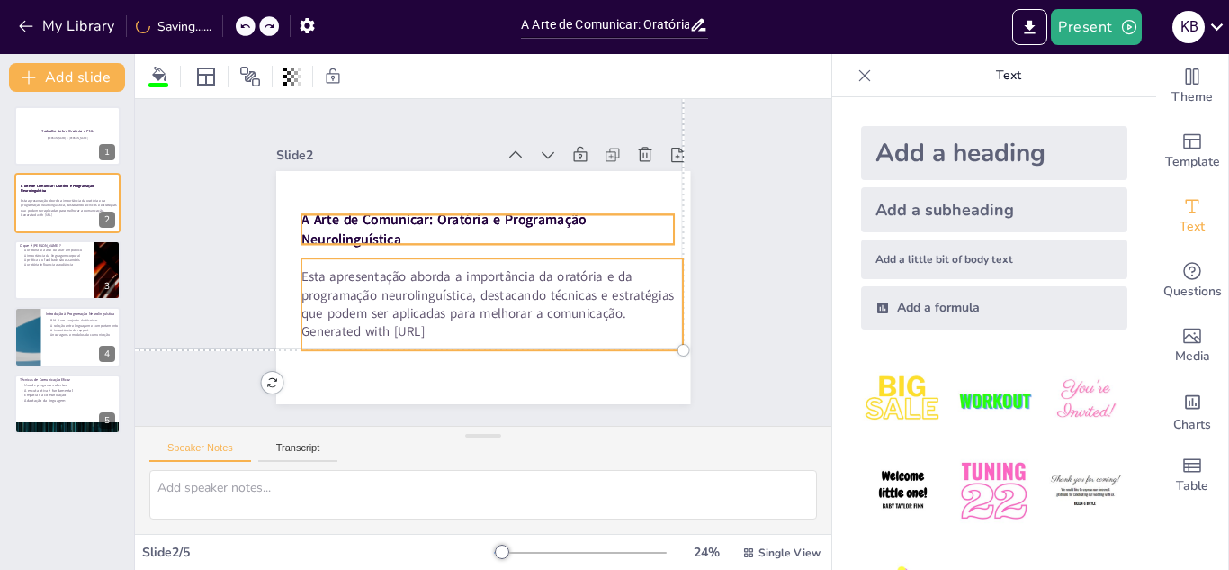
click at [424, 313] on p "Esta apresentação aborda a importância da oratória e da programação neurolinguí…" at bounding box center [488, 295] width 385 height 94
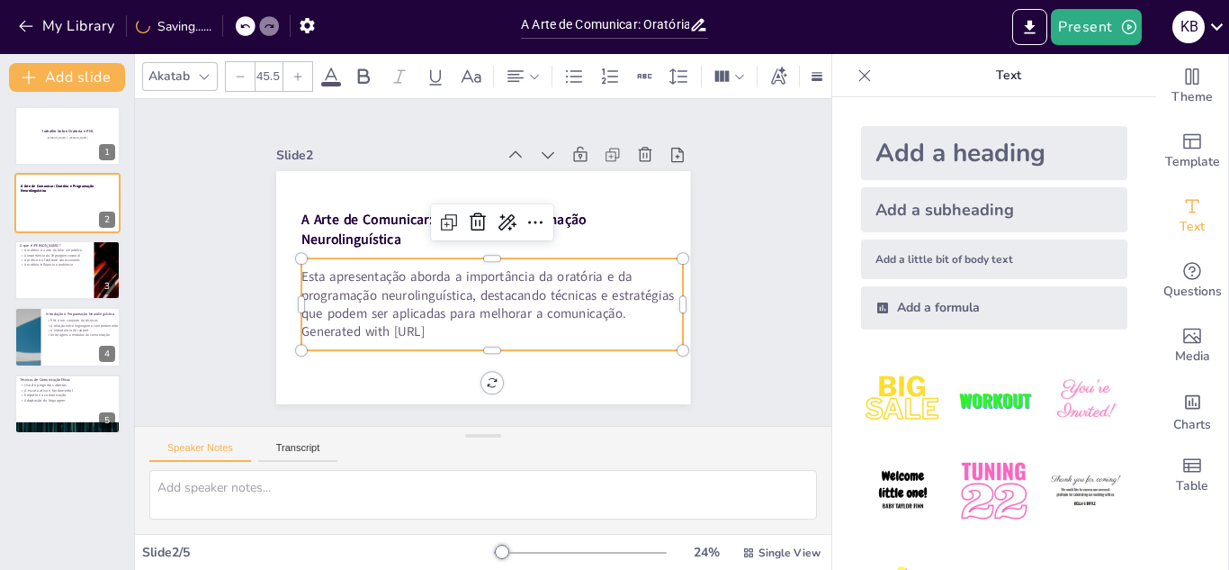
click at [424, 313] on span "Esta apresentação aborda a importância da oratória e da programação neurolinguí…" at bounding box center [483, 292] width 374 height 88
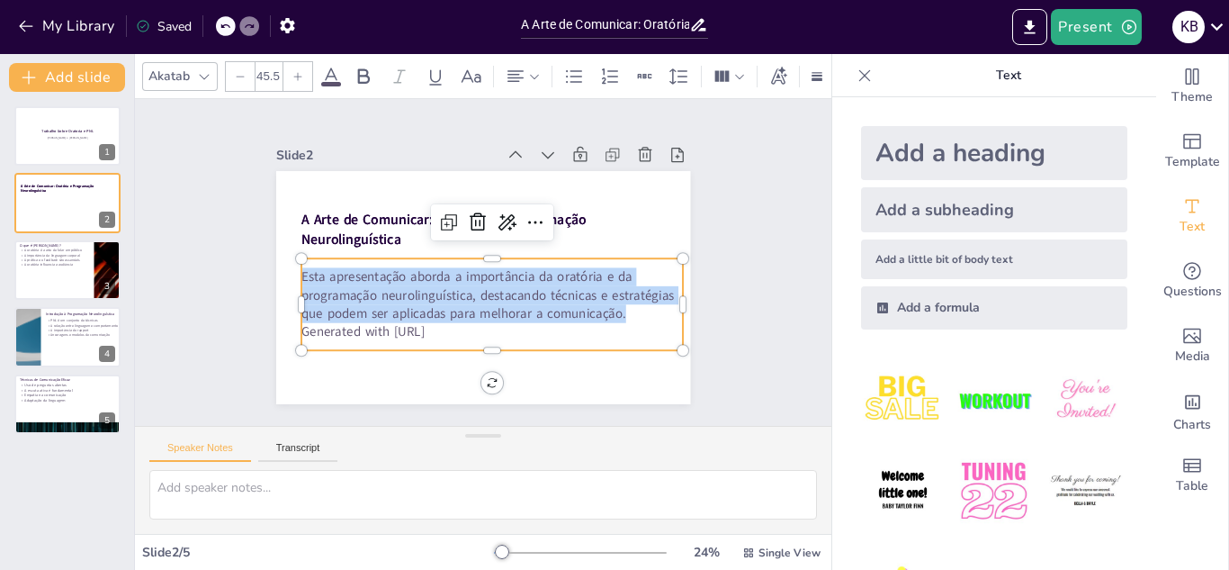
copy span "Esta apresentação aborda a importância da oratória e da programação neurolinguí…"
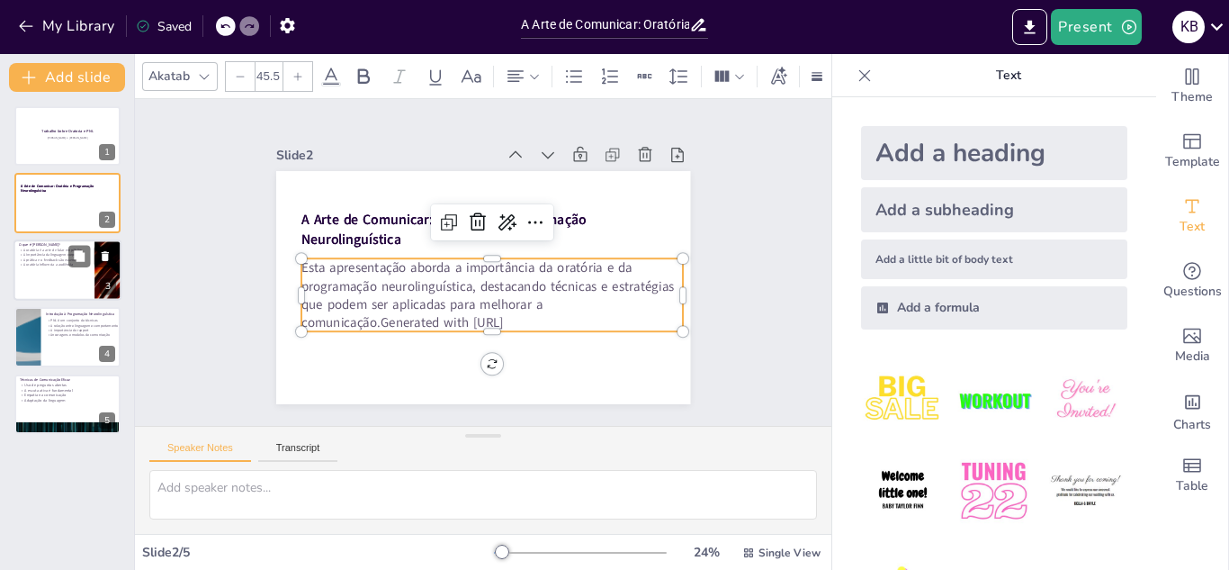
click at [65, 287] on div at bounding box center [67, 269] width 108 height 61
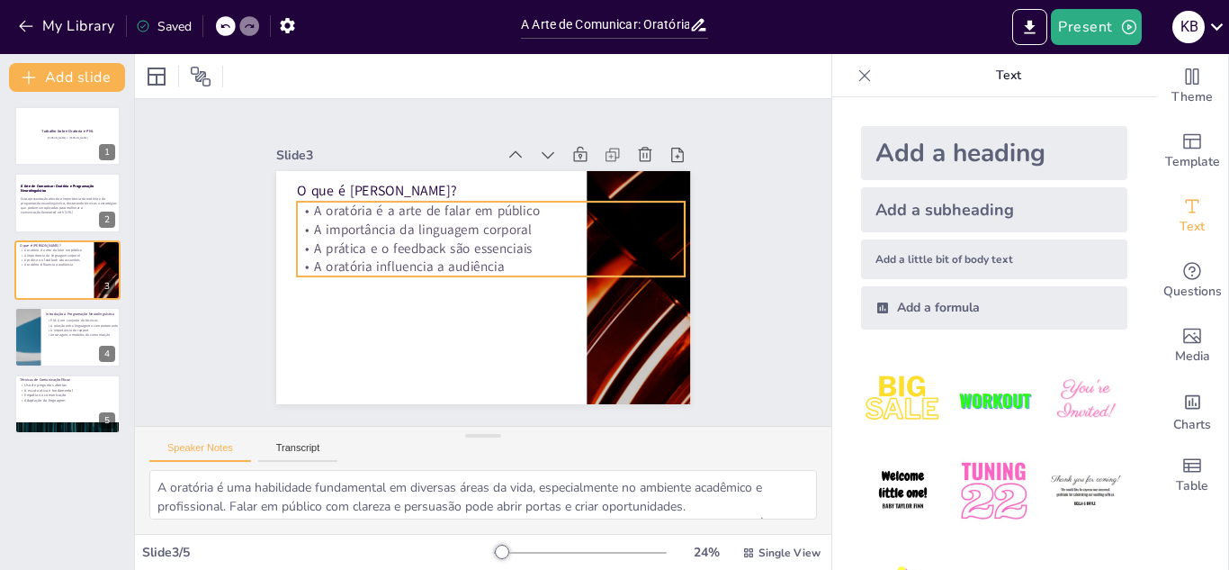
click at [416, 229] on p "A importância da linguagem corporal" at bounding box center [497, 232] width 383 height 99
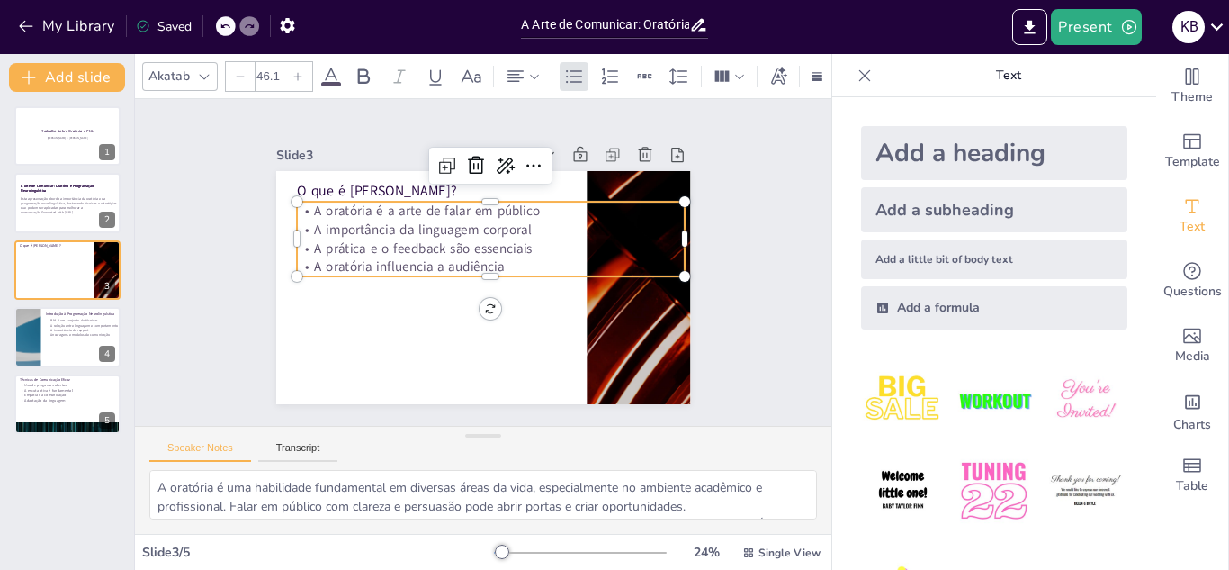
click at [416, 229] on span "A importância da linguagem corporal" at bounding box center [431, 217] width 216 height 63
click at [416, 229] on span "A importância da linguagem corporal" at bounding box center [435, 212] width 212 height 85
click at [497, 229] on span "A importância da linguagem corporal" at bounding box center [528, 210] width 63 height 216
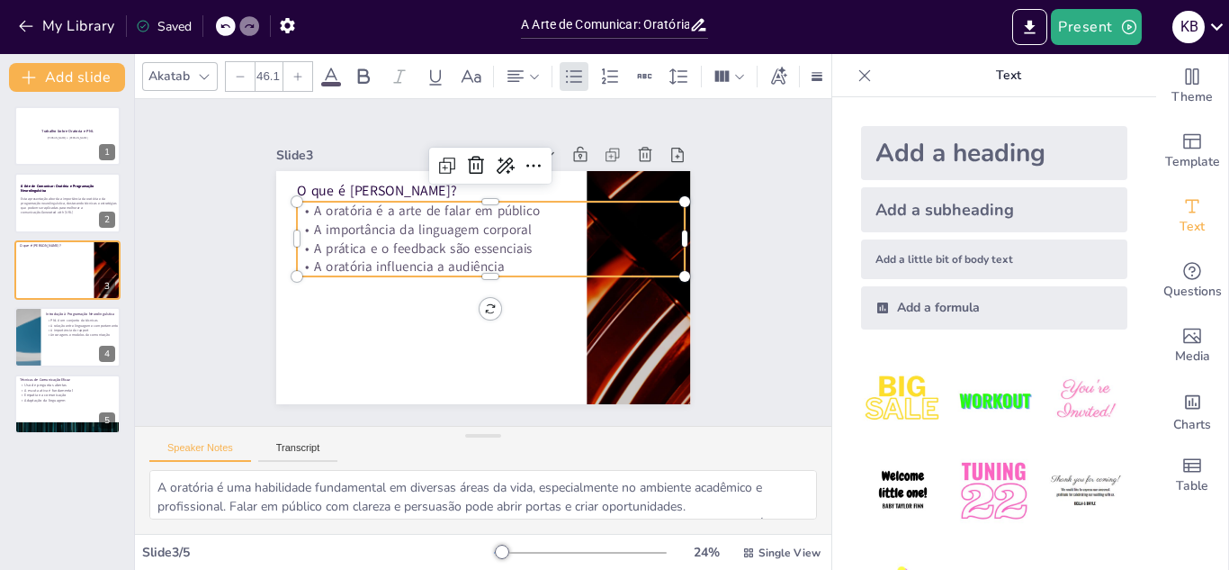
click at [416, 229] on span "A importância da linguagem corporal" at bounding box center [427, 222] width 218 height 41
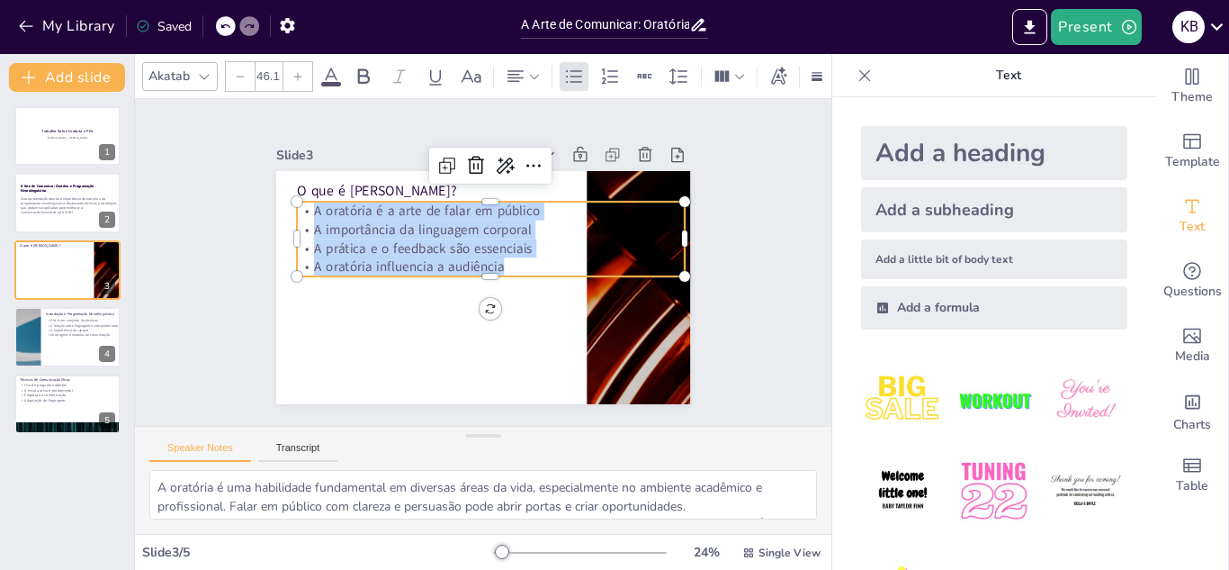
copy div "A oratória é a arte de falar em público A importância da linguagem corporal A p…"
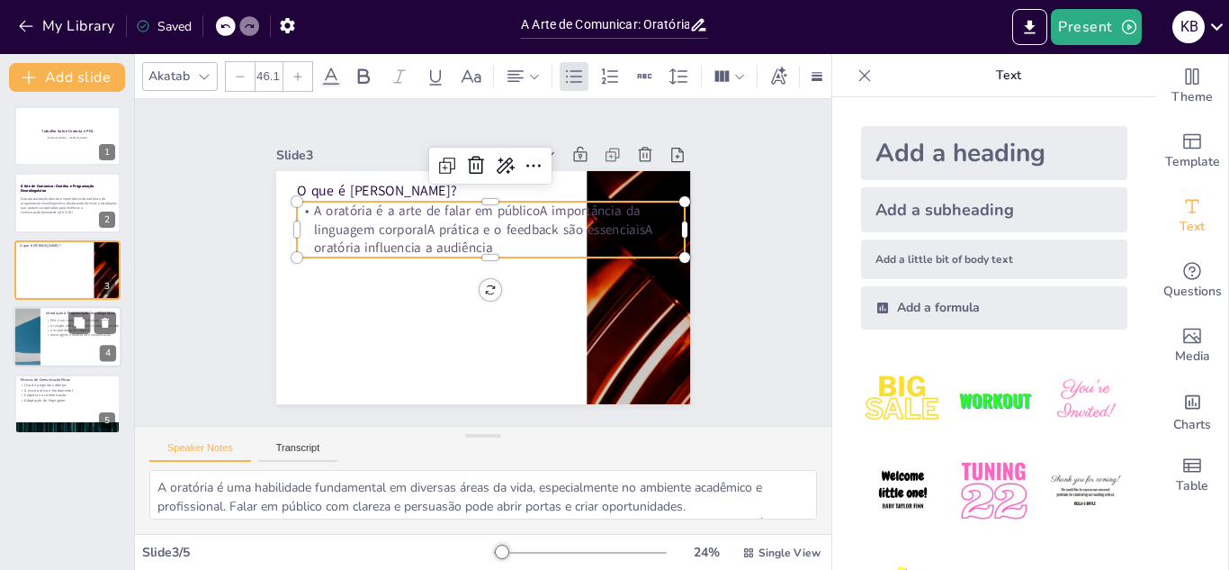
click at [54, 334] on p "Ancoragens e modelos de comunicação" at bounding box center [97, 335] width 102 height 4
type textarea "A PNL é composta por diversas técnicas que podem ser aplicadas em contextos var…"
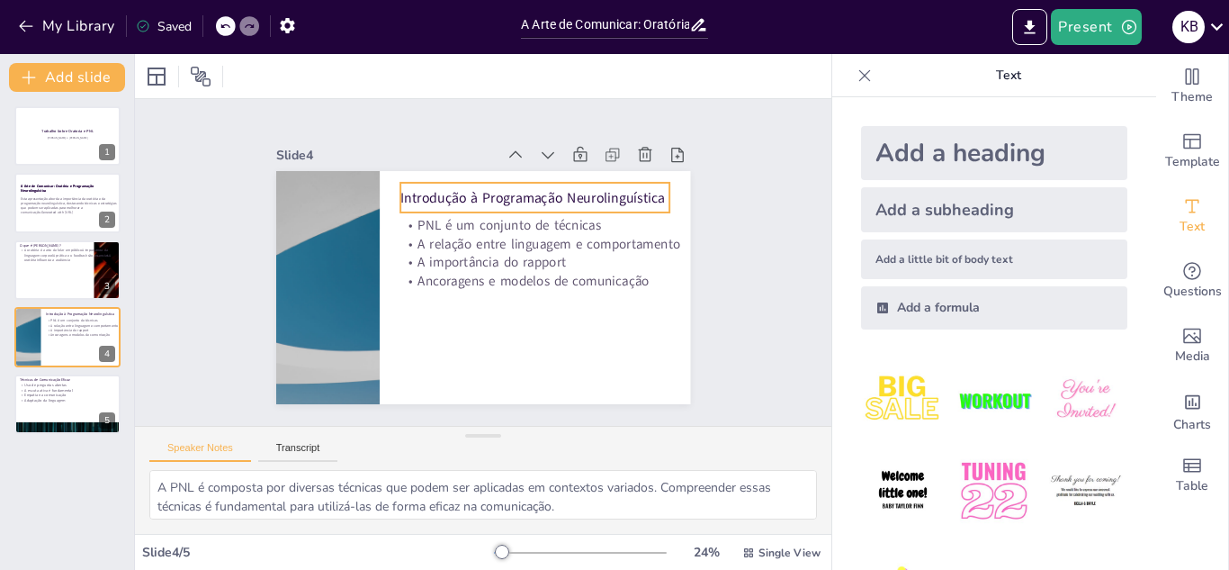
click at [517, 205] on p "Introdução à Programação Neurolinguística" at bounding box center [547, 209] width 267 height 75
click at [517, 205] on p "Introdução à Programação Neurolinguística" at bounding box center [552, 217] width 262 height 102
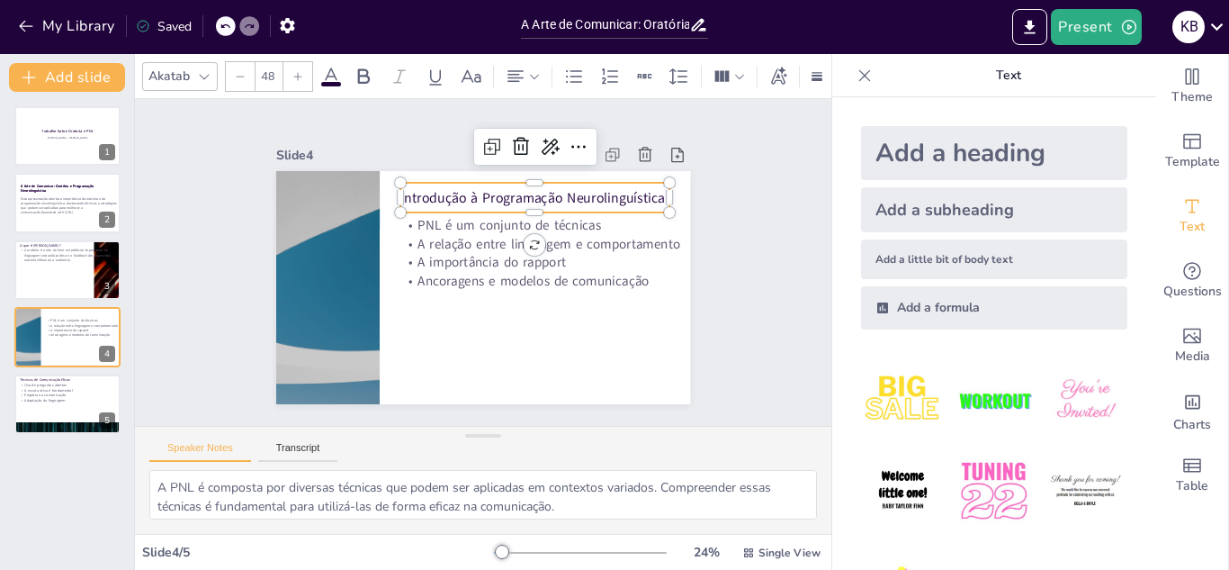
click at [517, 205] on span "Introdução à Programação Neurolinguística" at bounding box center [539, 203] width 265 height 46
copy span "Introdução à Programação Neurolinguística"
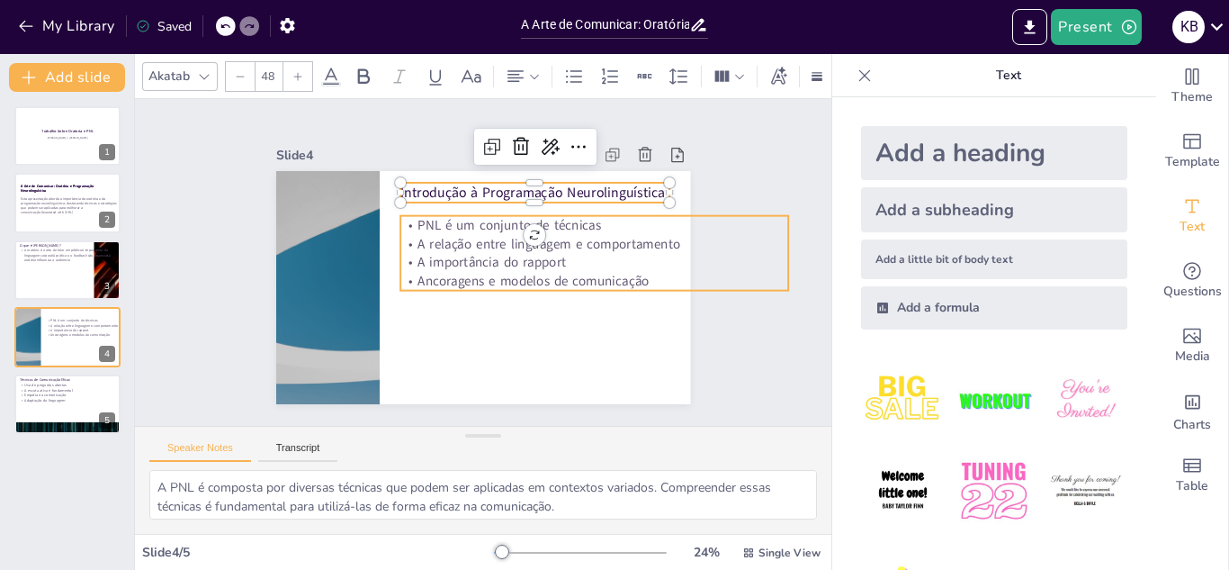
click at [436, 257] on p "A importância do rapport" at bounding box center [588, 297] width 374 height 138
type input "46.1"
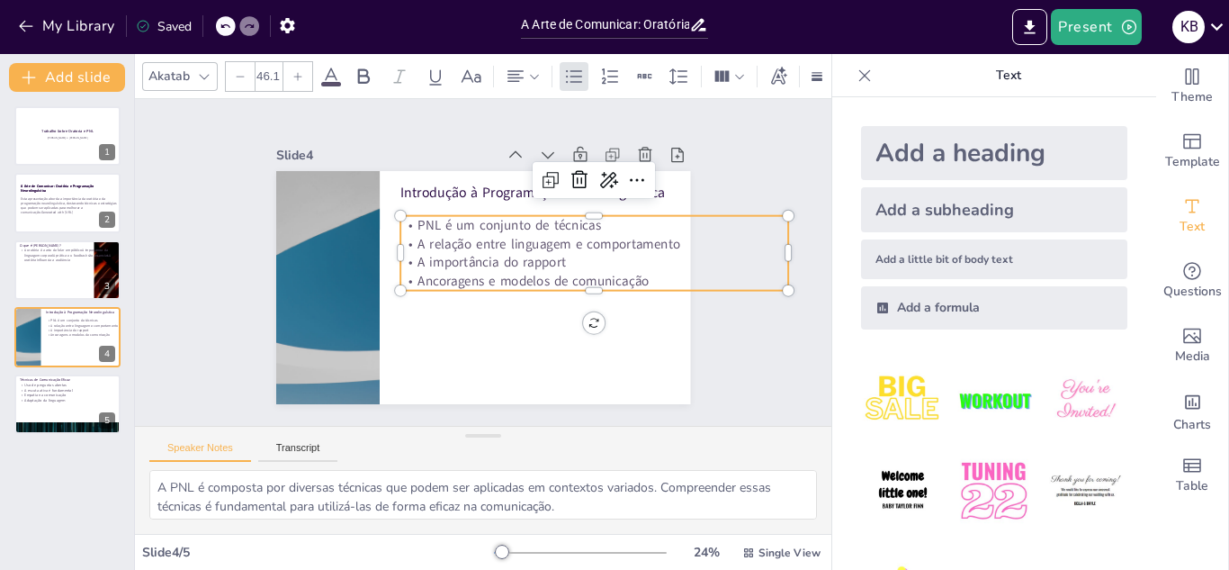
click at [436, 257] on p "A importância do rapport" at bounding box center [573, 327] width 325 height 243
click at [436, 257] on p "A importância do rapport" at bounding box center [594, 273] width 388 height 59
click at [436, 257] on span "A importância do rapport" at bounding box center [490, 265] width 143 height 77
click at [436, 257] on span "A importância do rapport" at bounding box center [491, 264] width 147 height 63
click at [436, 257] on span "A importância do rapport" at bounding box center [492, 263] width 148 height 49
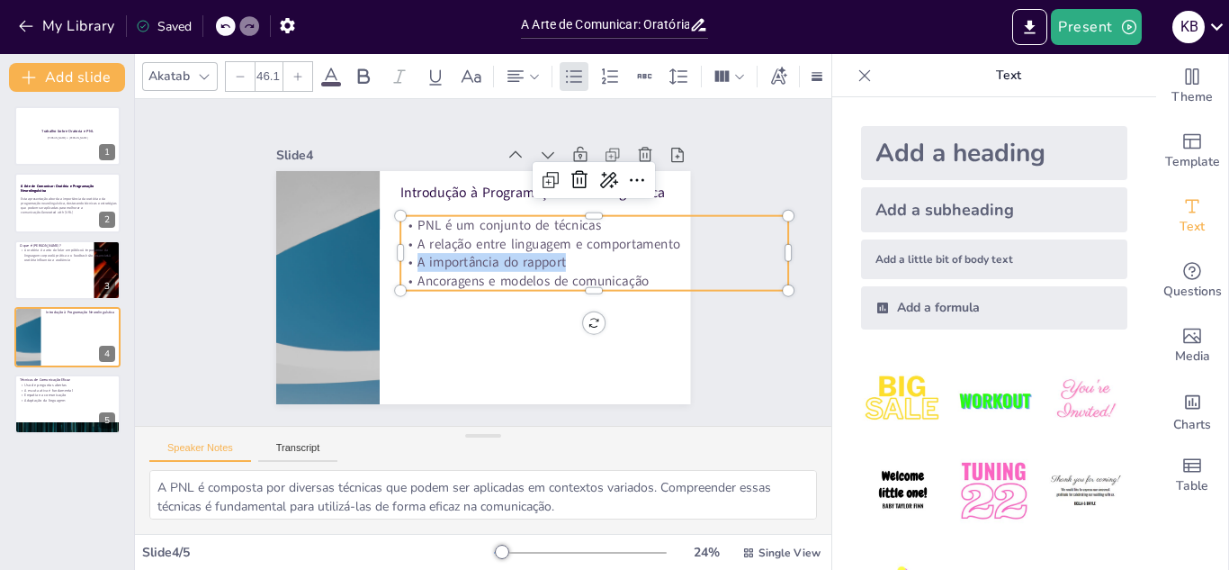
click at [436, 257] on span "A importância do rapport" at bounding box center [491, 264] width 147 height 63
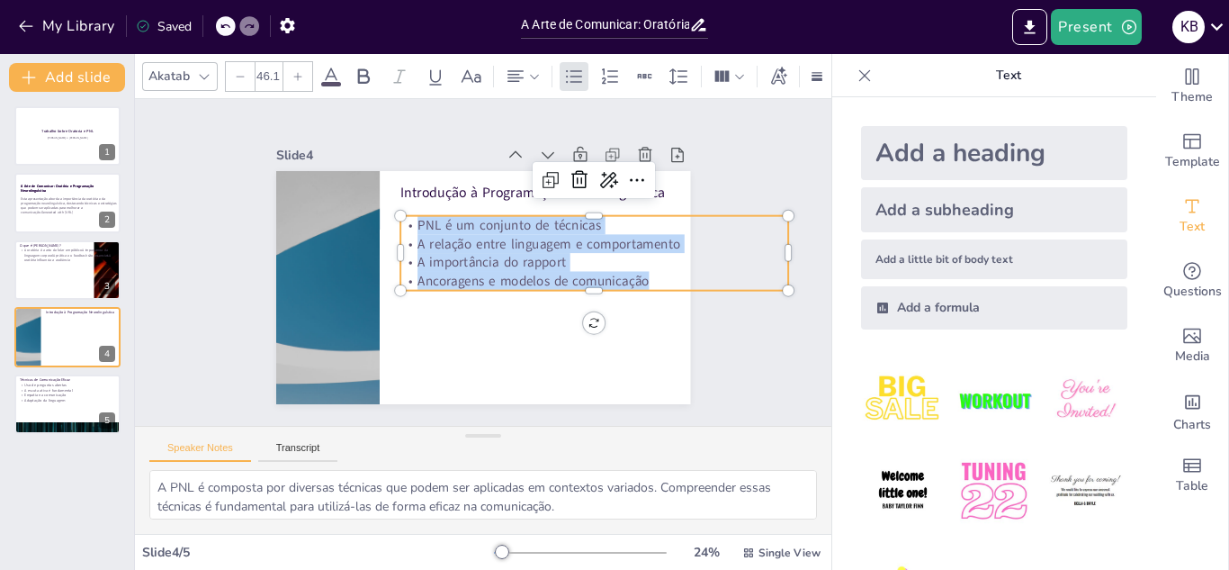
copy div "PNL é um conjunto de técnicas A relação entre linguagem e comportamento A impor…"
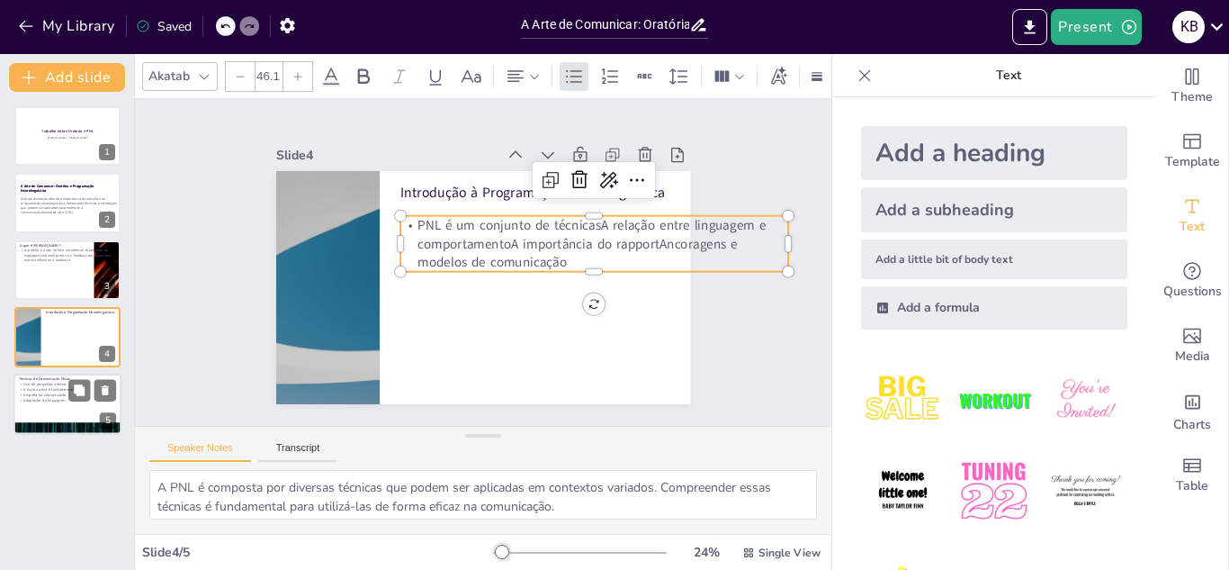
click at [90, 413] on div at bounding box center [67, 403] width 108 height 61
type textarea "As perguntas abertas são uma ferramenta poderosa para estimular o diálogo e a r…"
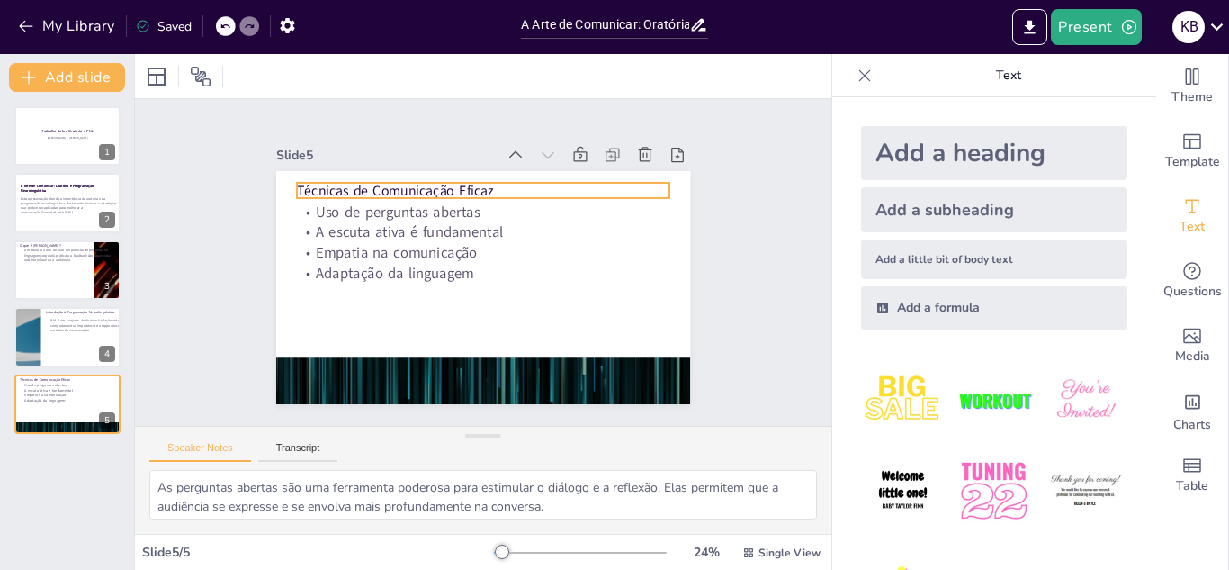
click at [436, 197] on p "Técnicas de Comunicação Eficaz" at bounding box center [498, 192] width 369 height 96
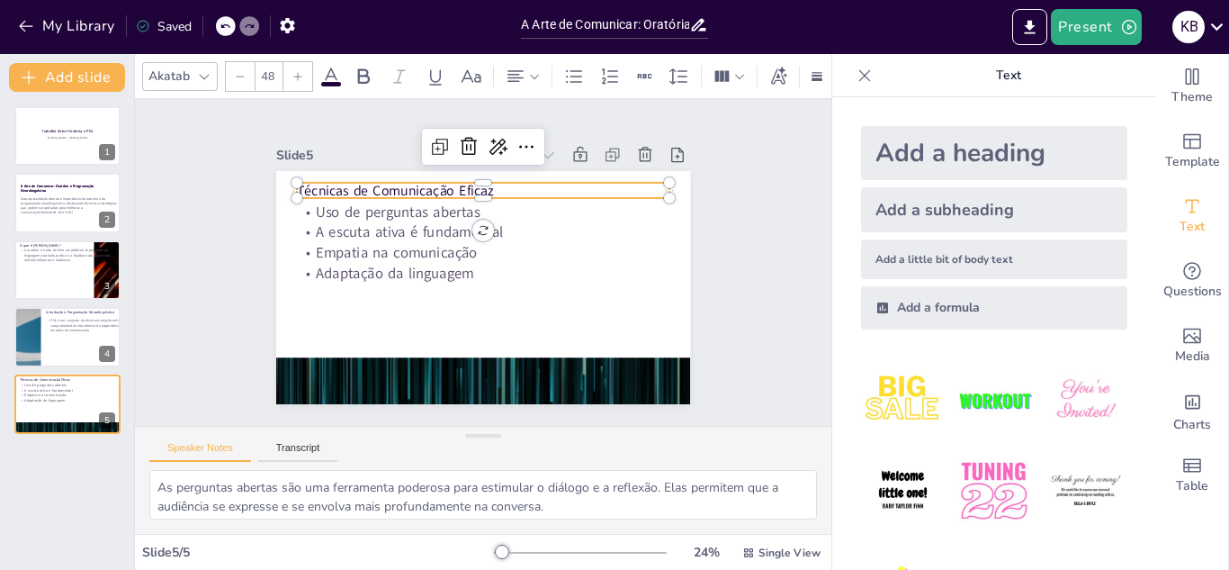
click at [436, 197] on div at bounding box center [489, 205] width 373 height 53
click at [436, 197] on p "Técnicas de Comunicação Eficaz" at bounding box center [490, 191] width 373 height 58
click at [436, 197] on span "Técnicas de Comunicação Eficaz" at bounding box center [411, 175] width 196 height 59
click at [436, 197] on span "Técnicas de Comunicação Eficaz" at bounding box center [453, 153] width 170 height 130
click at [436, 197] on span "Técnicas de Comunicação Eficaz" at bounding box center [411, 175] width 196 height 59
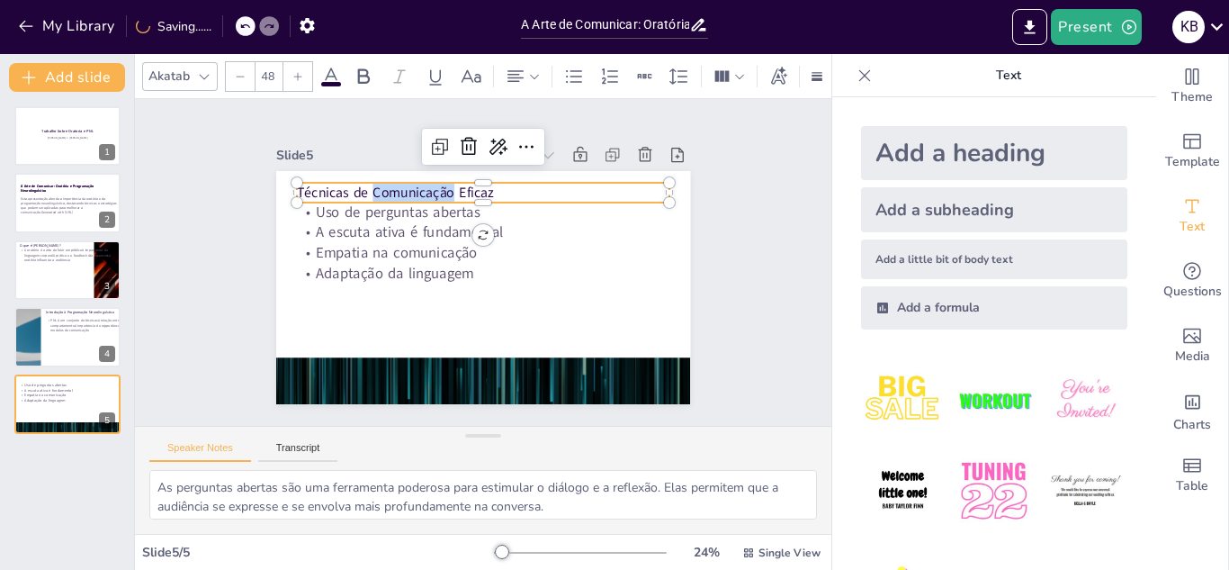
click at [436, 197] on span "Técnicas de Comunicação Eficaz" at bounding box center [395, 192] width 197 height 19
click at [436, 197] on span "Técnicas de Comunicação Eficaz" at bounding box center [411, 175] width 196 height 59
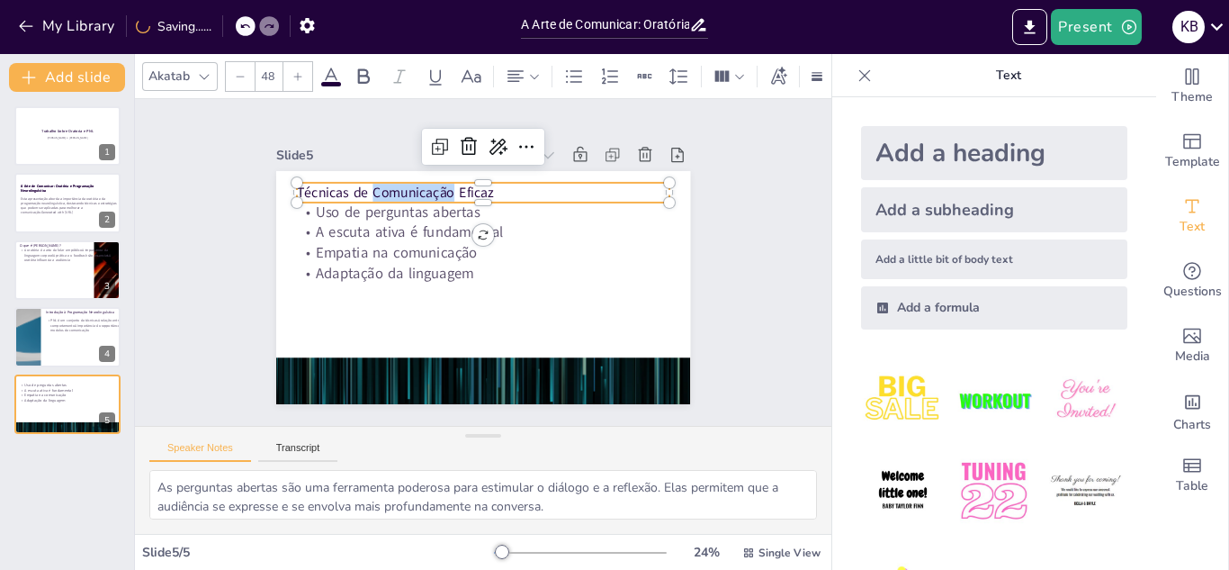
click at [436, 197] on span "Técnicas de Comunicação Eficaz" at bounding box center [411, 175] width 196 height 59
copy span "Técnicas de Comunicação Eficaz"
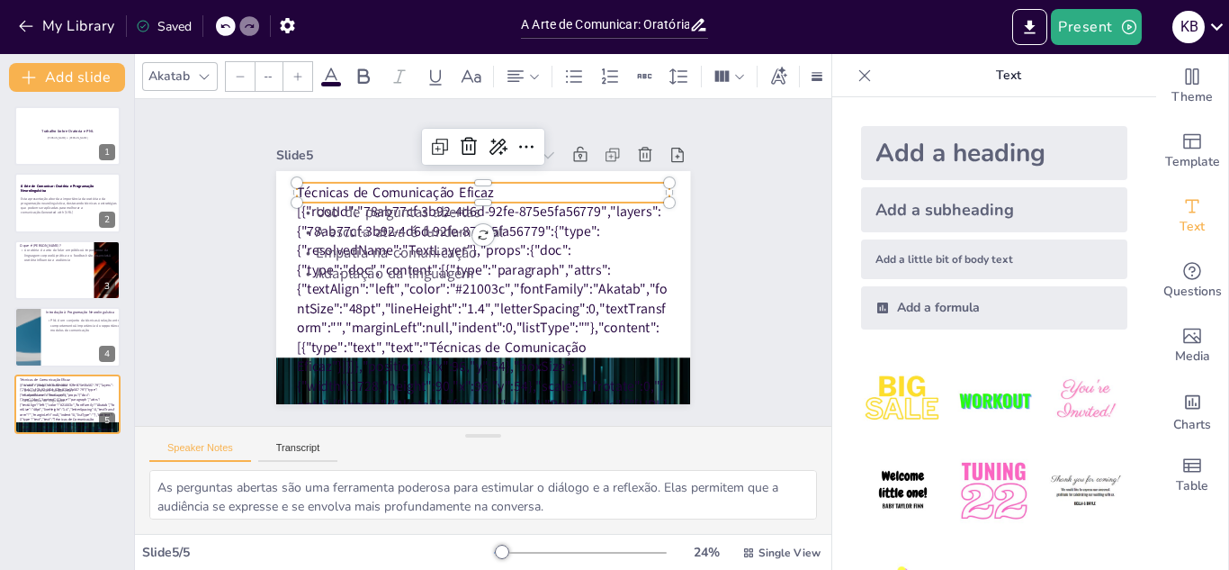
type input "48"
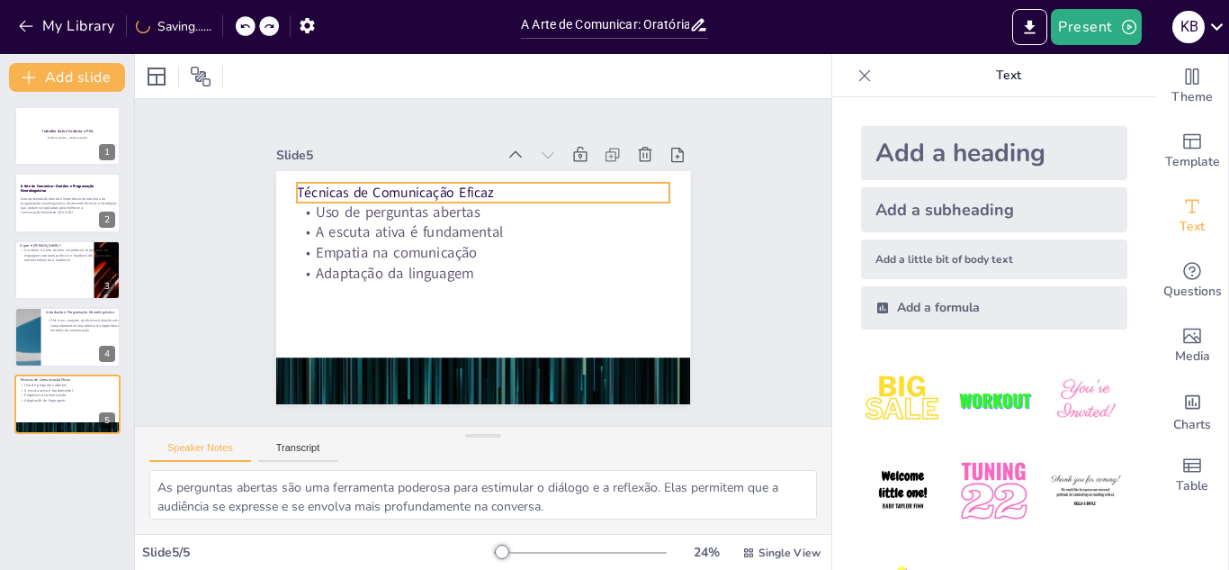
click at [436, 197] on p "Técnicas de Comunicação Eficaz" at bounding box center [535, 215] width 264 height 290
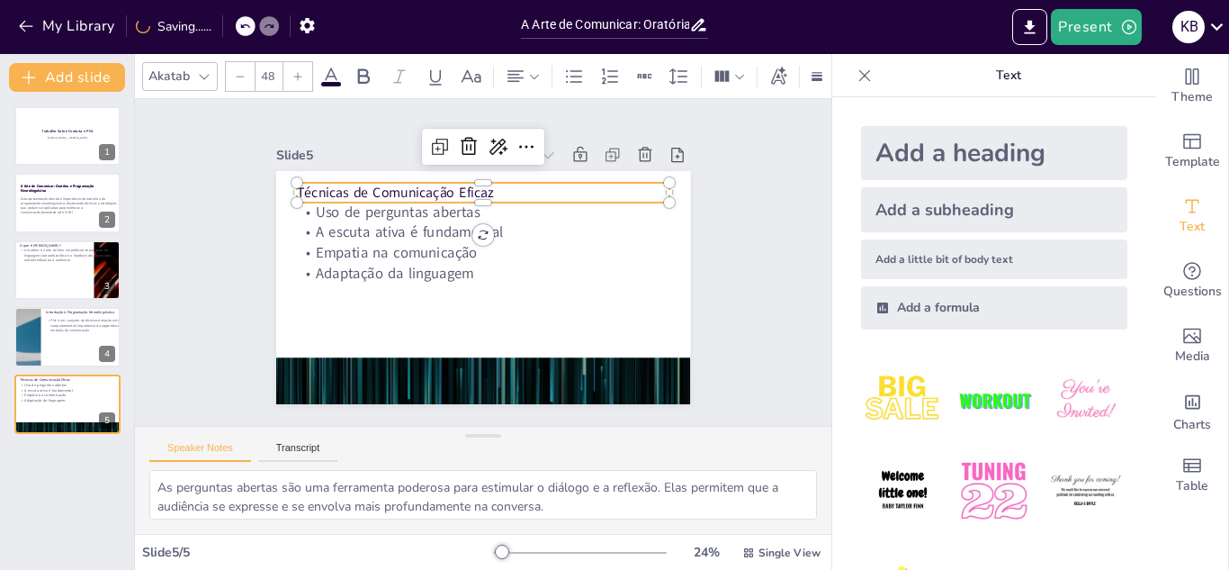
click at [436, 197] on p "Técnicas de Comunicação Eficaz" at bounding box center [511, 197] width 348 height 169
click at [436, 197] on span "Técnicas de Comunicação Eficaz" at bounding box center [421, 169] width 193 height 78
click at [436, 197] on span "Técnicas de Comunicação Eficaz" at bounding box center [411, 175] width 196 height 59
click at [436, 197] on span "Técnicas de Comunicação Eficaz" at bounding box center [421, 169] width 193 height 78
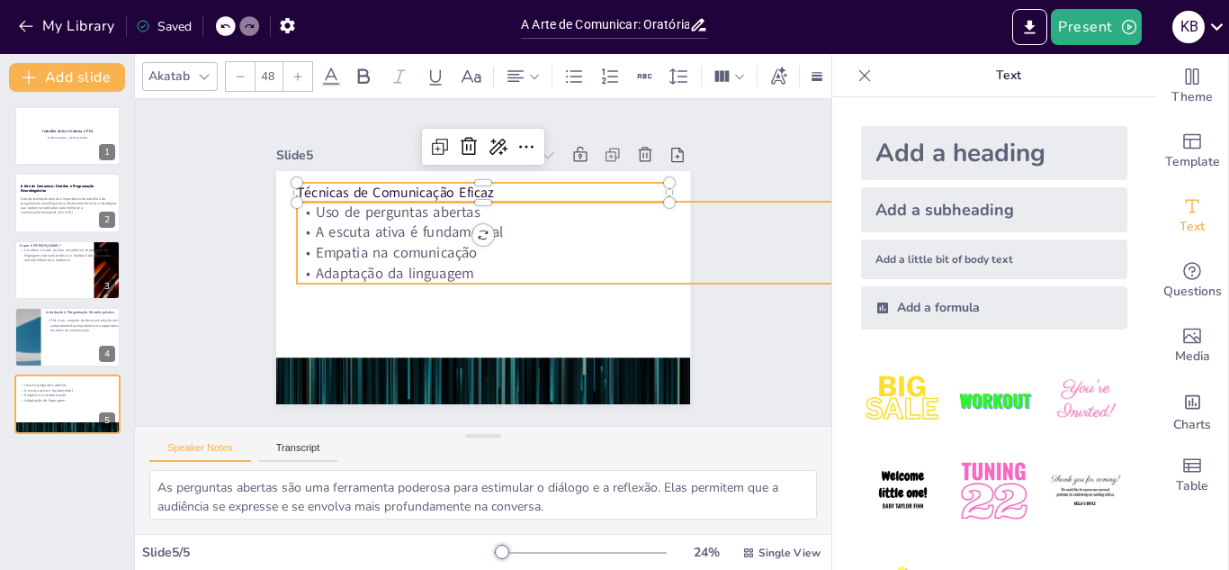
click at [371, 244] on p "Empatia na comunicação" at bounding box center [591, 275] width 580 height 142
type input "50.5"
click at [371, 244] on p "Empatia na comunicação" at bounding box center [591, 275] width 580 height 142
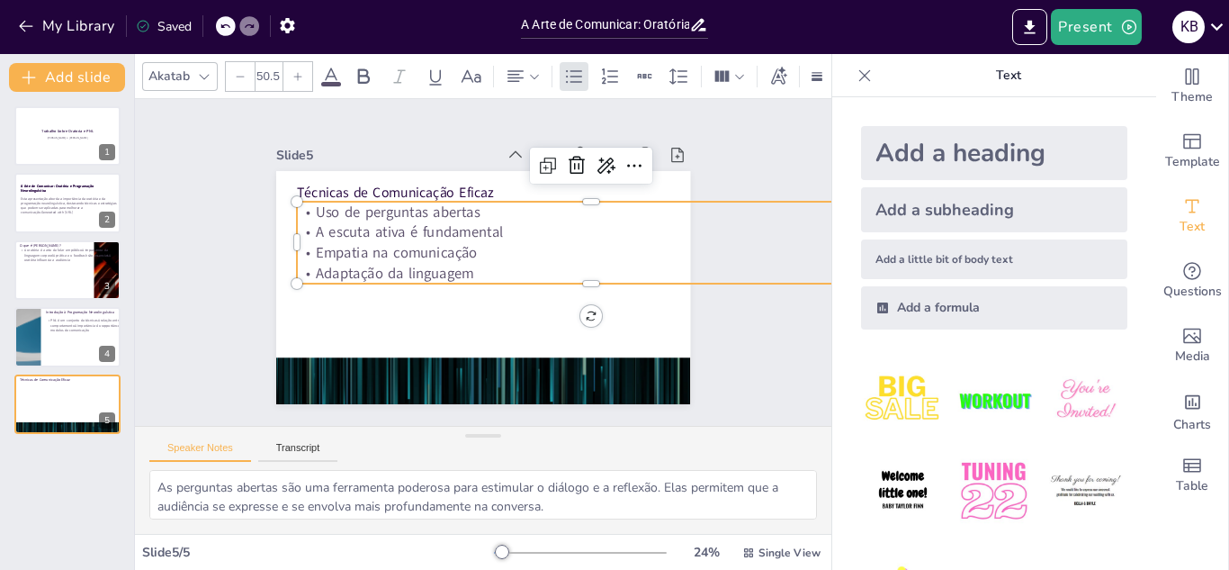
click at [371, 244] on span "Empatia na comunicação" at bounding box center [398, 243] width 163 height 37
click at [371, 244] on span "Empatia na comunicação" at bounding box center [400, 234] width 162 height 53
click at [371, 244] on span "Empatia na comunicação" at bounding box center [413, 210] width 150 height 98
click at [371, 244] on span "Empatia na comunicação" at bounding box center [398, 243] width 163 height 37
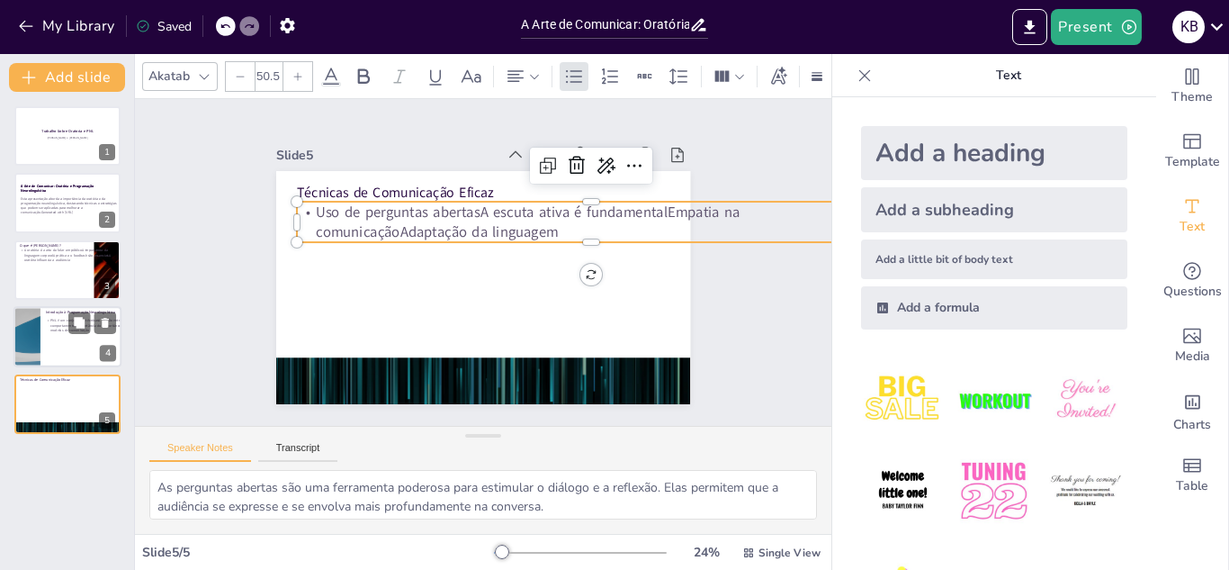
click at [63, 348] on div at bounding box center [67, 336] width 108 height 61
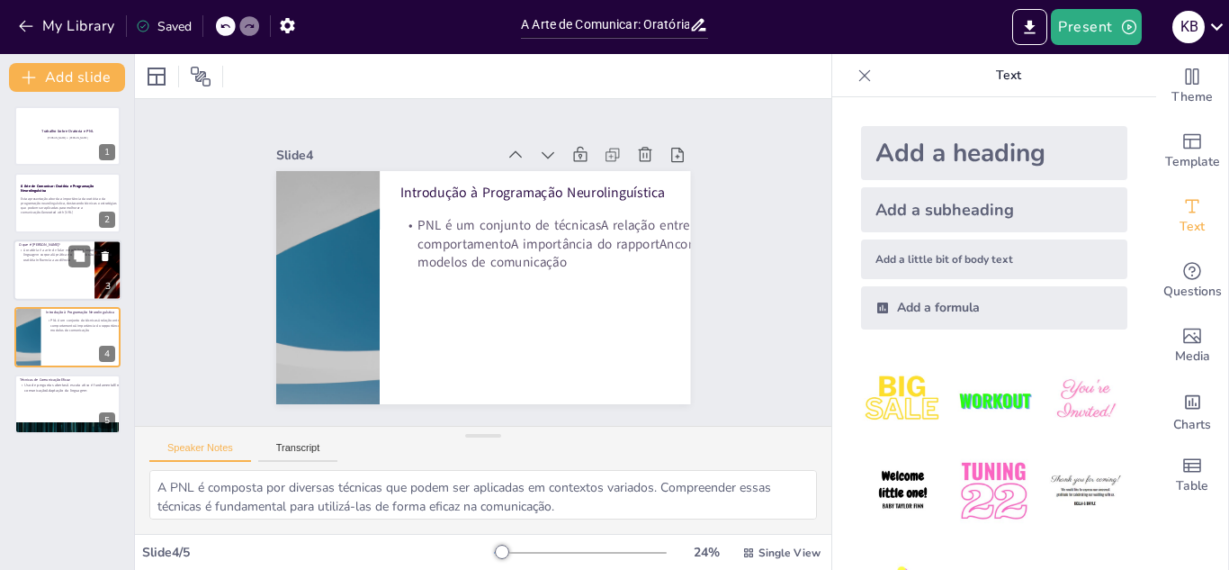
click at [67, 291] on div at bounding box center [67, 269] width 108 height 61
type textarea "A oratória é uma habilidade fundamental em diversas áreas da vida, especialment…"
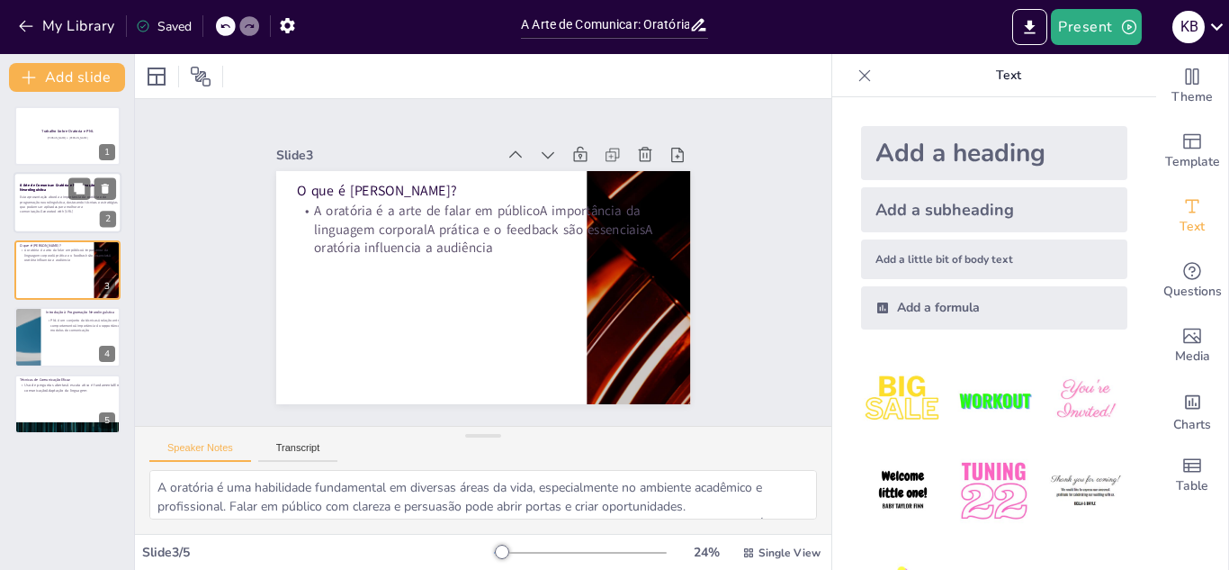
click at [60, 211] on span "Generated with [URL]" at bounding box center [56, 212] width 32 height 4
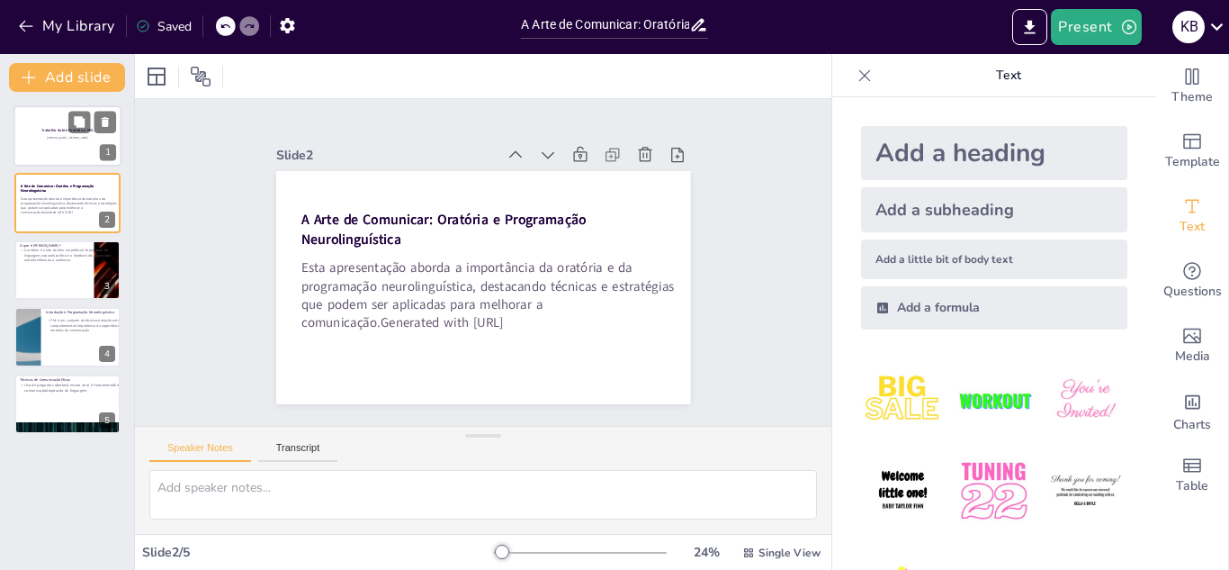
click at [65, 149] on div at bounding box center [67, 135] width 108 height 61
